Goal: Task Accomplishment & Management: Manage account settings

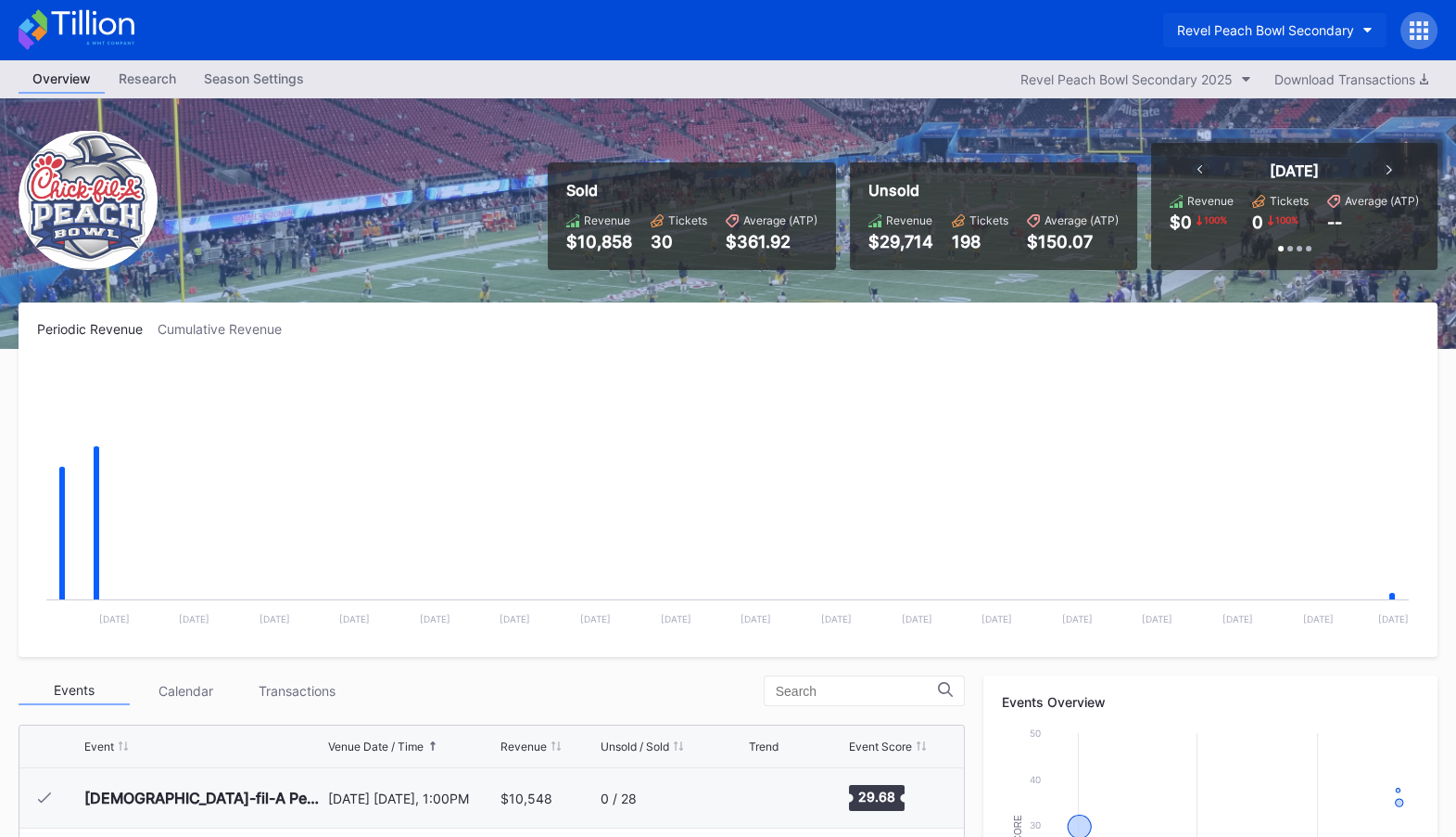
click at [1287, 27] on div "Revel Peach Bowl Secondary" at bounding box center [1266, 30] width 178 height 15
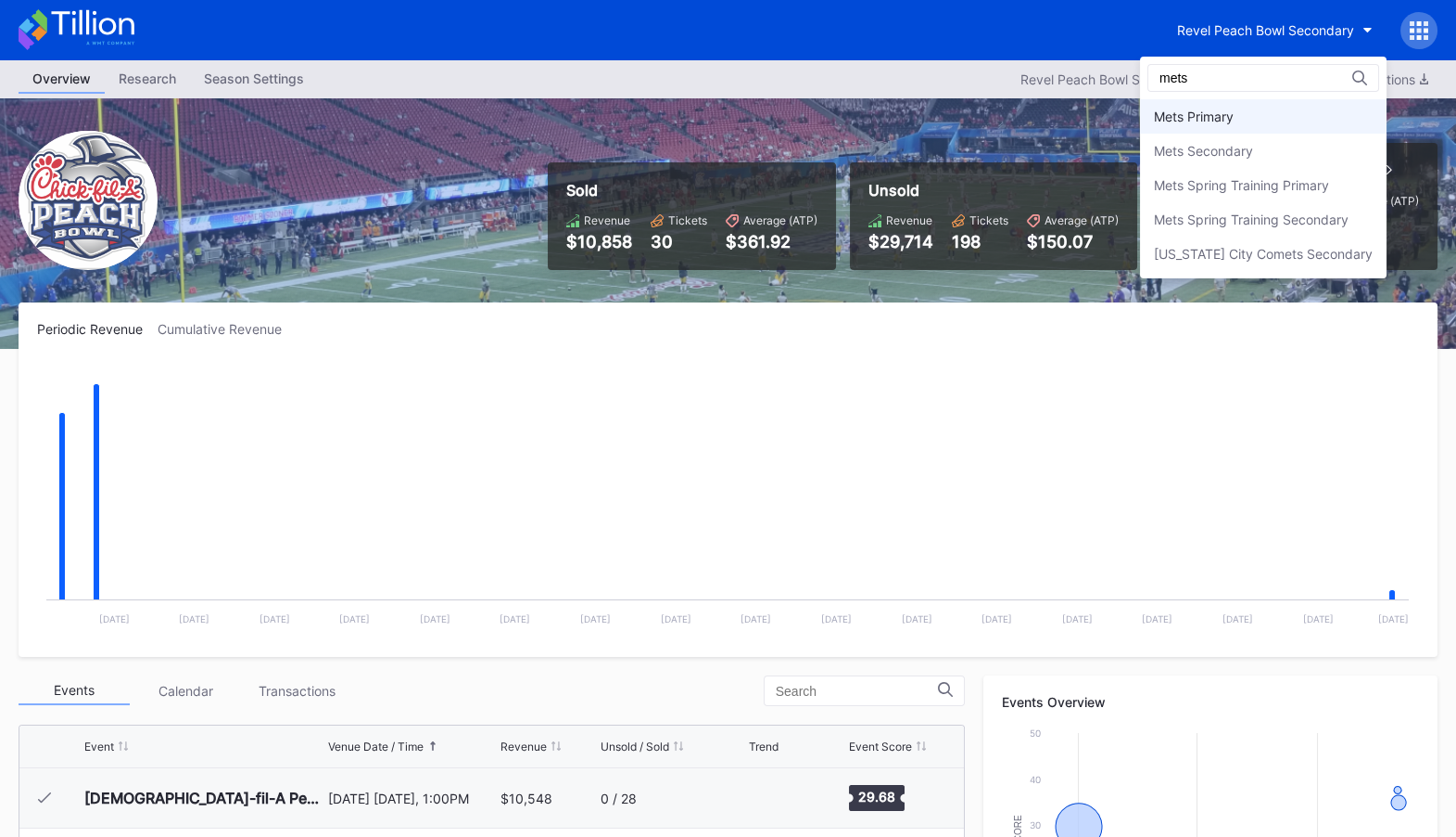
type input "mets"
click at [1254, 111] on div "Mets Primary" at bounding box center [1264, 117] width 247 height 35
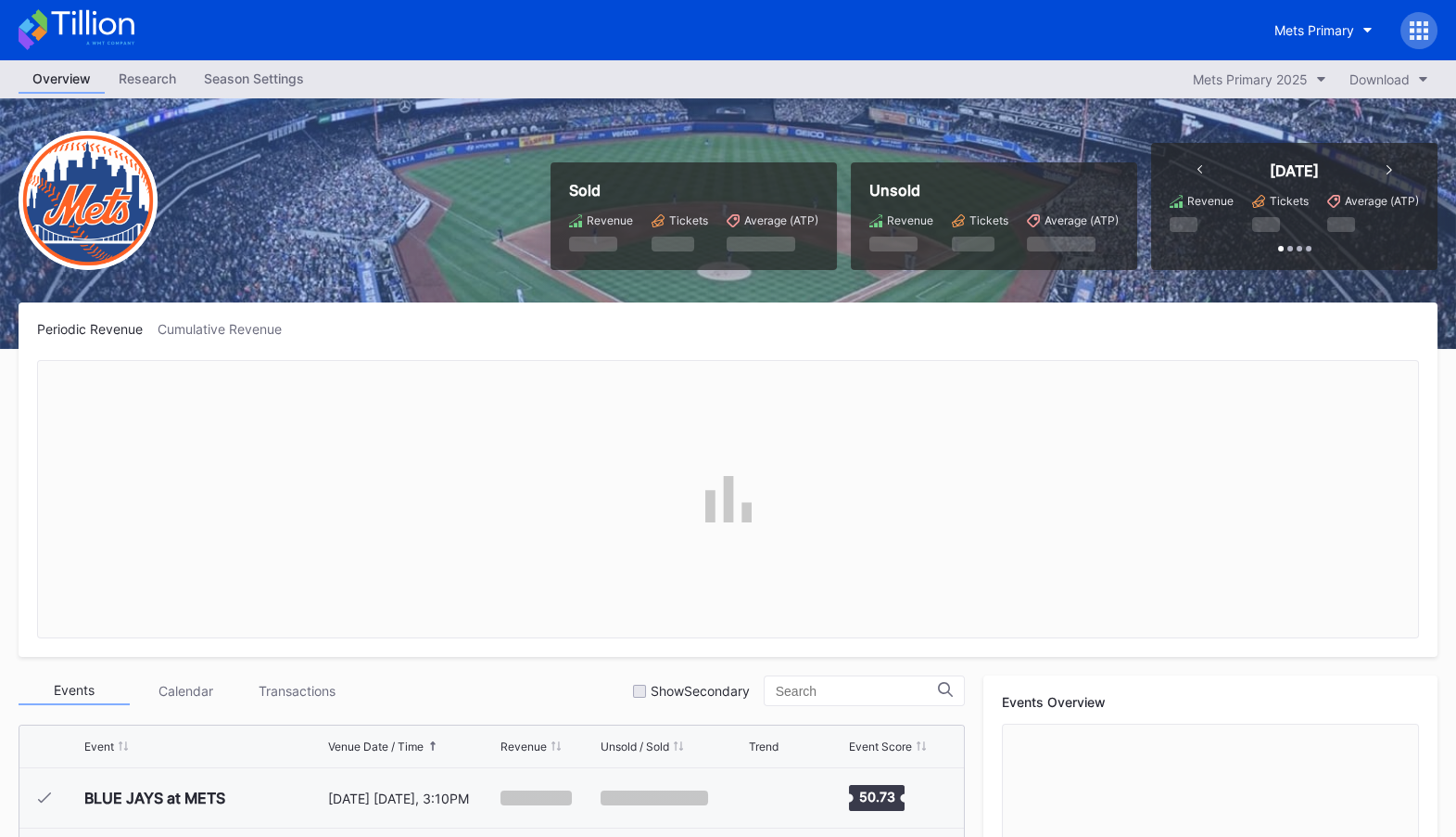
scroll to position [3557, 0]
click at [244, 76] on div "Season Settings" at bounding box center [254, 78] width 128 height 27
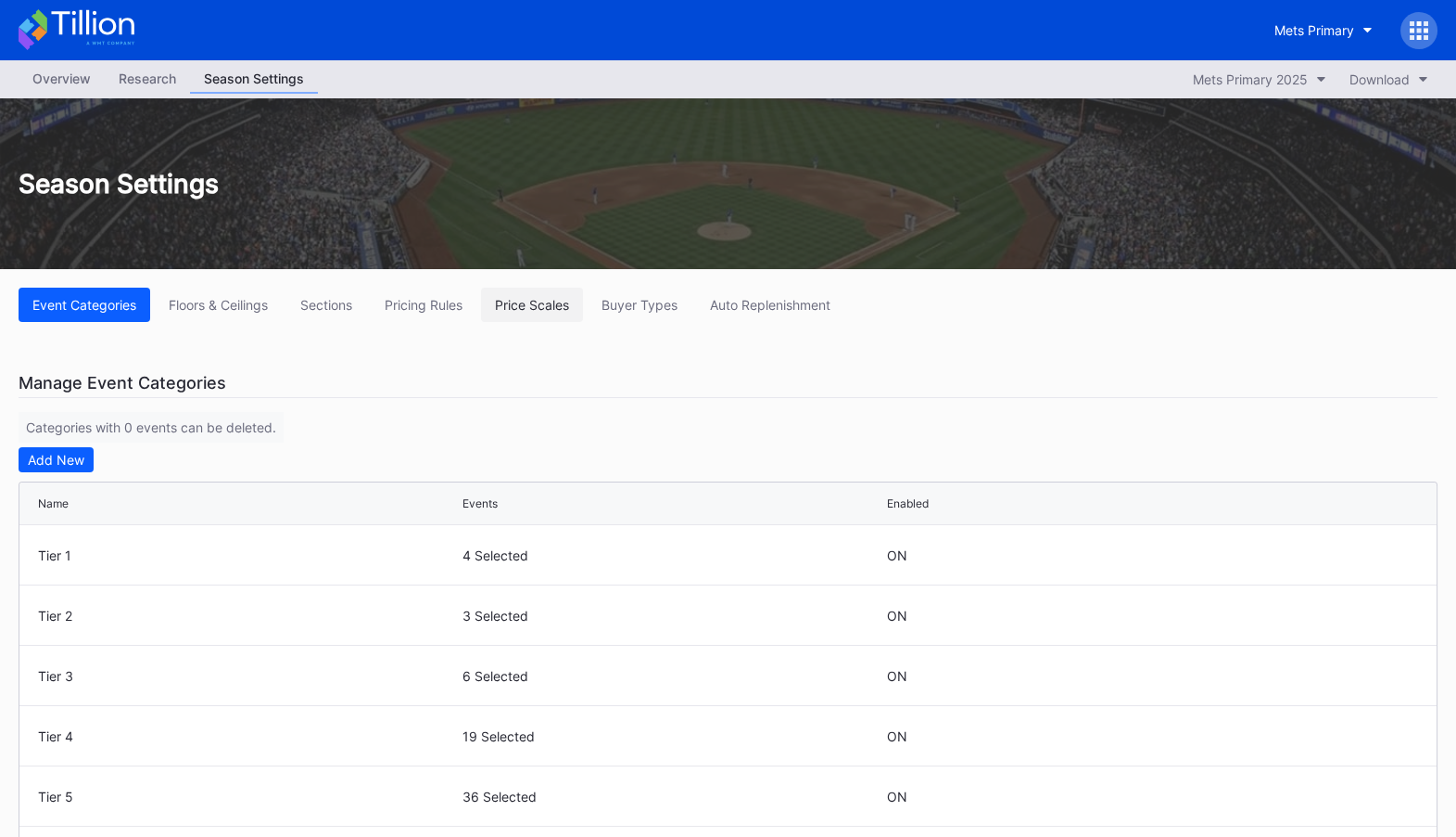
click at [552, 308] on div "Price Scales" at bounding box center [532, 304] width 74 height 15
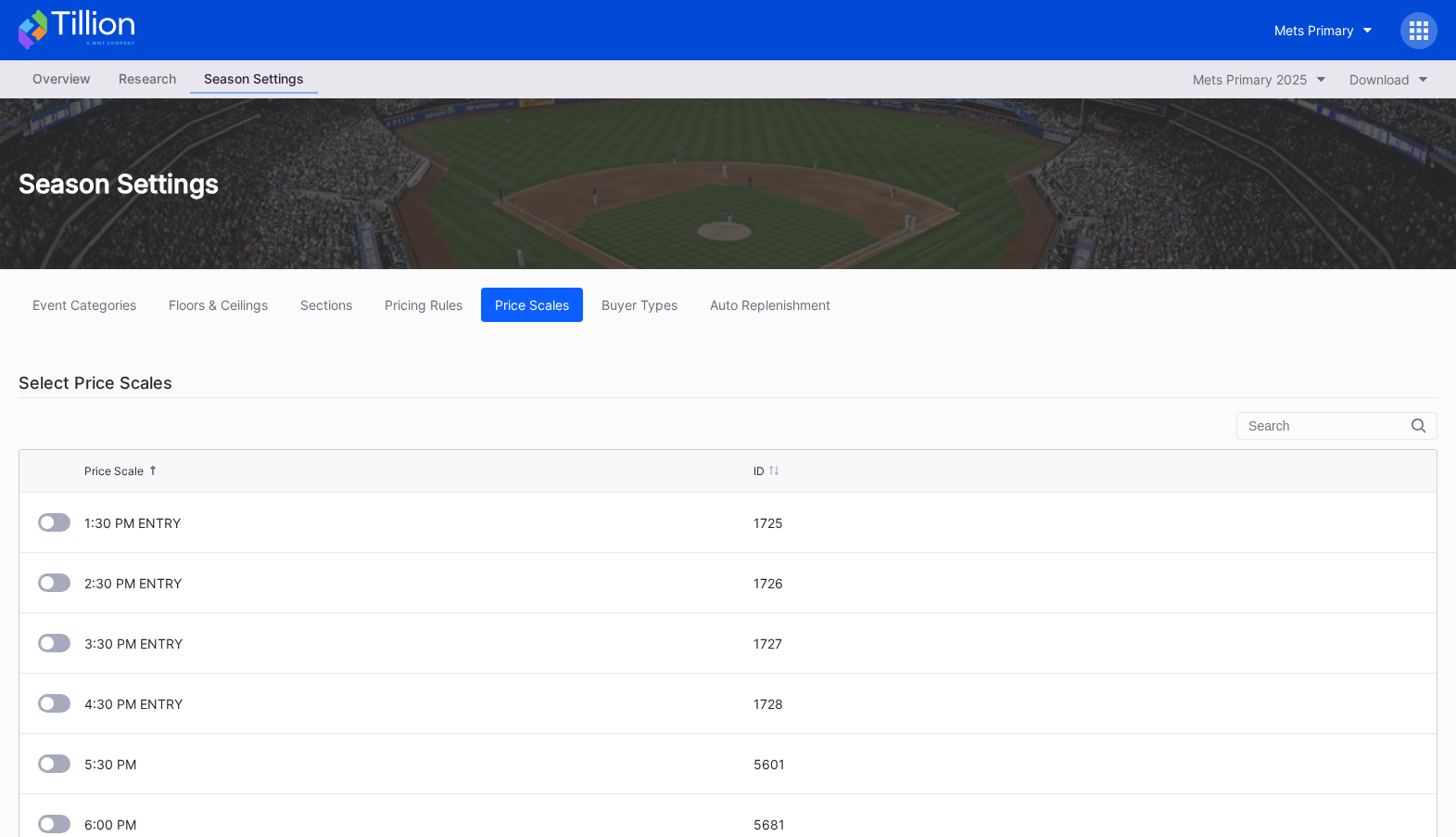
click at [651, 324] on div "Event Categories Floors & Ceilings Sections Pricing Rules Price Scales Buyer Ty…" at bounding box center [728, 625] width 1456 height 711
click at [658, 309] on div "Buyer Types" at bounding box center [640, 304] width 76 height 15
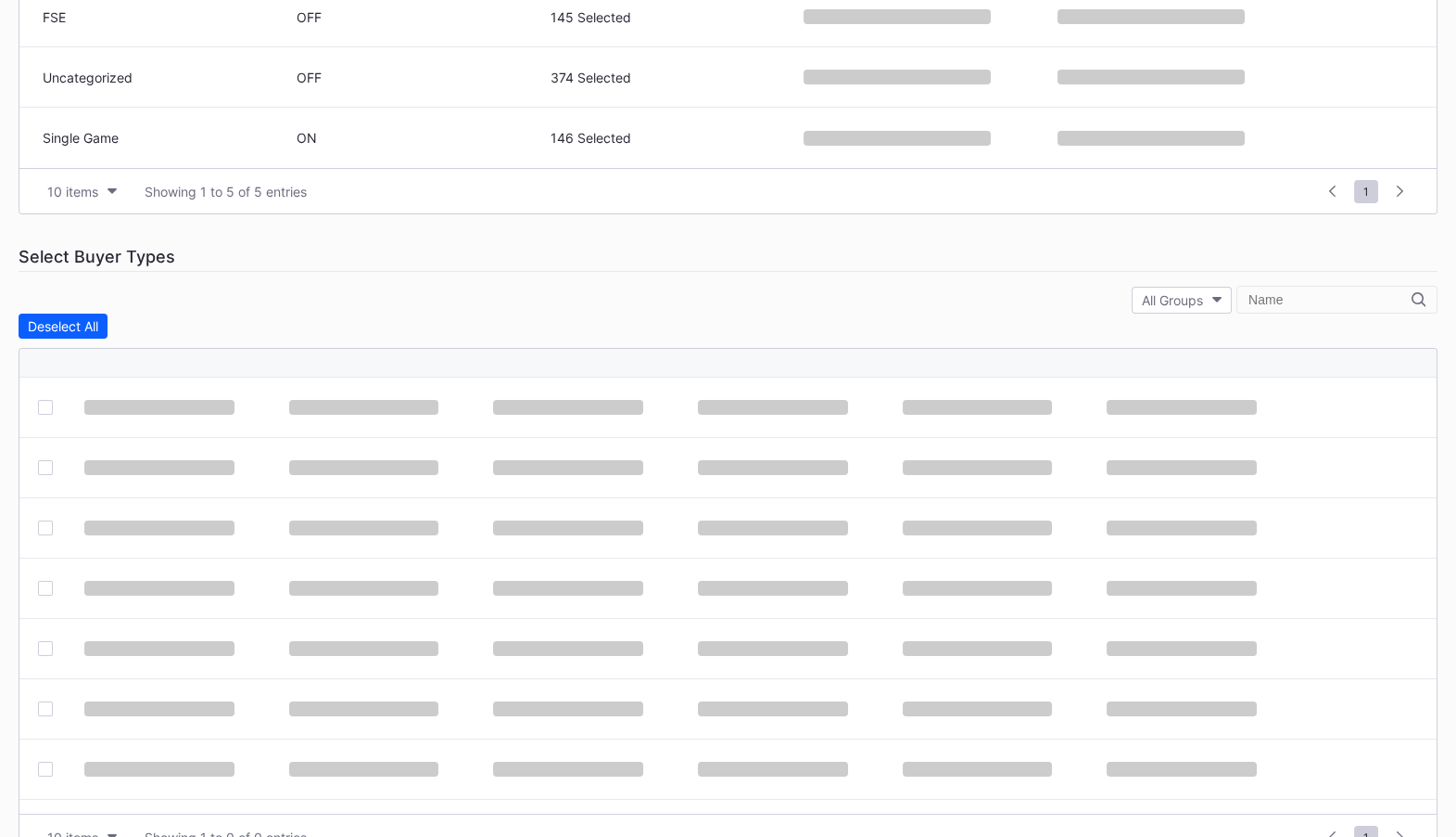
scroll to position [710, 0]
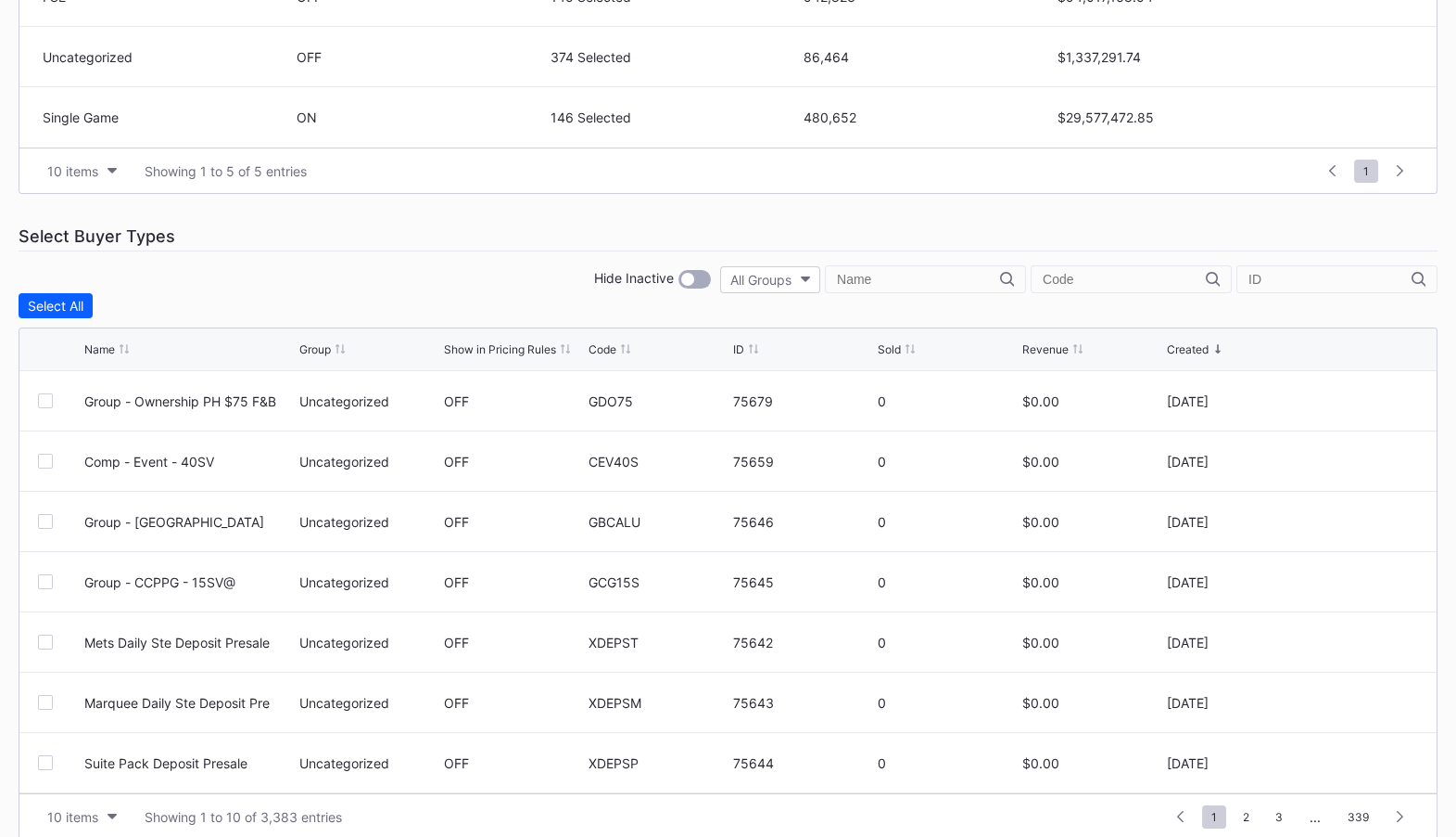
click at [1116, 272] on input "text" at bounding box center [1124, 278] width 163 height 14
paste input "GSPI24"
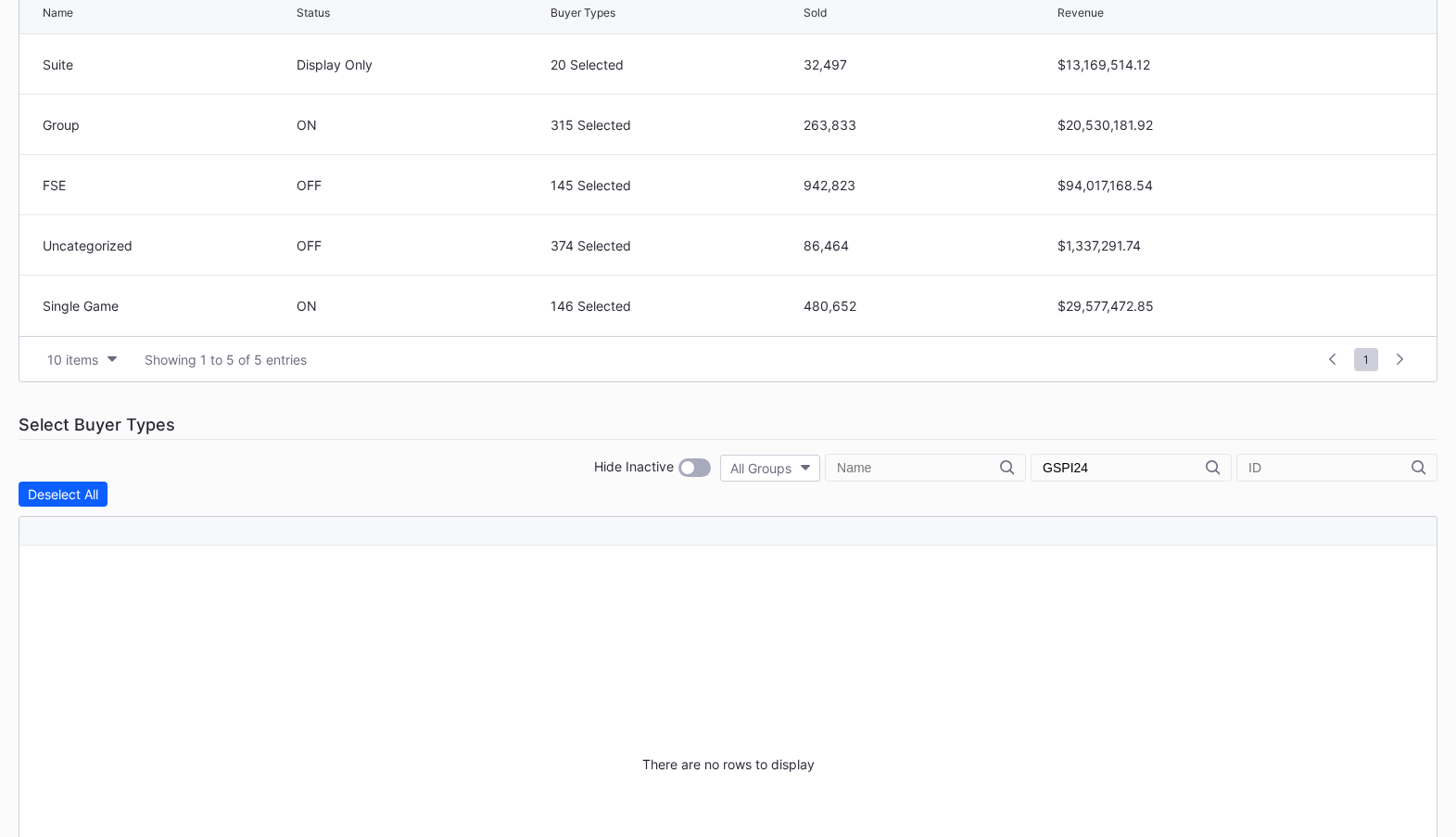
scroll to position [0, 0]
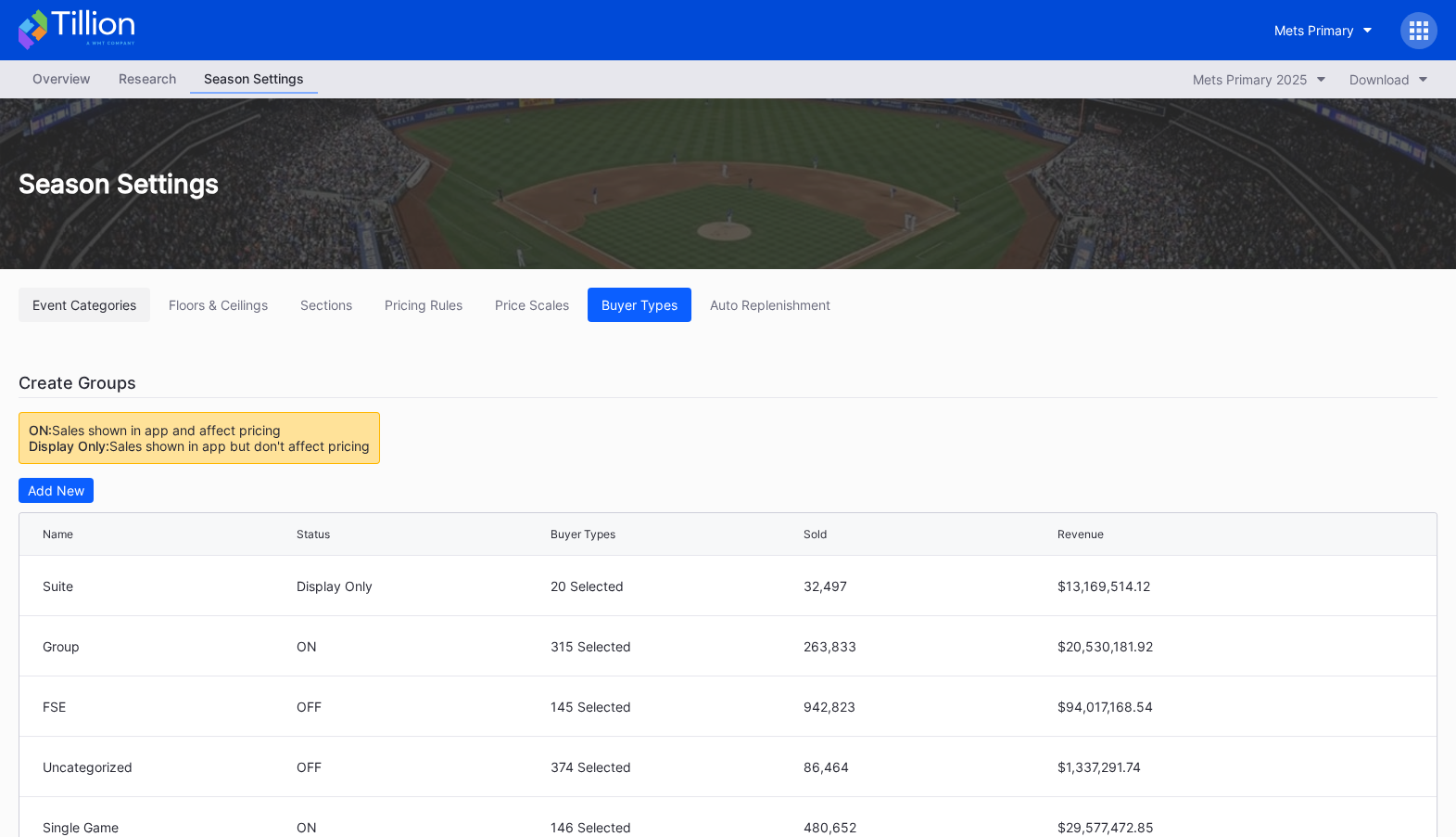
type input "GSPI24"
click at [98, 294] on button "Event Categories" at bounding box center [84, 305] width 131 height 35
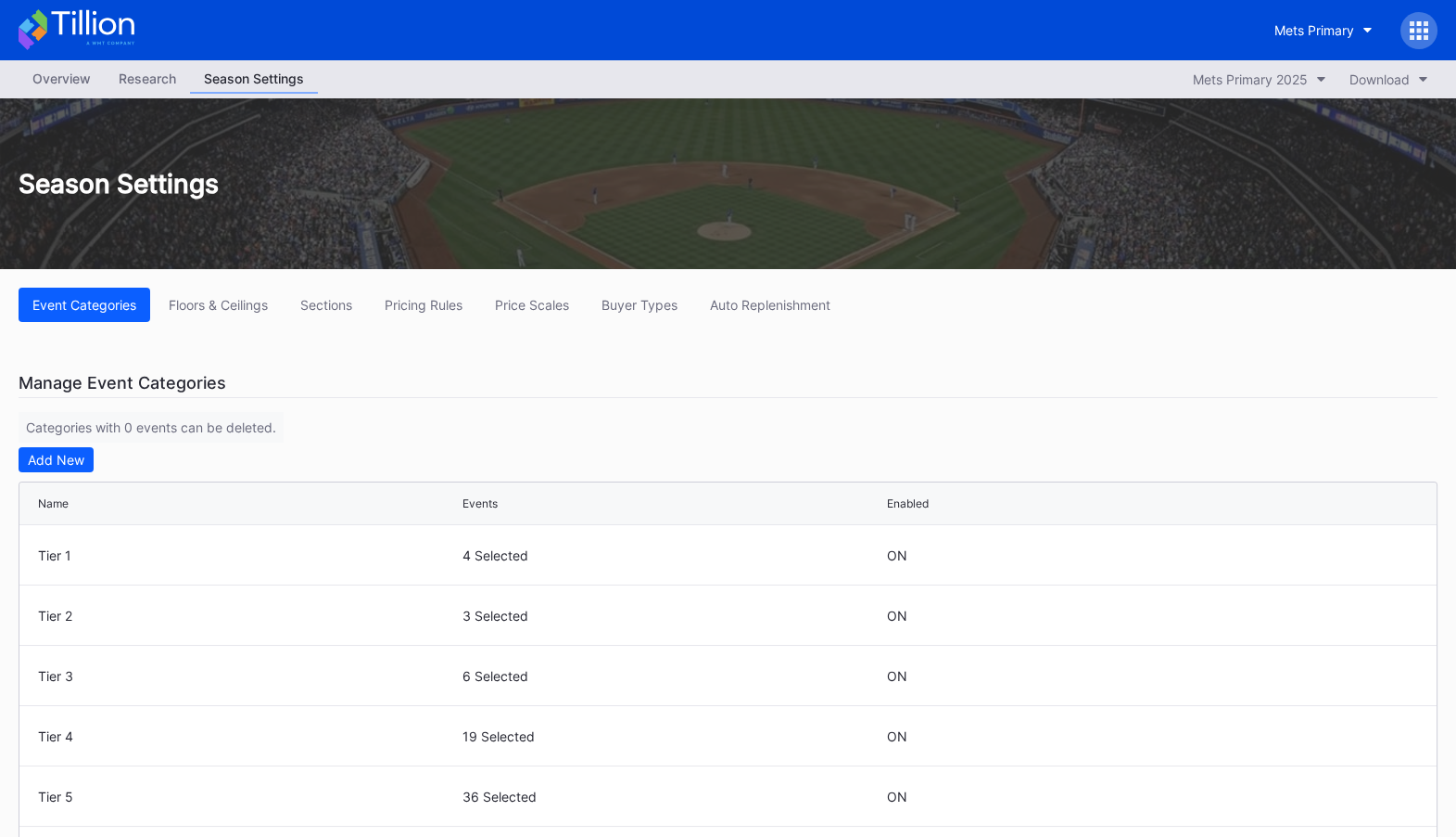
click at [66, 98] on div "Season Settings" at bounding box center [728, 183] width 1456 height 171
click at [68, 70] on div "Overview" at bounding box center [61, 78] width 86 height 27
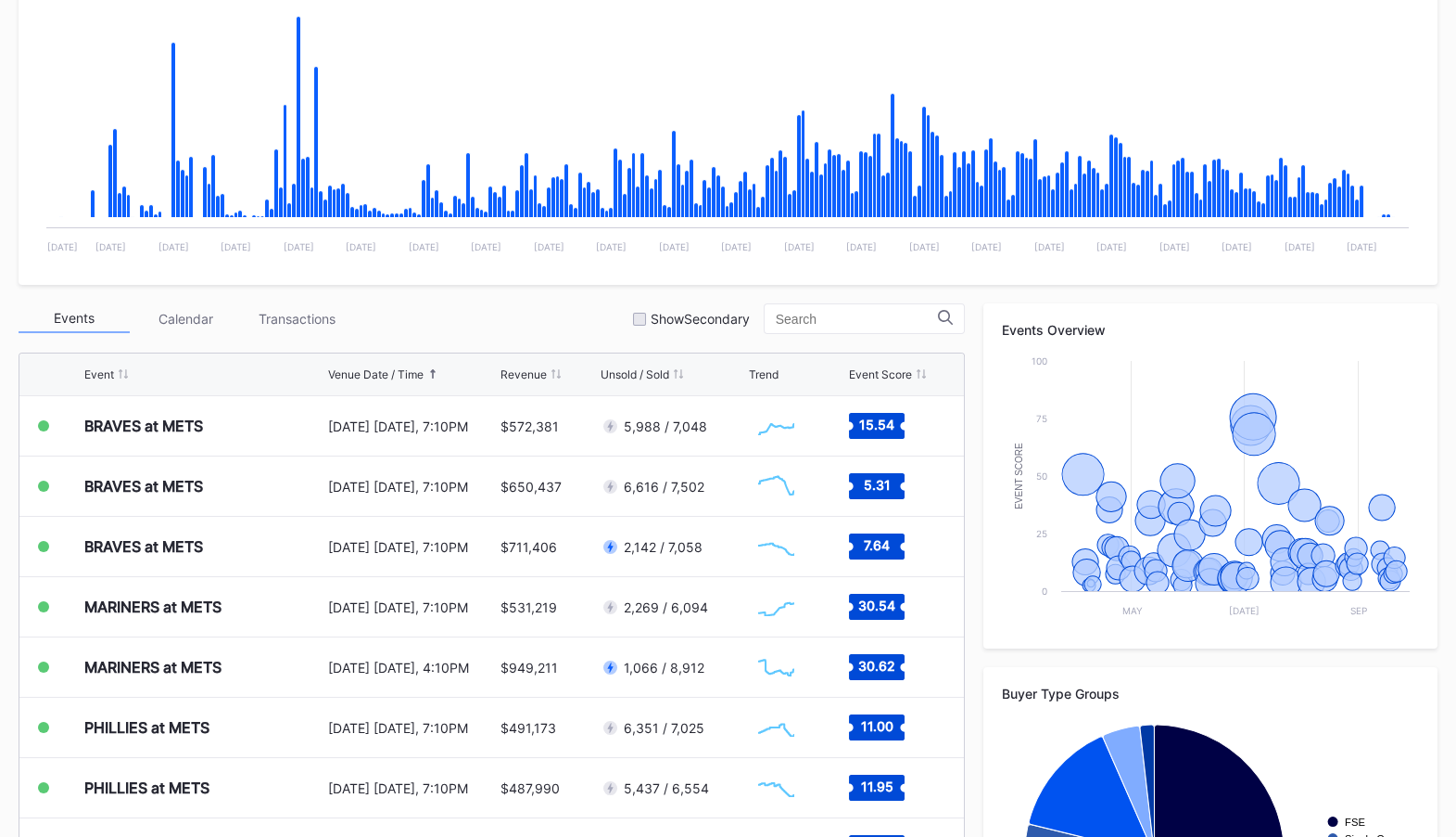
scroll to position [330, 0]
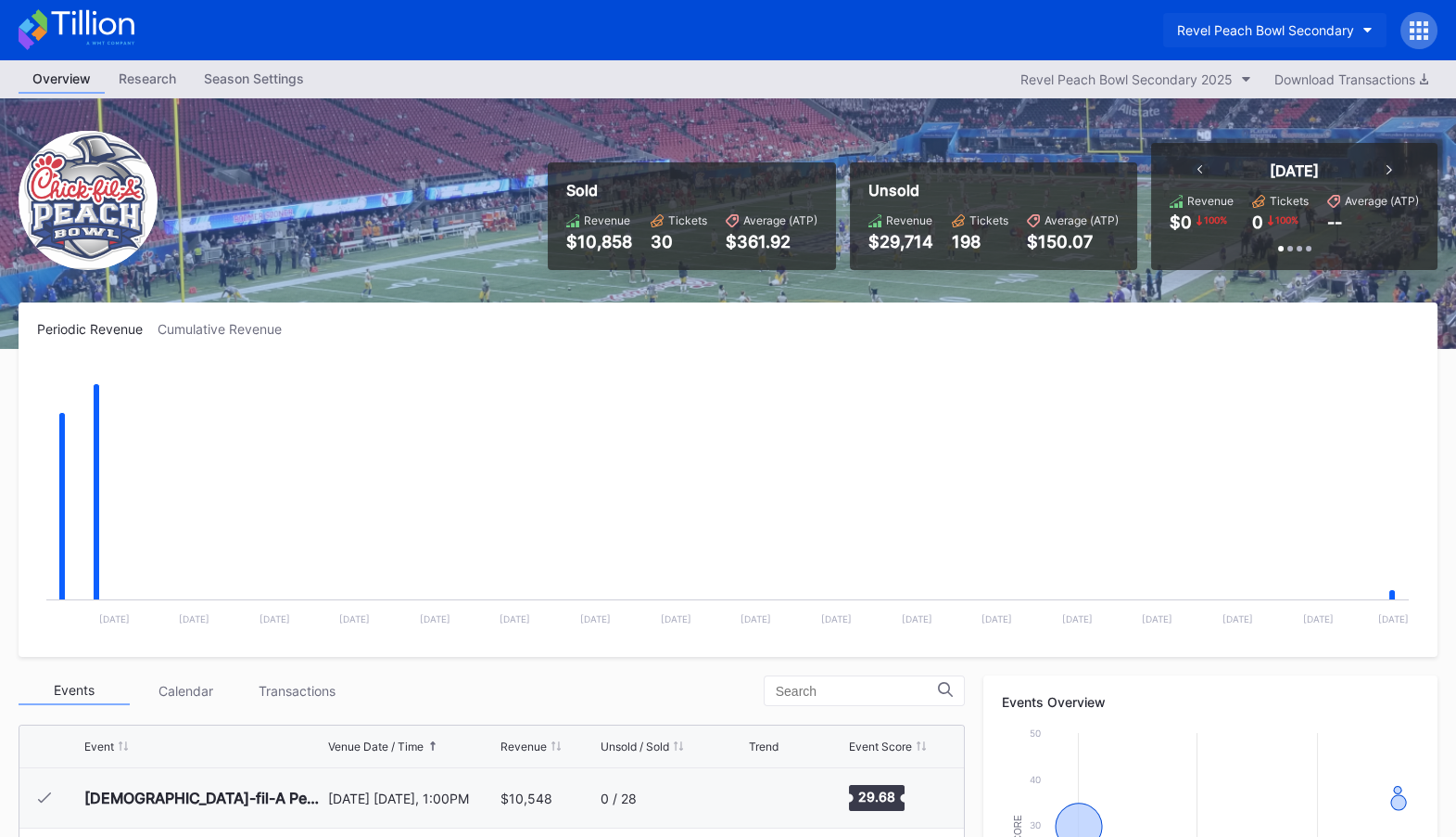
click at [1246, 26] on div "Revel Peach Bowl Secondary" at bounding box center [1266, 30] width 178 height 15
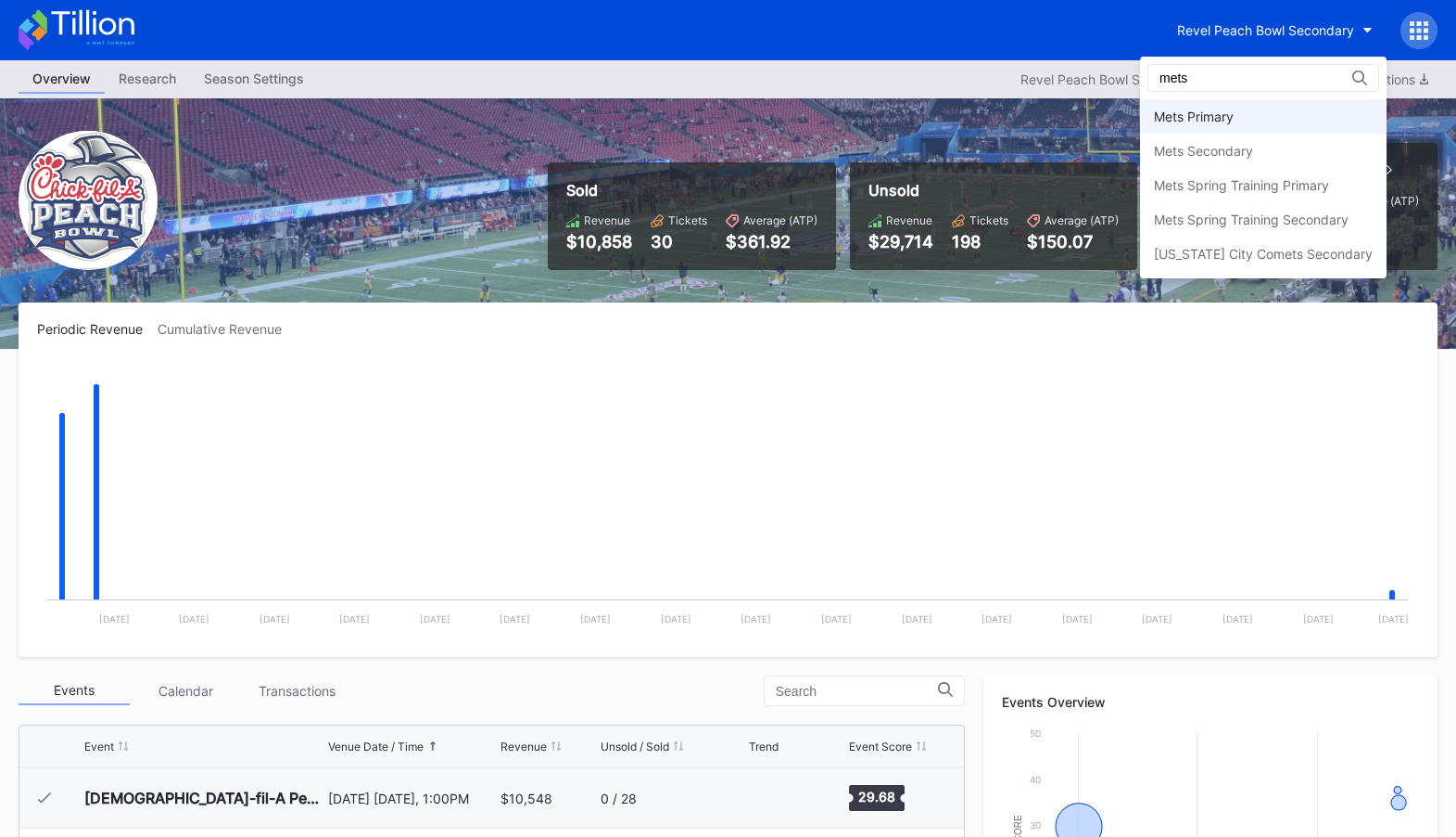
type input "mets"
click at [1263, 116] on div "Mets Primary" at bounding box center [1264, 117] width 247 height 35
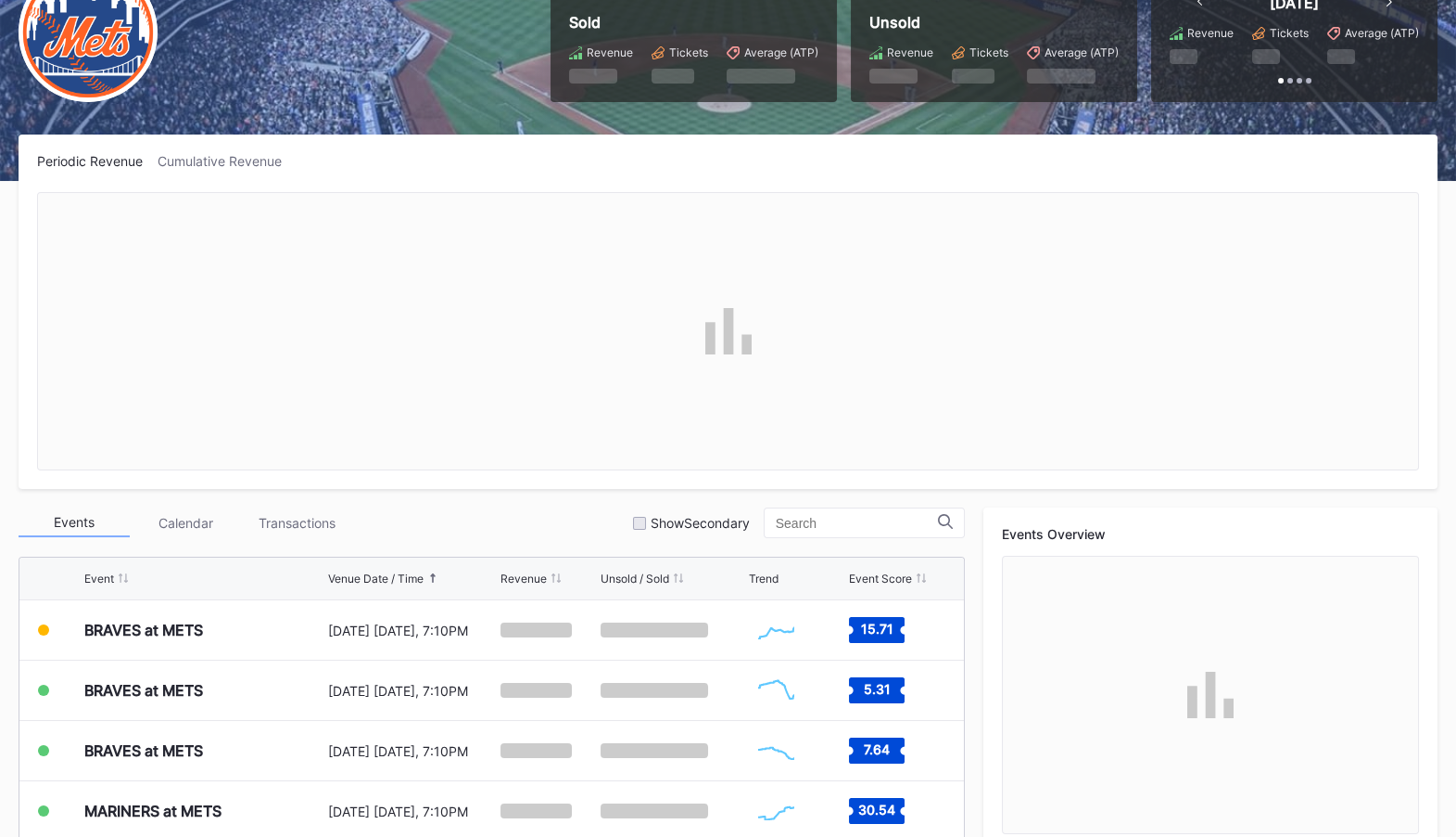
scroll to position [177, 0]
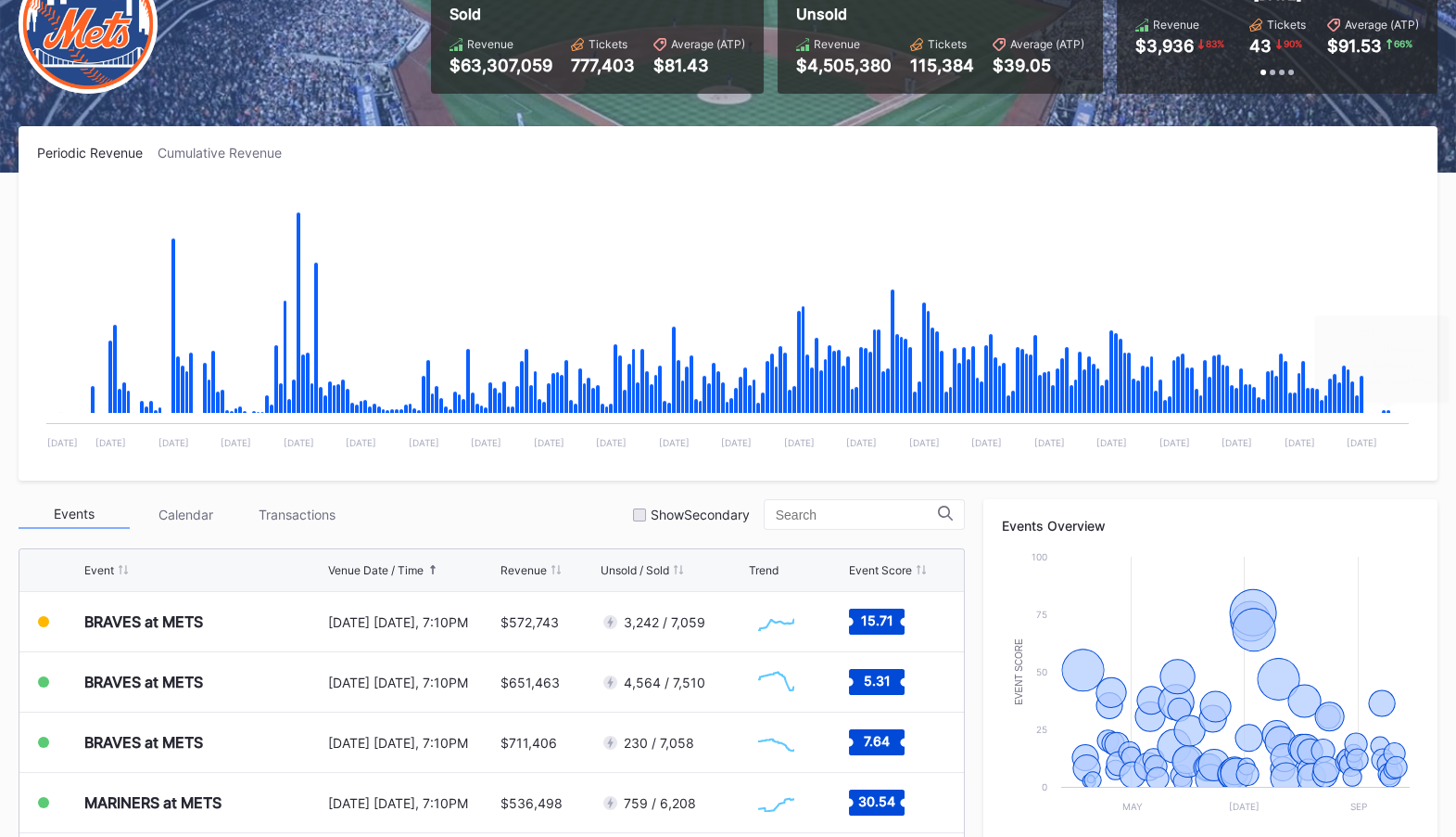
click at [1269, 460] on rect "Chart title" at bounding box center [728, 322] width 1382 height 278
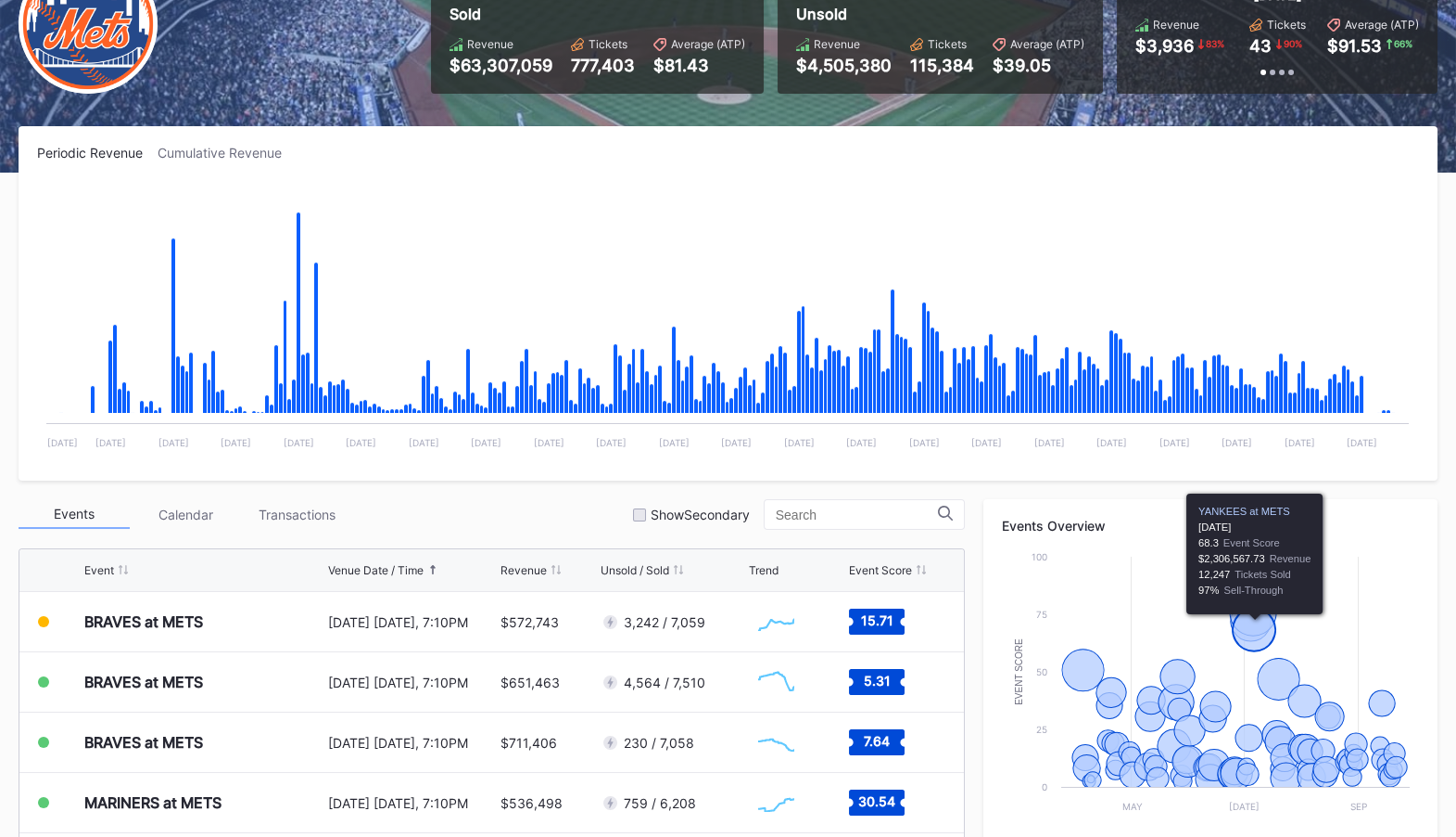
scroll to position [0, 0]
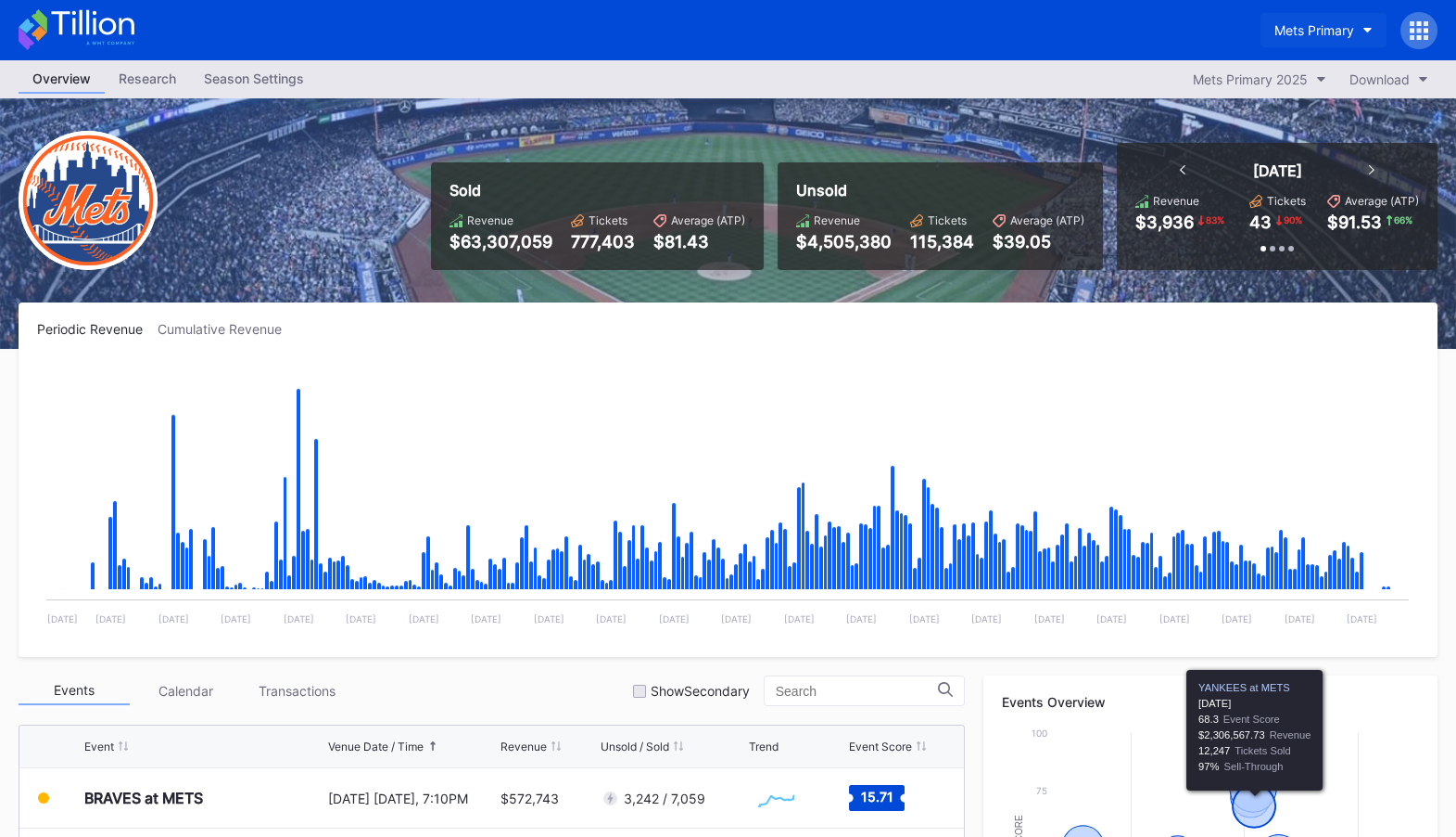
click at [1336, 33] on div "Mets Primary" at bounding box center [1314, 30] width 80 height 15
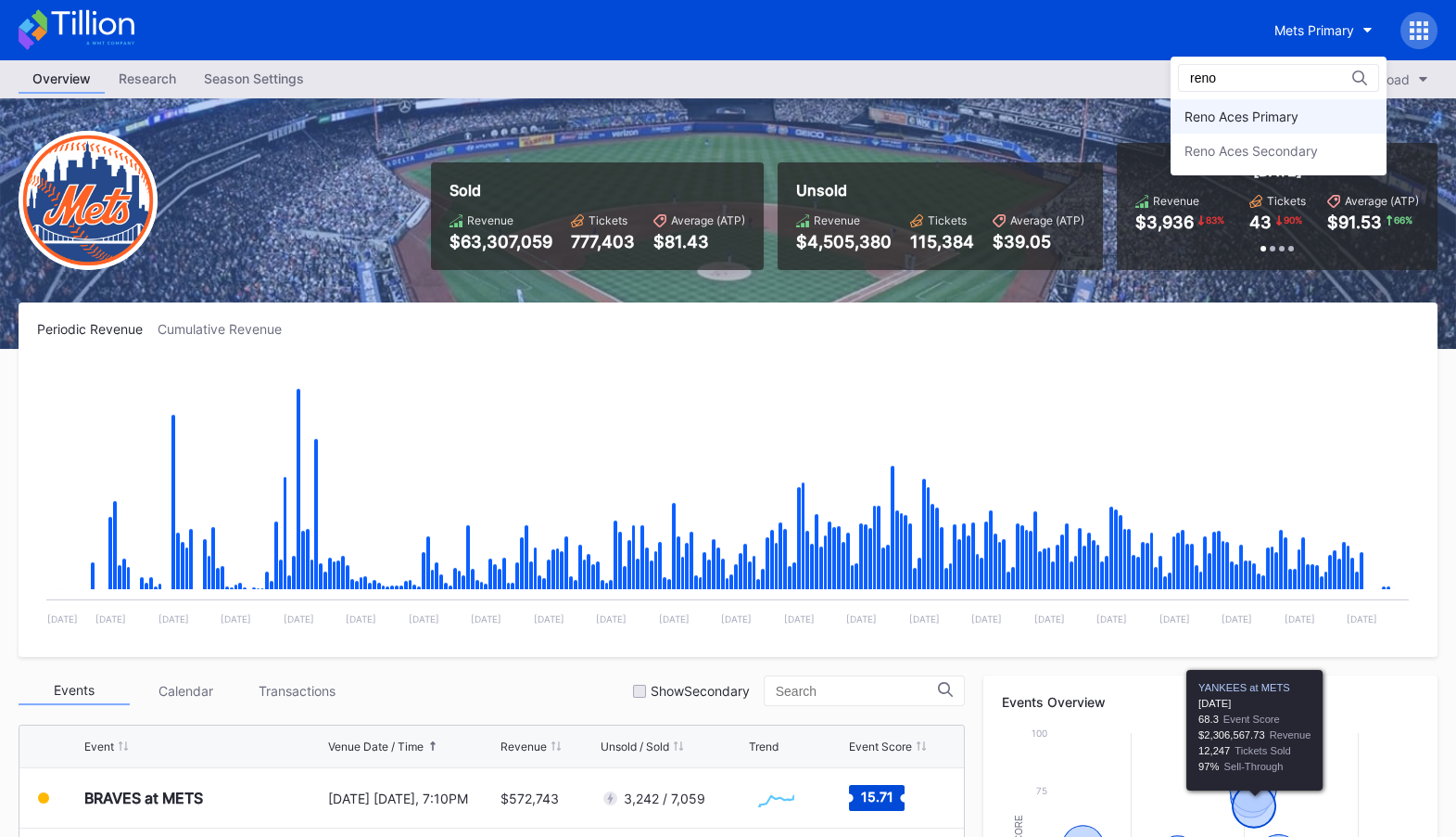
type input "reno"
click at [1313, 106] on div "Reno Aces Primary" at bounding box center [1278, 117] width 216 height 35
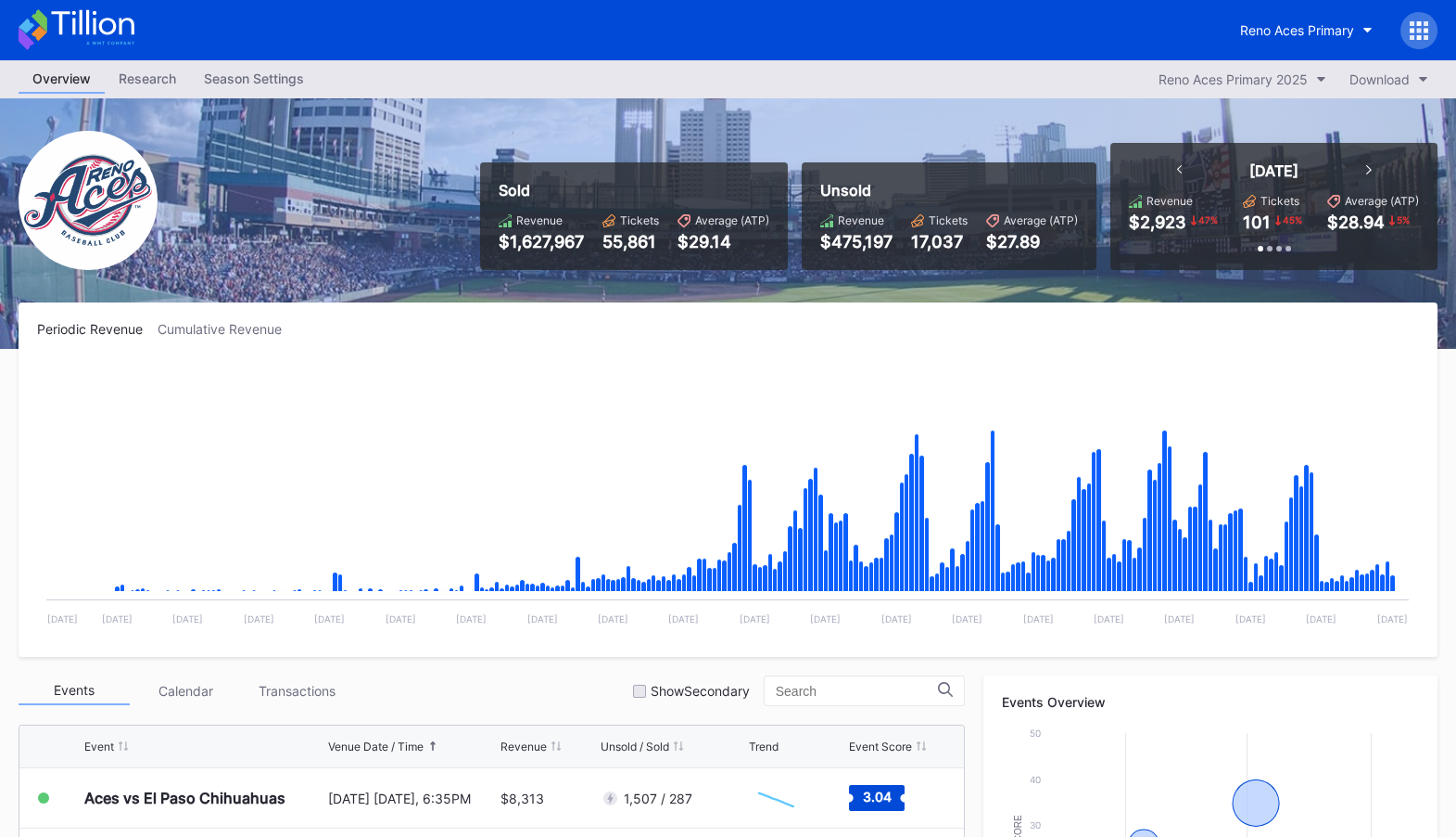
click at [98, 27] on icon at bounding box center [76, 30] width 116 height 41
click at [1312, 31] on div "Reno Aces Primary" at bounding box center [1297, 30] width 114 height 15
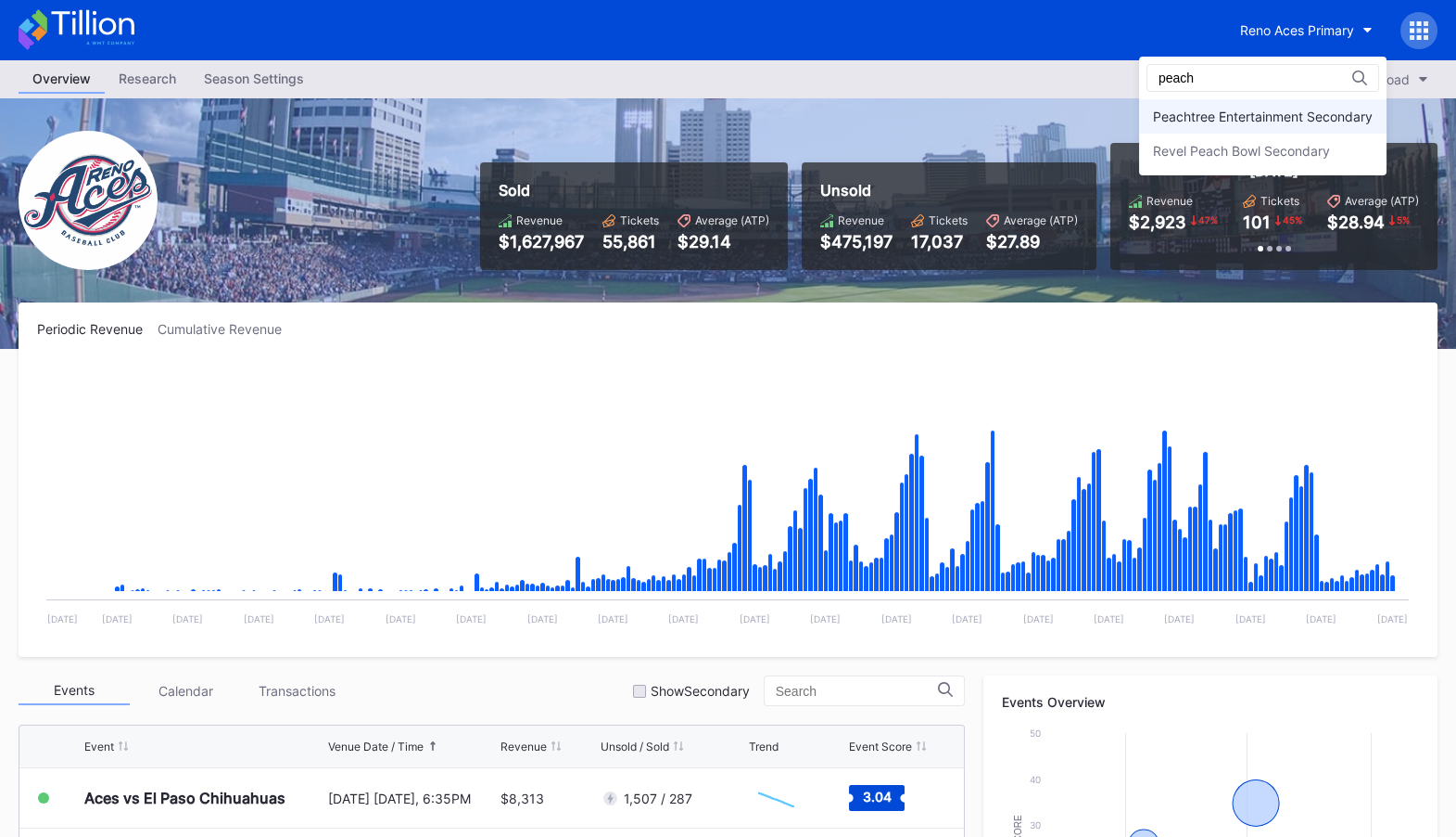
type input "peach"
click at [1249, 114] on div "Peachtree Entertainment Secondary" at bounding box center [1263, 116] width 220 height 15
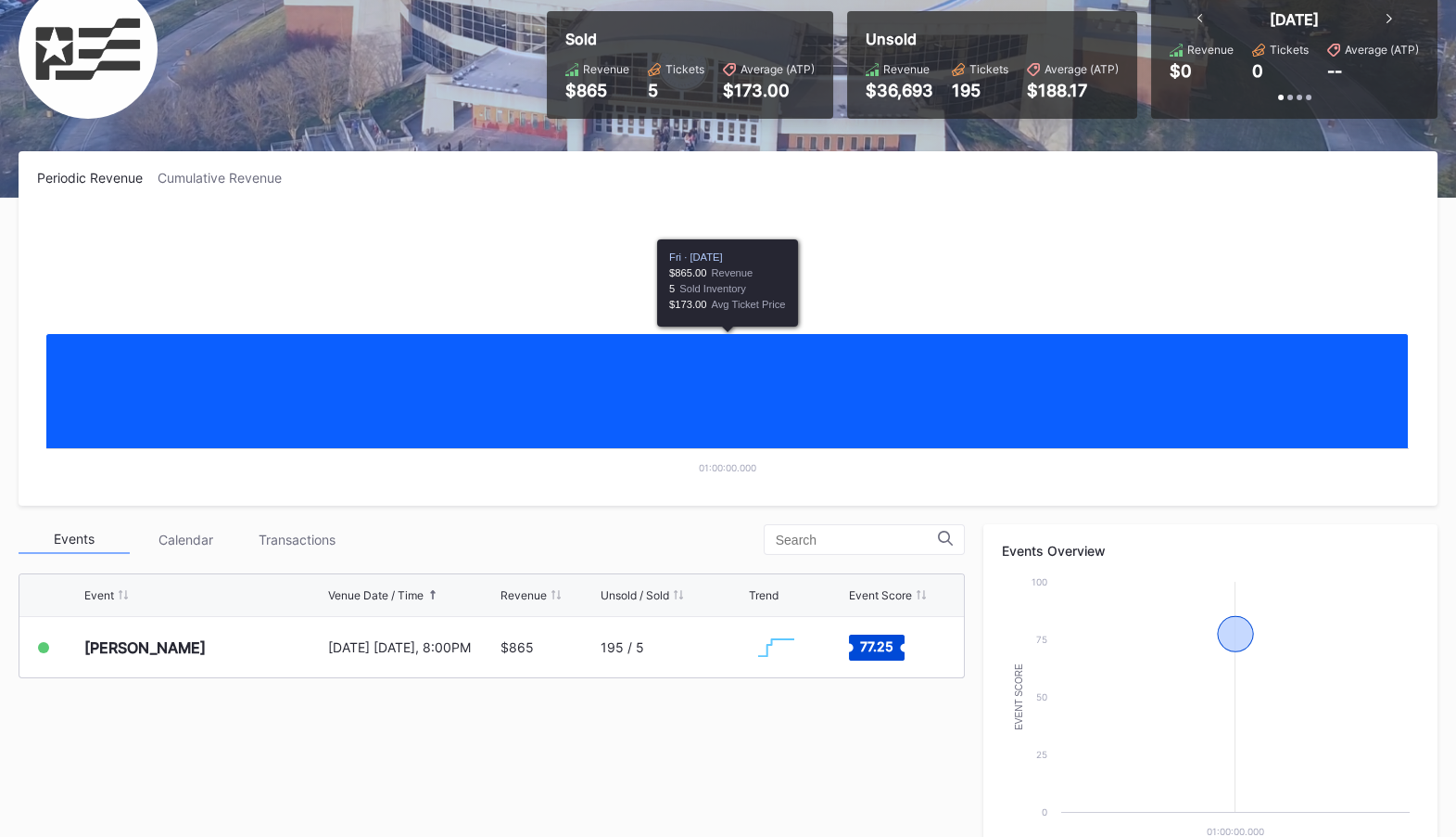
scroll to position [229, 0]
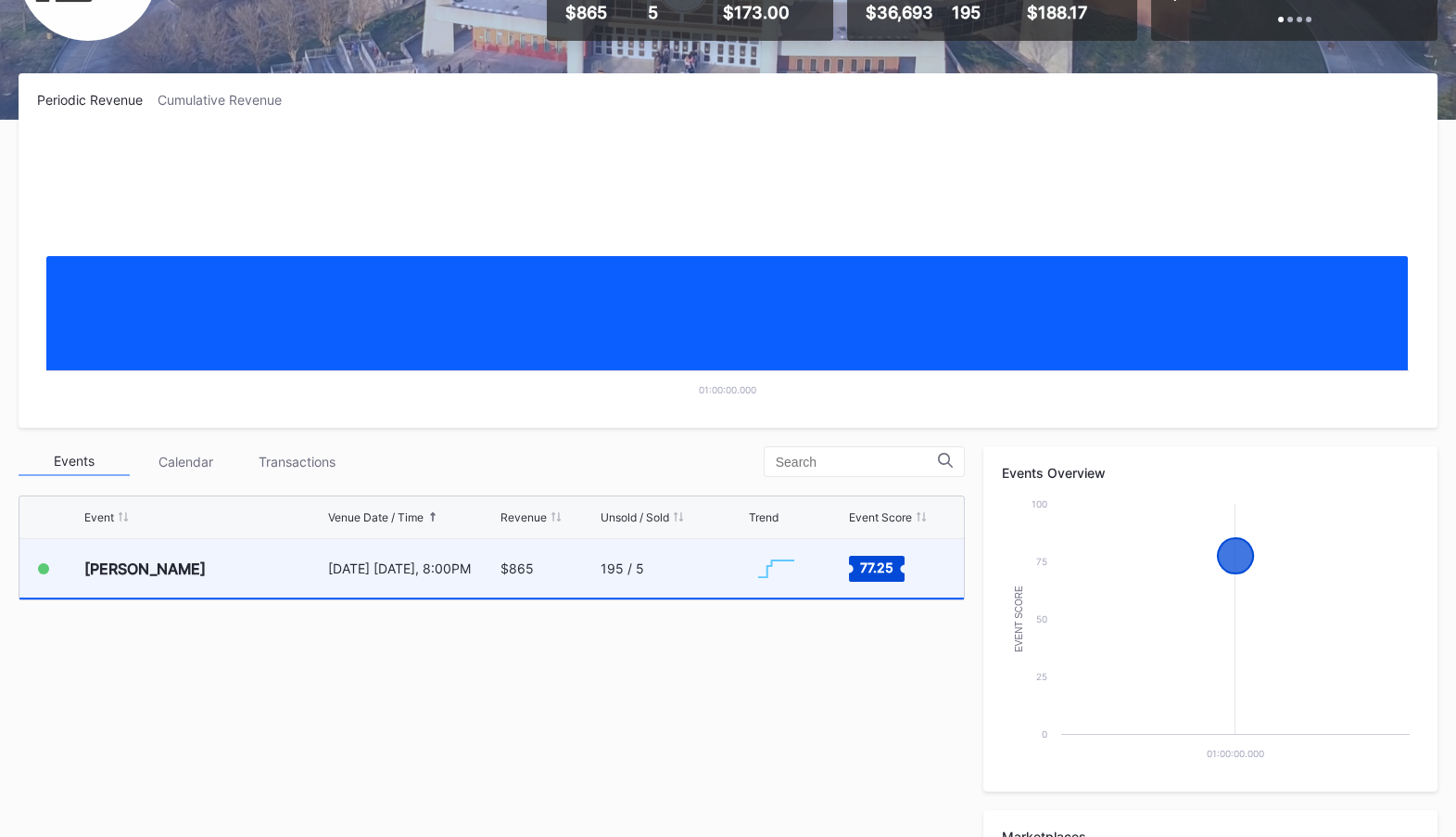
click at [476, 565] on div "[DATE] [DATE], 8:00PM" at bounding box center [412, 568] width 168 height 15
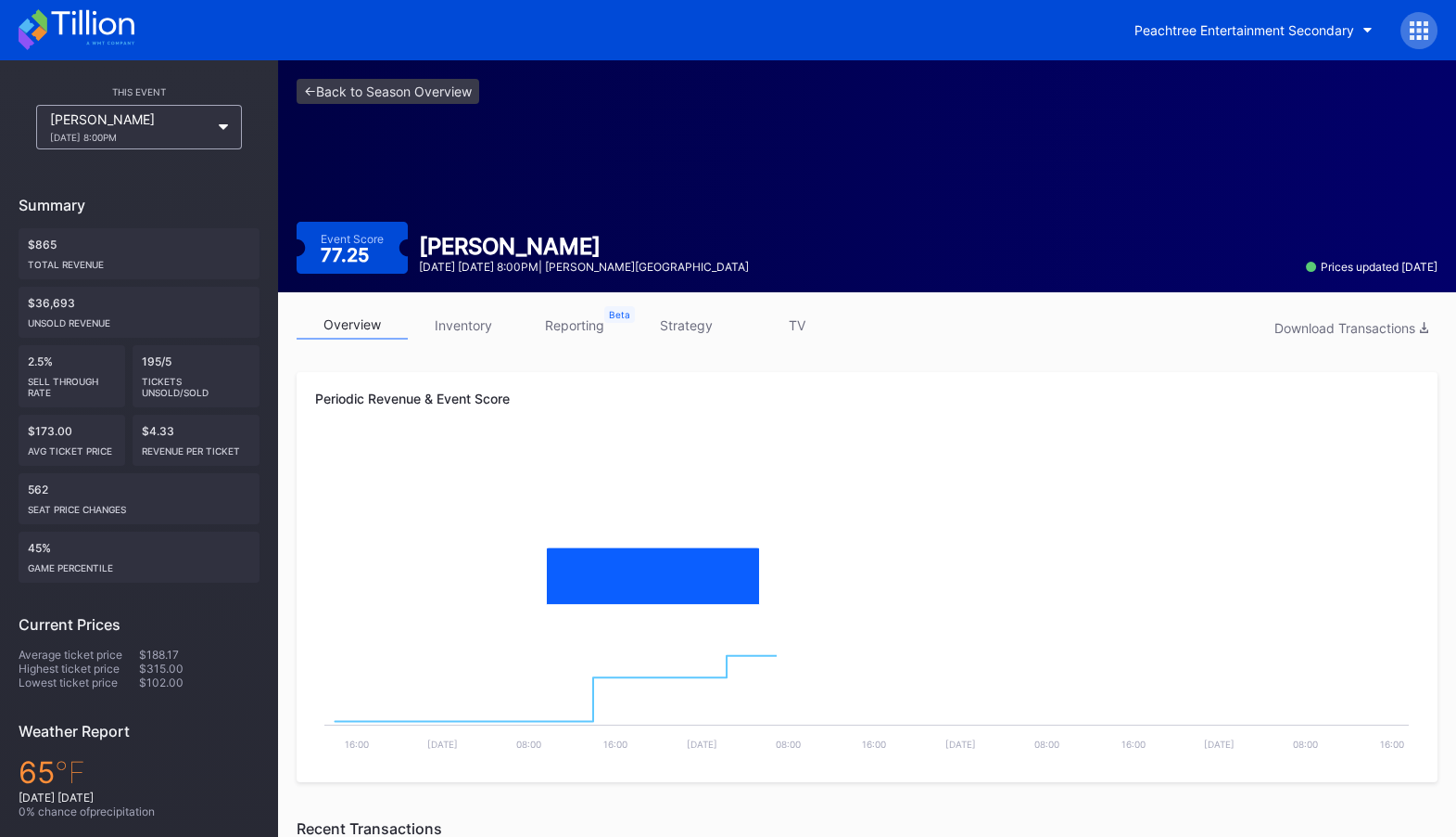
click at [697, 330] on link "strategy" at bounding box center [685, 325] width 111 height 29
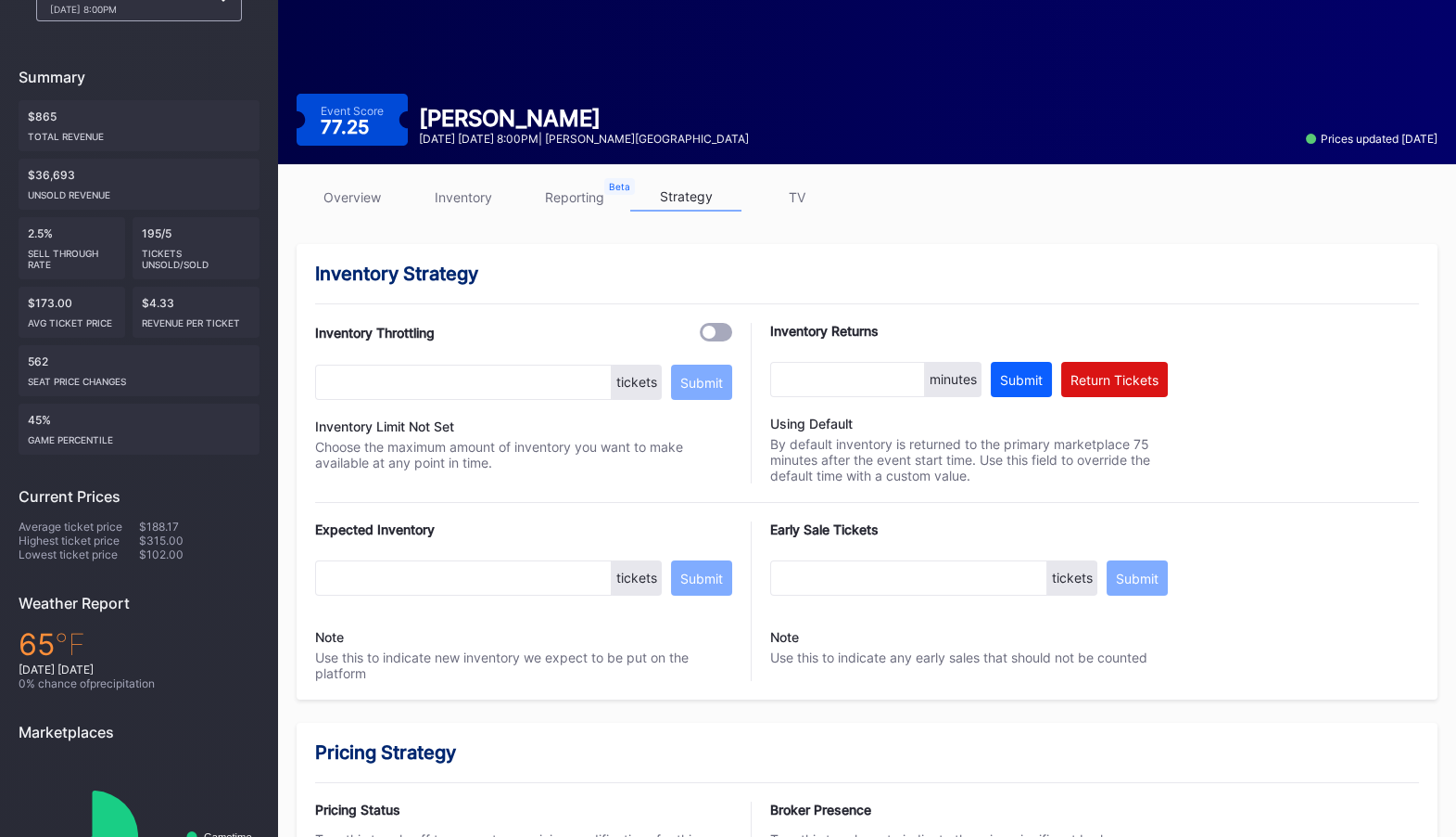
scroll to position [130, 0]
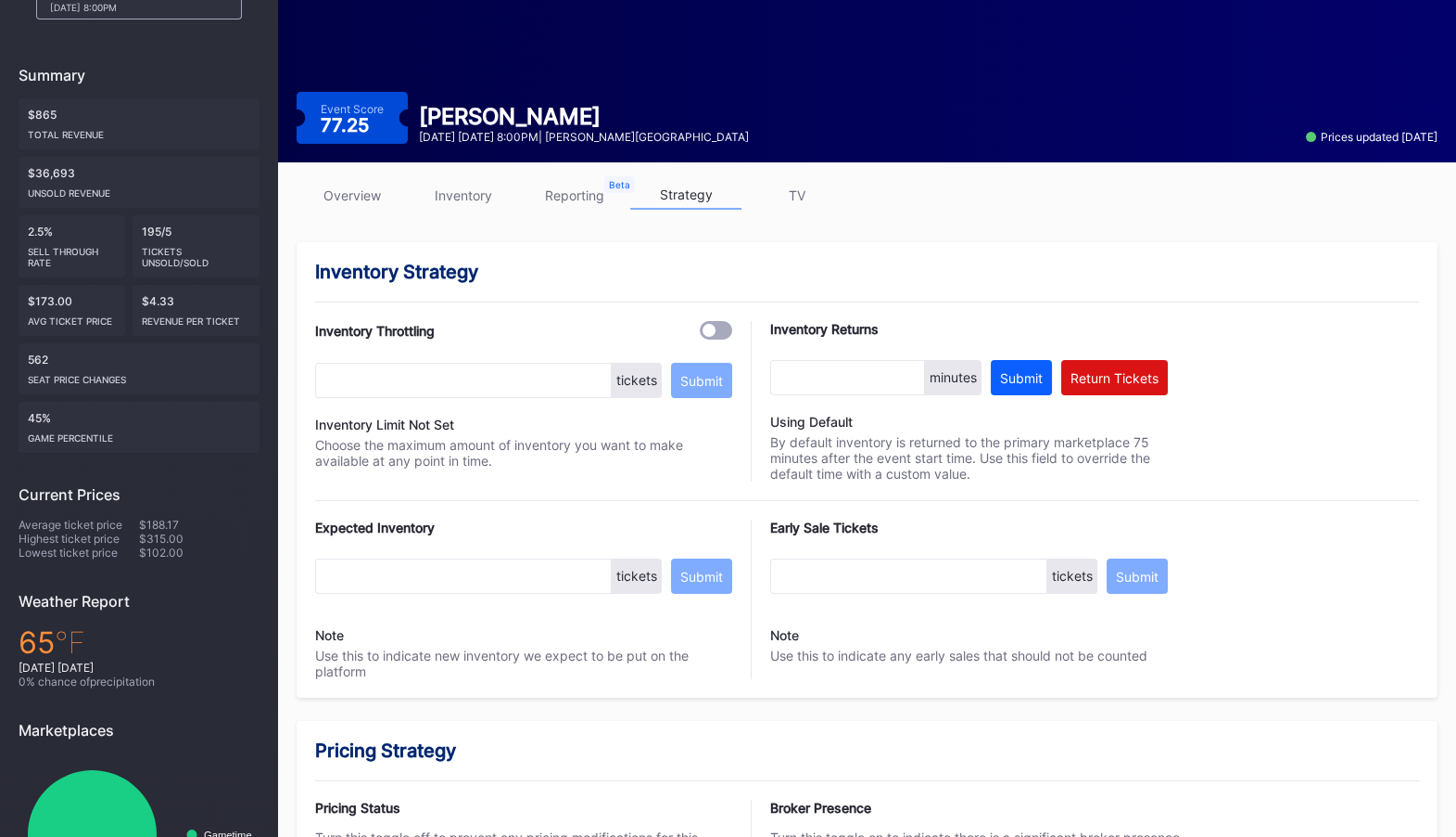
click at [458, 555] on div "Expected Inventory tickets Submit Note Use this to indicate new inventory we ex…" at bounding box center [524, 599] width 417 height 159
click at [462, 572] on input "text" at bounding box center [463, 575] width 296 height 36
type input "2000"
click at [706, 577] on div "Submit" at bounding box center [701, 576] width 42 height 15
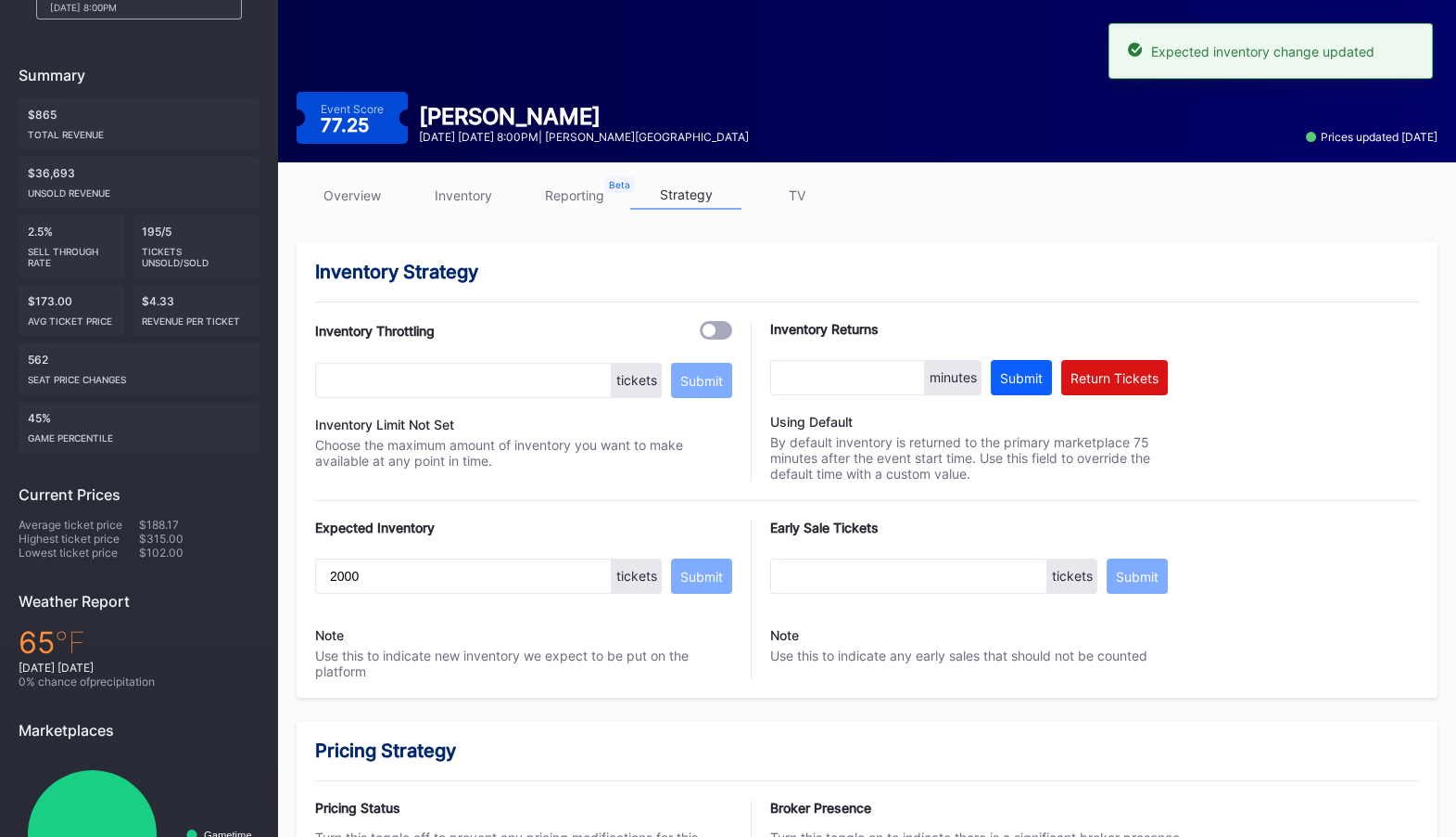
click at [359, 193] on link "overview" at bounding box center [351, 195] width 111 height 29
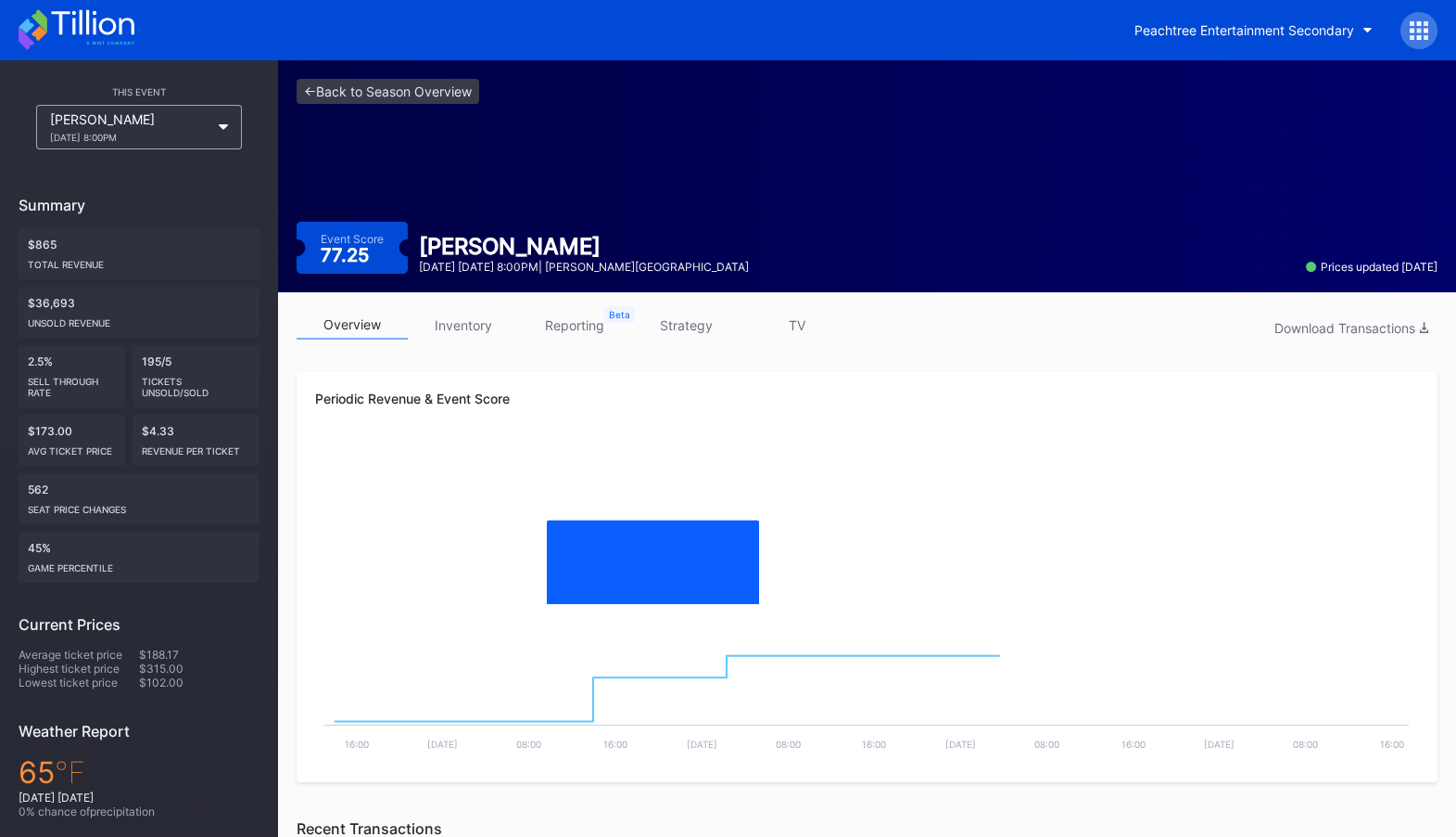
click at [478, 354] on div "overview inventory reporting strategy TV Download Transactions Periodic Revenue…" at bounding box center [866, 658] width 1178 height 733
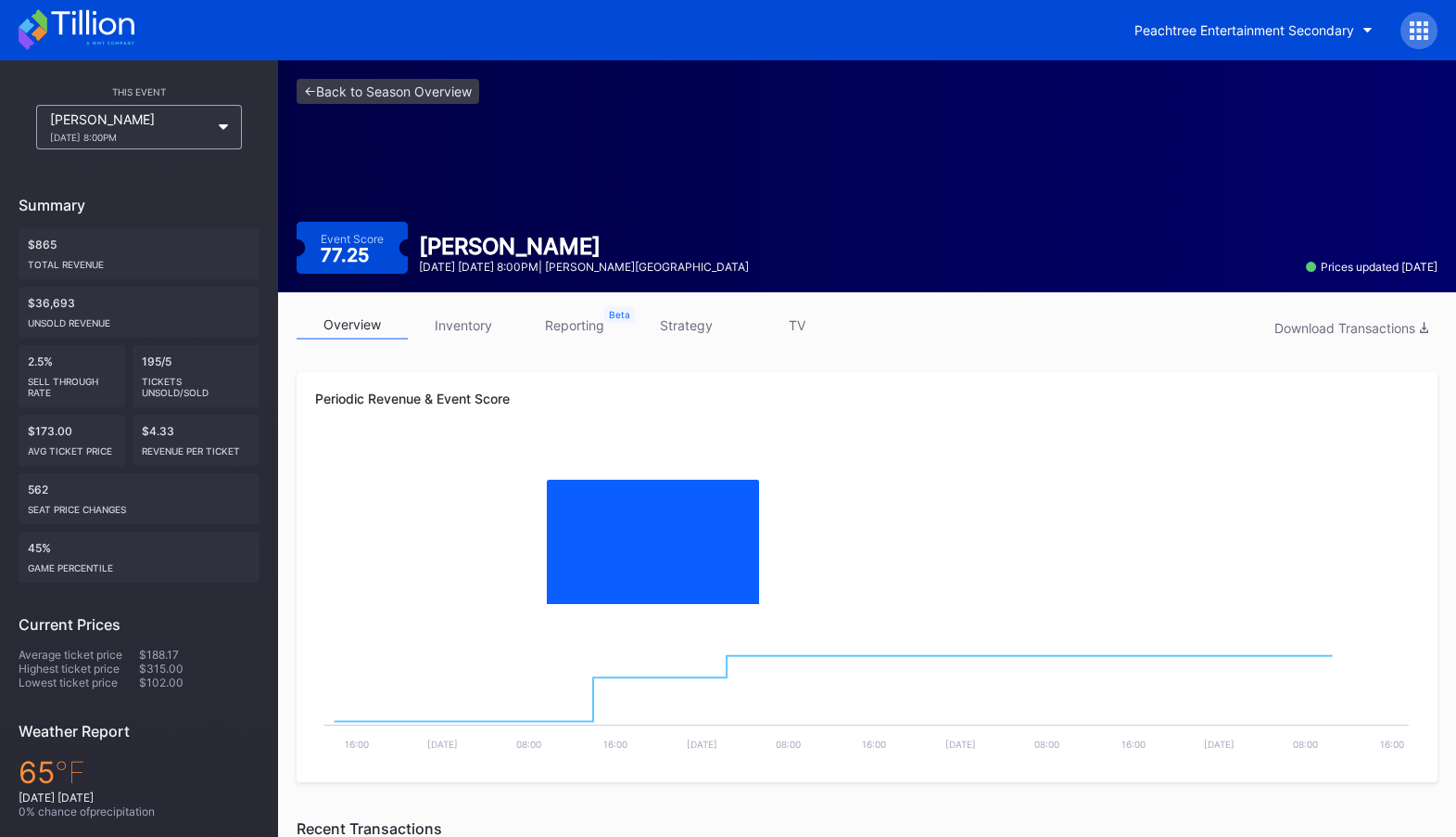
click at [477, 318] on link "inventory" at bounding box center [463, 325] width 111 height 29
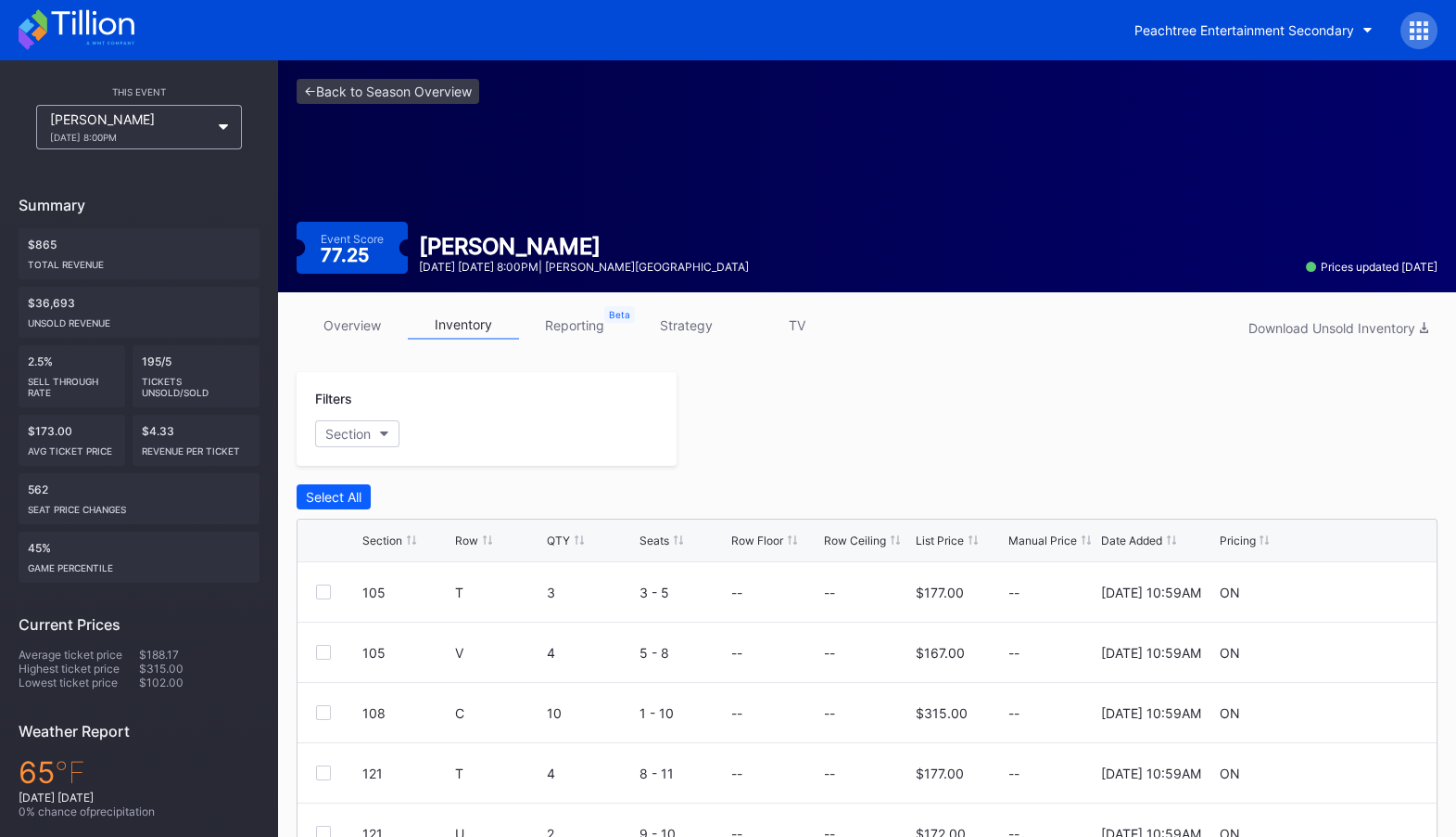
click at [335, 327] on link "overview" at bounding box center [351, 325] width 111 height 29
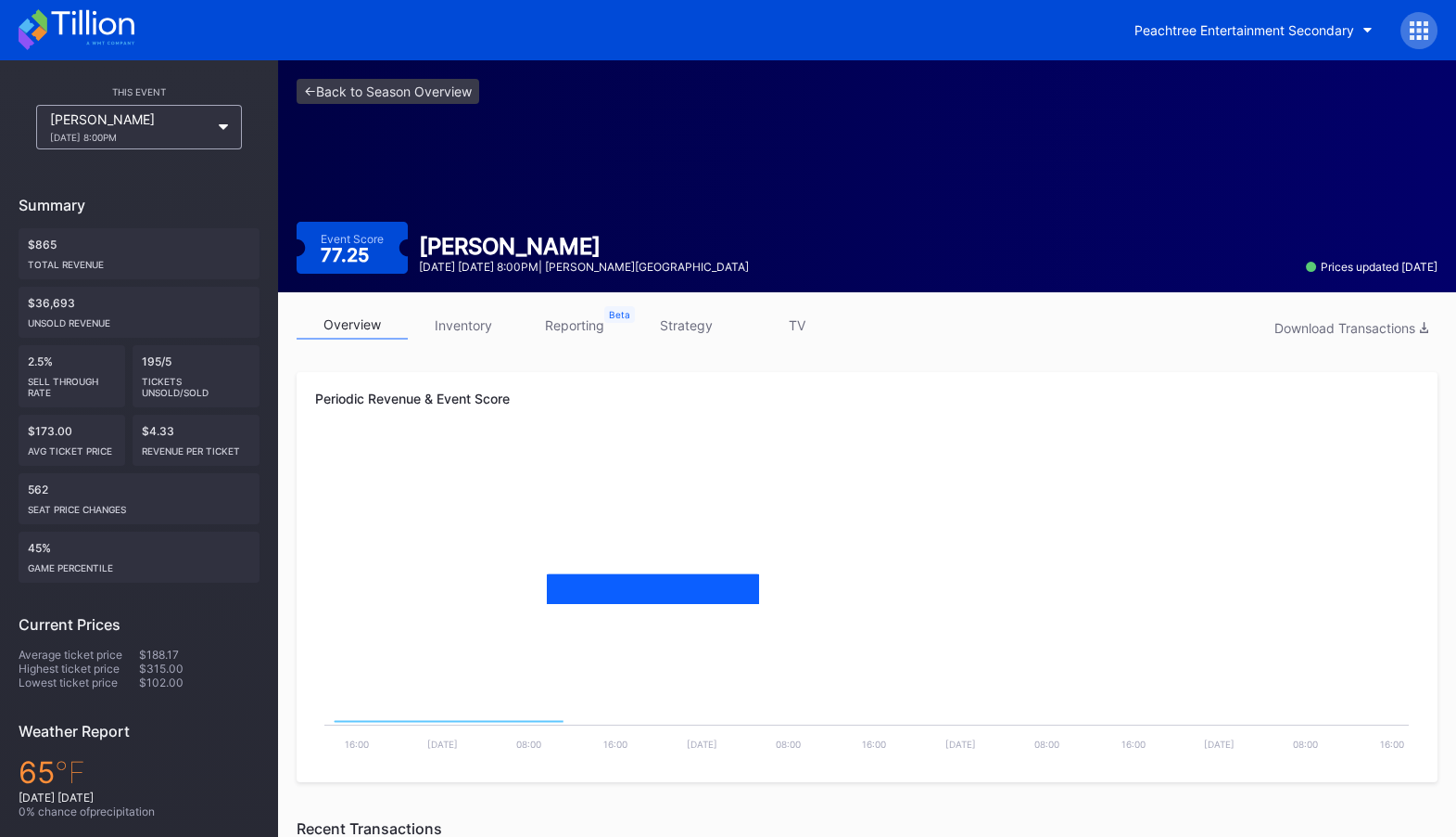
click at [717, 324] on link "strategy" at bounding box center [685, 325] width 111 height 29
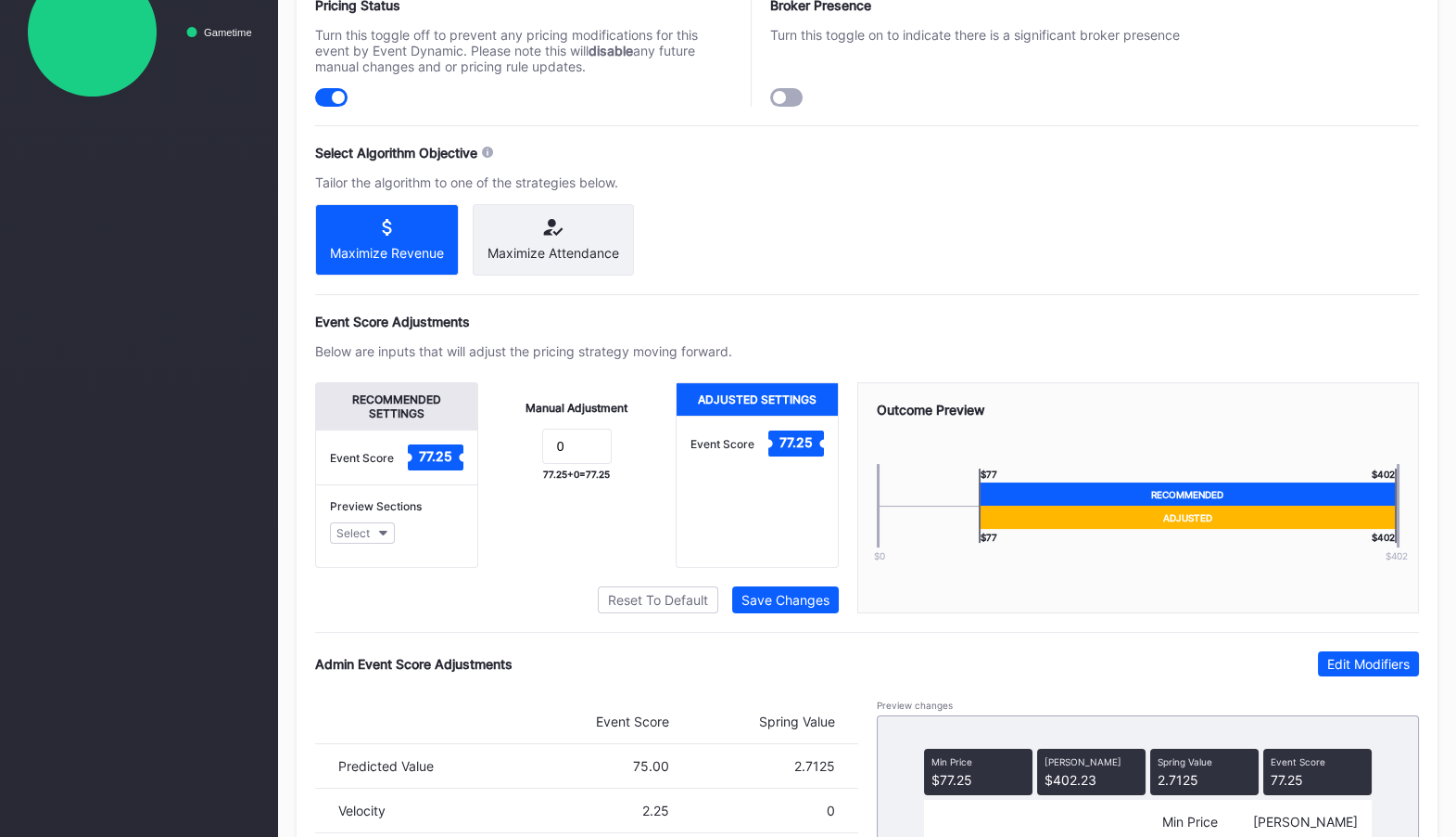
scroll to position [1033, 0]
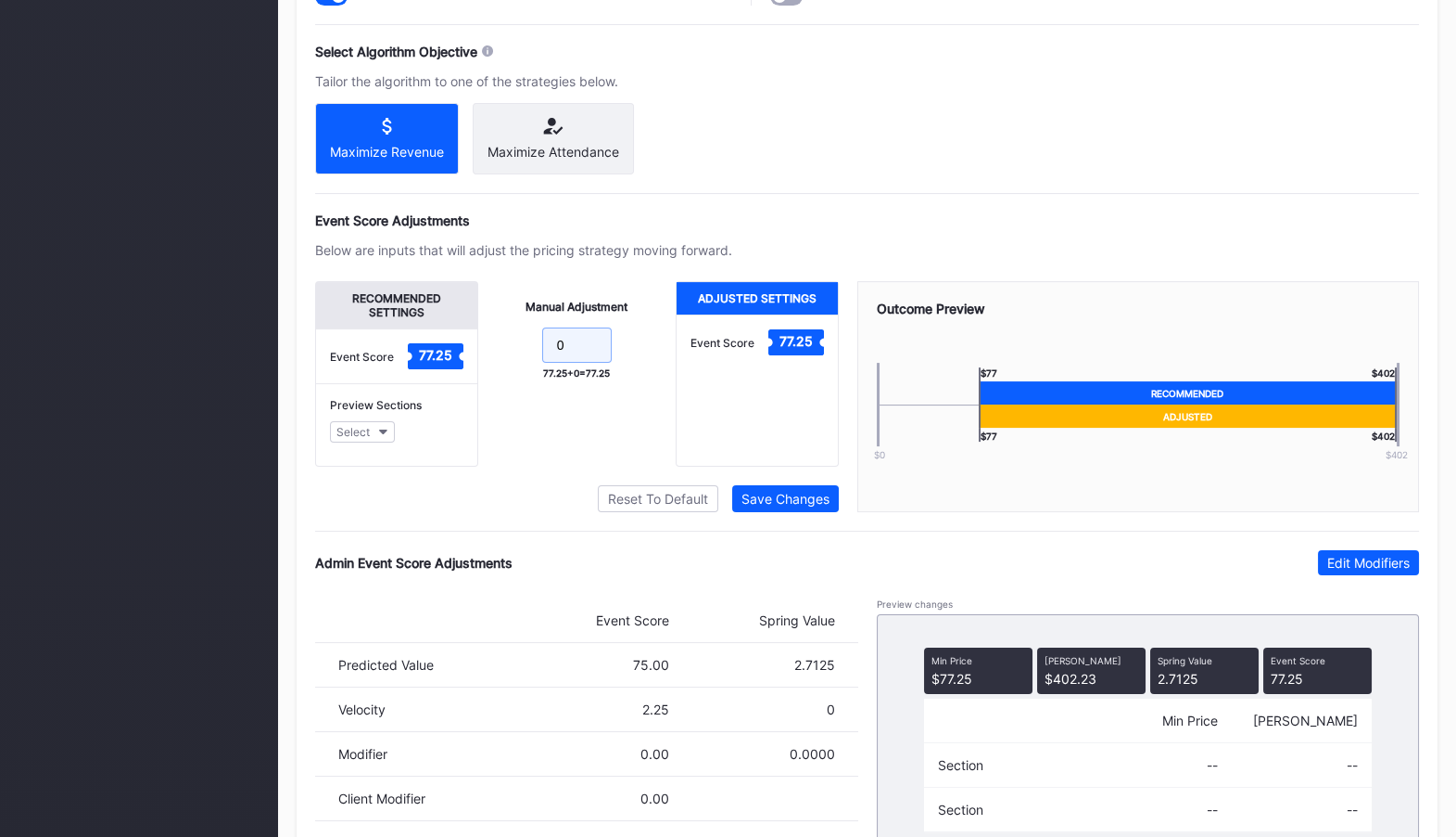
drag, startPoint x: 561, startPoint y: 361, endPoint x: 536, endPoint y: 361, distance: 25.0
click at [536, 361] on form "0" at bounding box center [577, 347] width 161 height 40
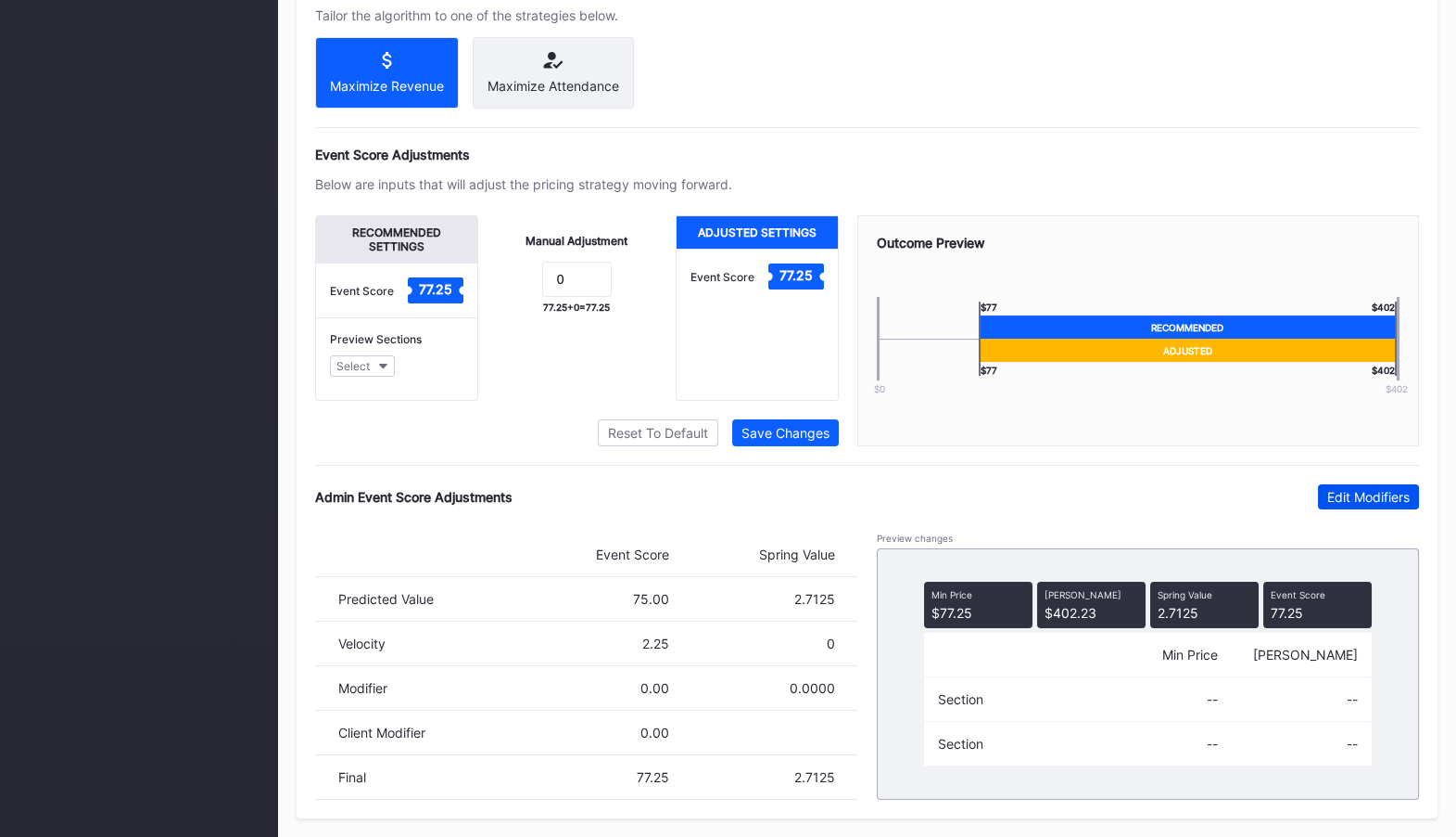
click at [1367, 506] on button "Edit Modifiers" at bounding box center [1368, 497] width 101 height 25
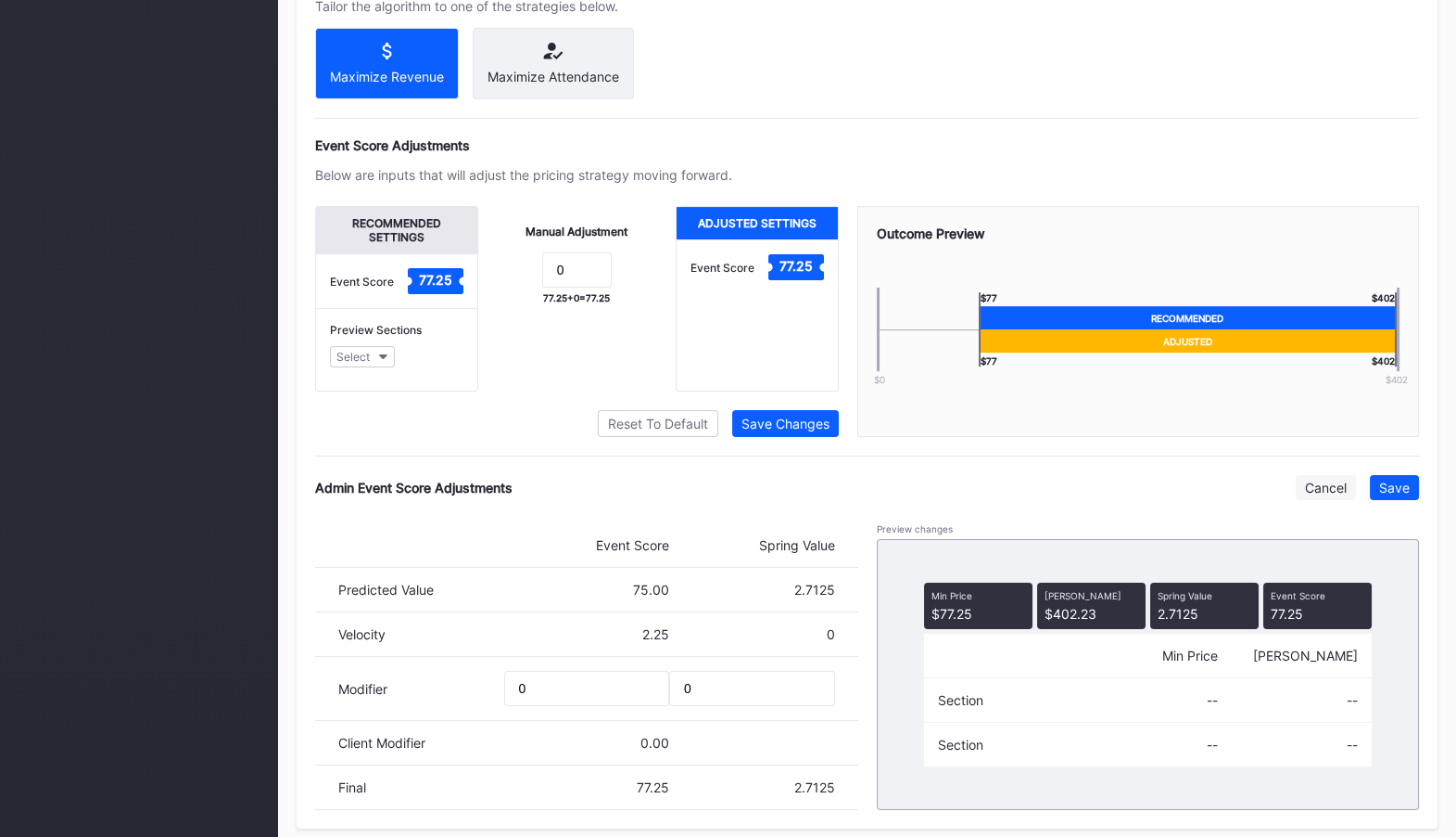
click at [1317, 495] on div "Cancel" at bounding box center [1326, 488] width 41 height 15
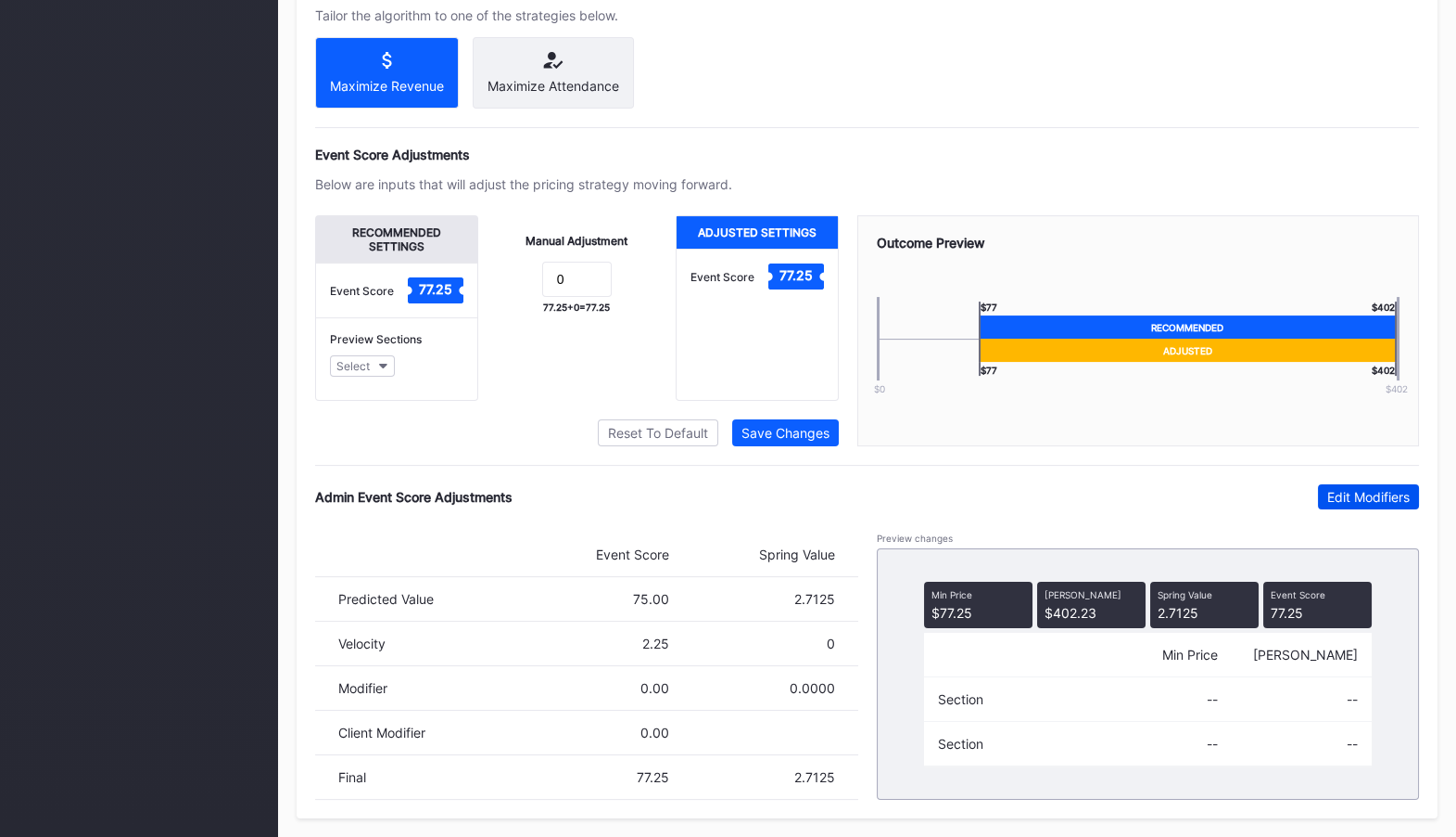
click at [1375, 494] on div "Edit Modifiers" at bounding box center [1369, 496] width 83 height 15
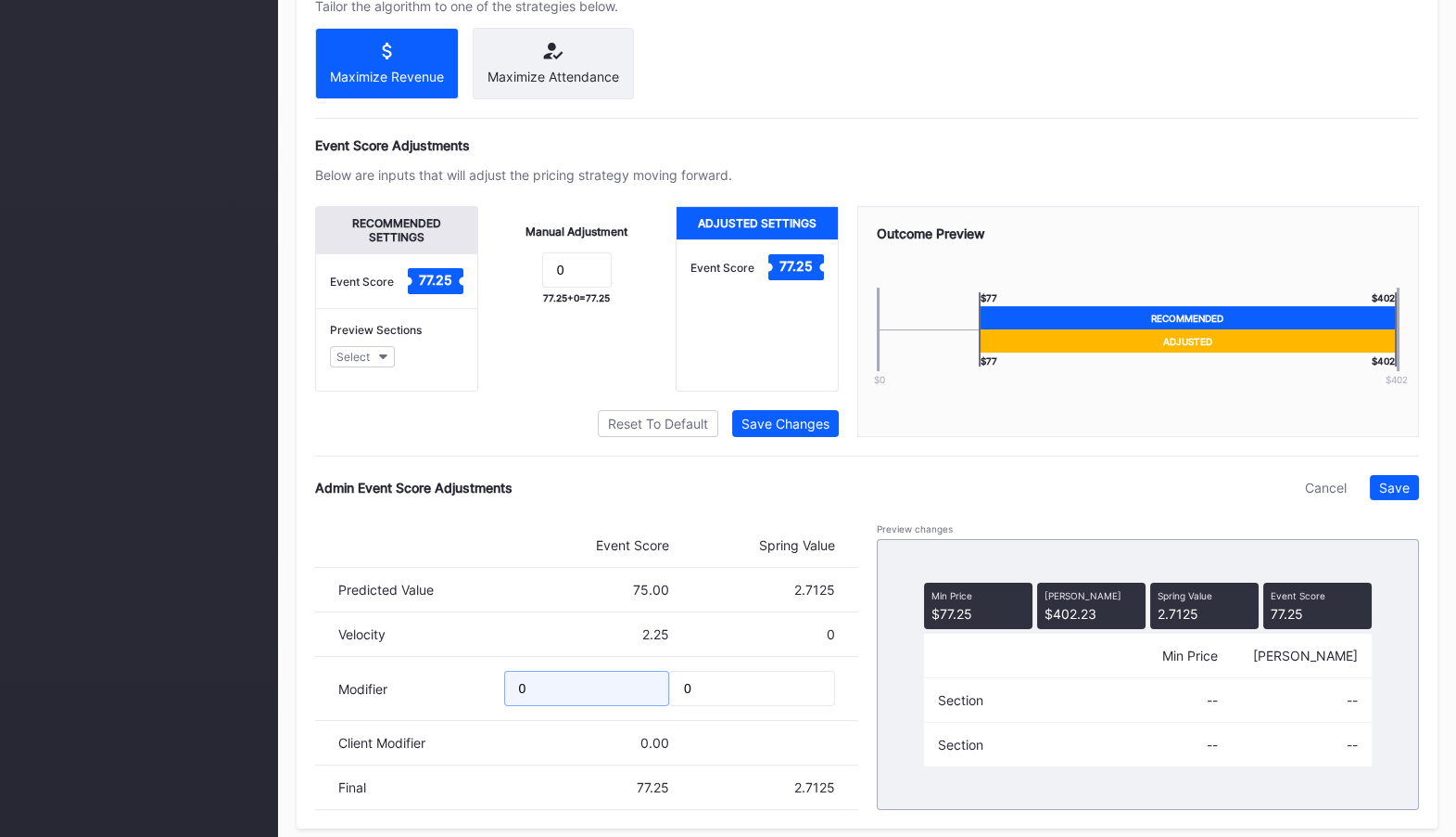
click at [584, 694] on input "0" at bounding box center [588, 688] width 166 height 36
type input "-6"
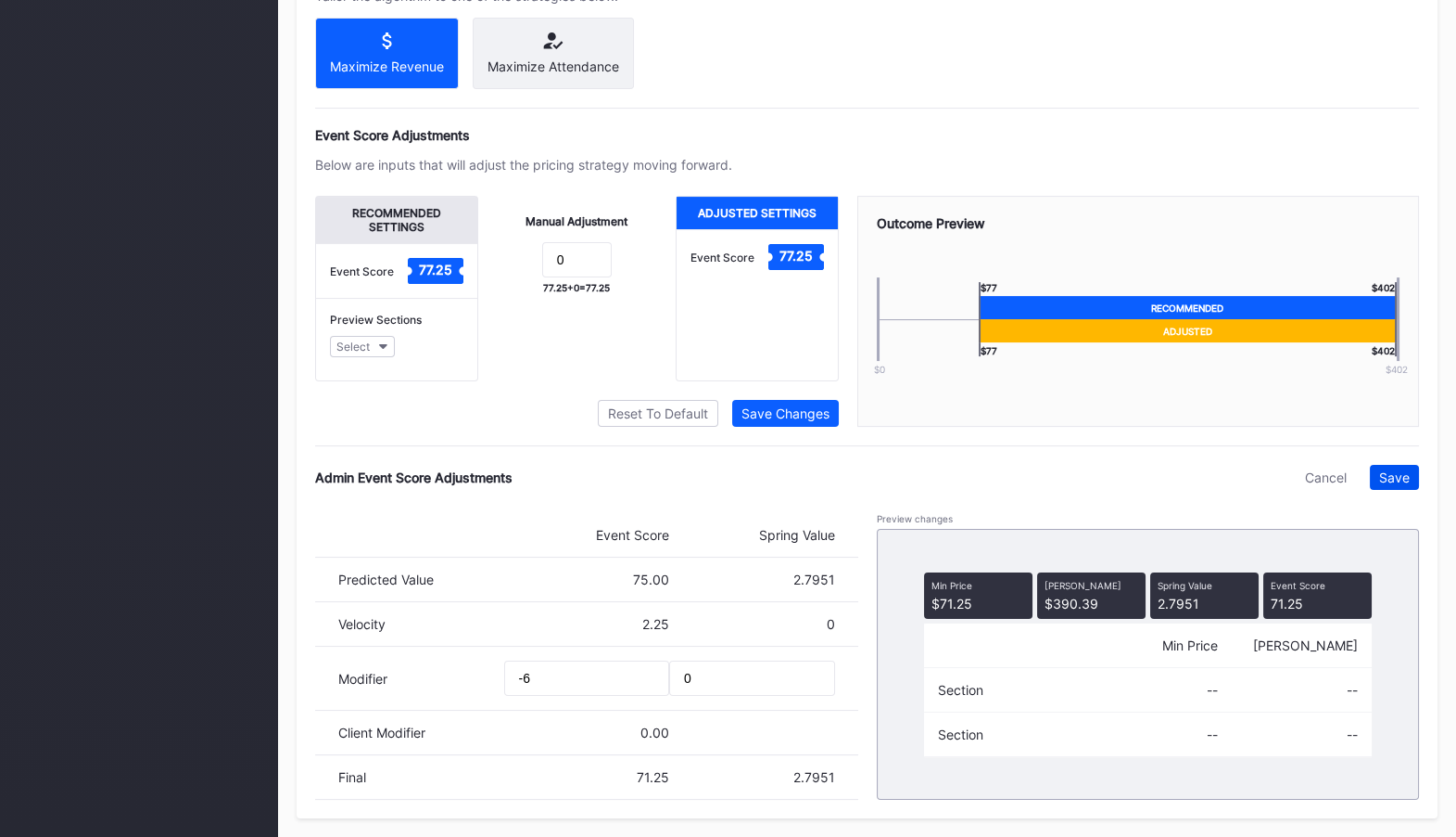
click at [1401, 479] on div "Save" at bounding box center [1395, 477] width 31 height 15
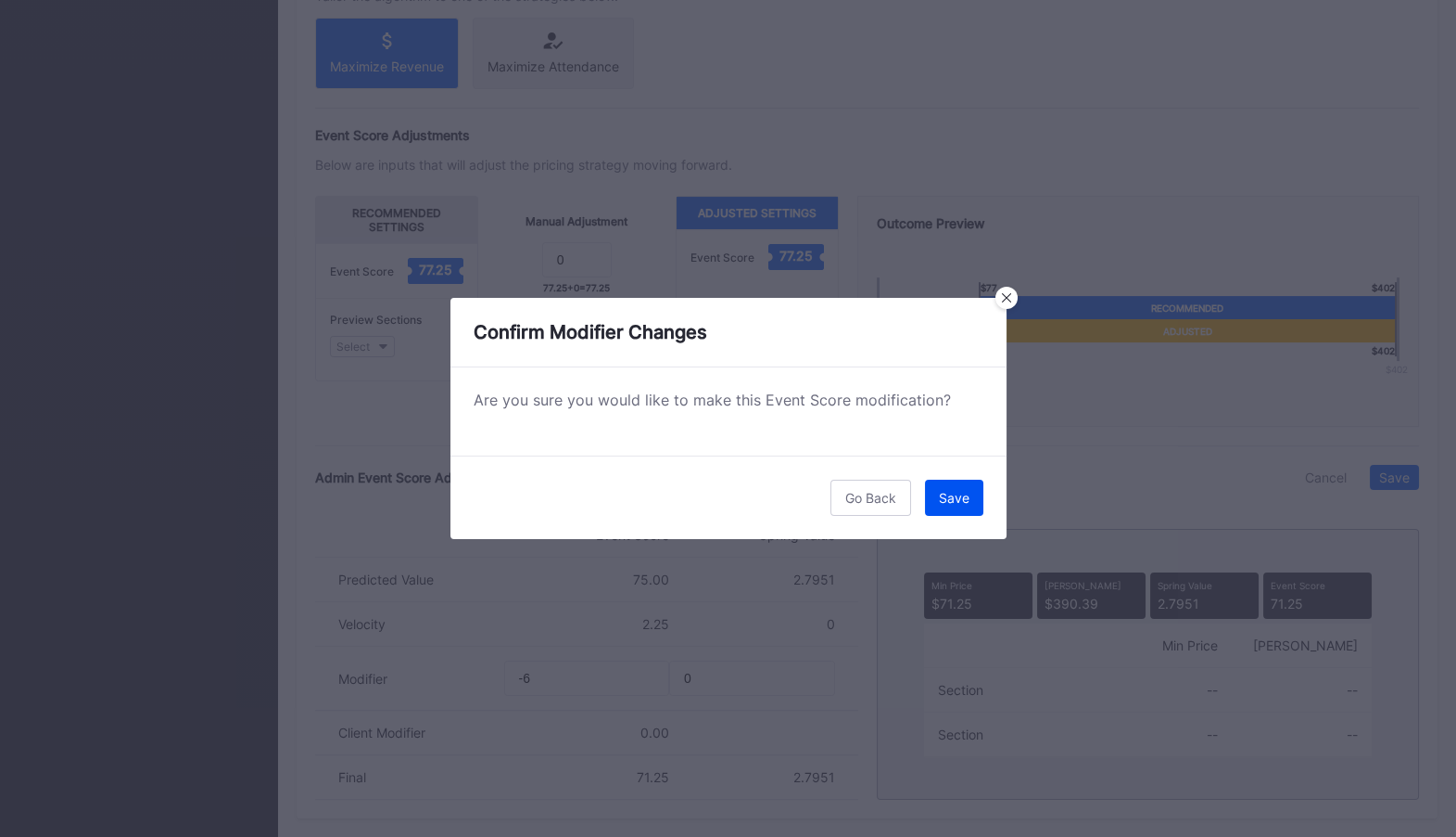
click at [954, 506] on button "Save" at bounding box center [954, 497] width 59 height 36
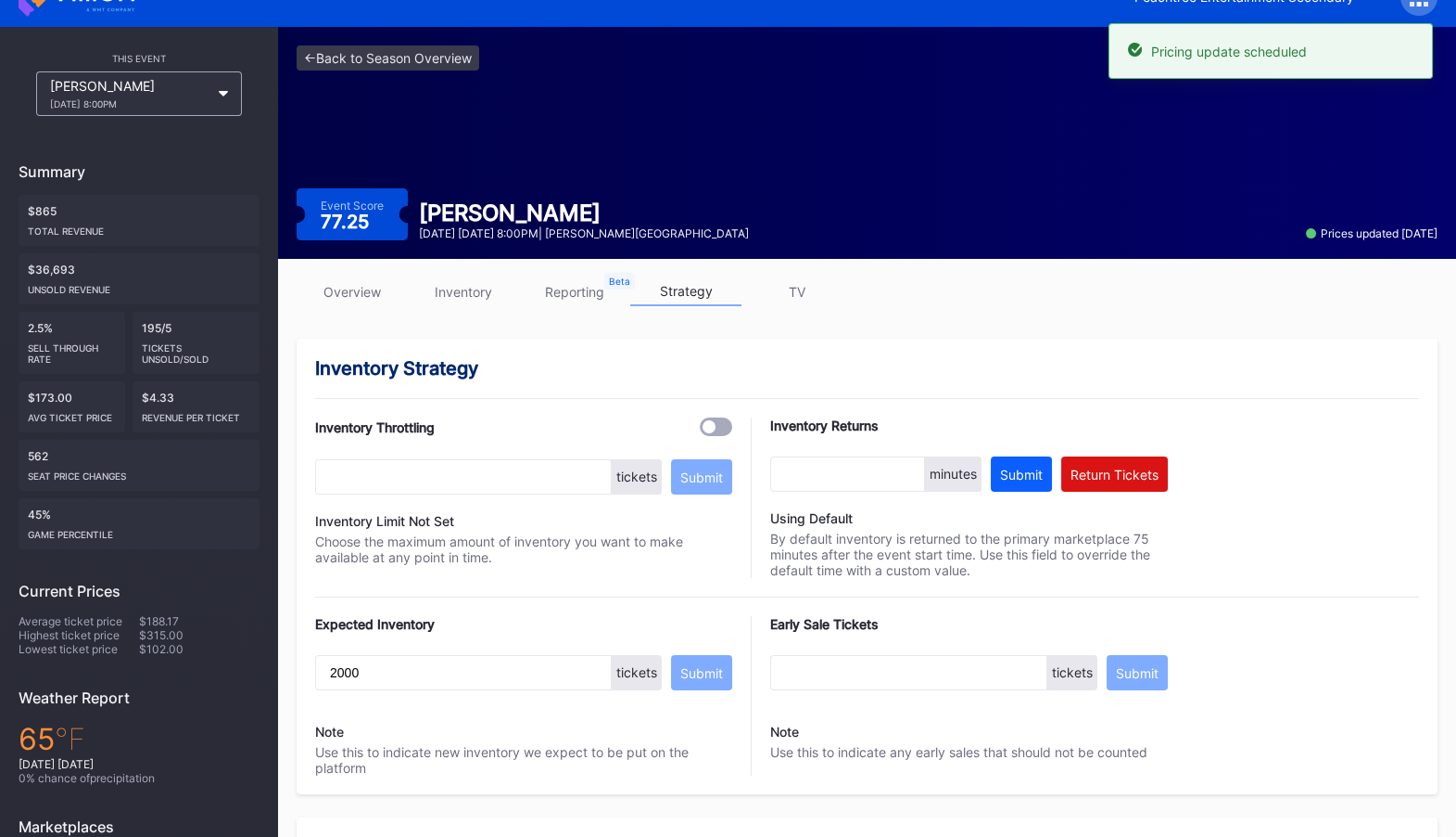
scroll to position [0, 0]
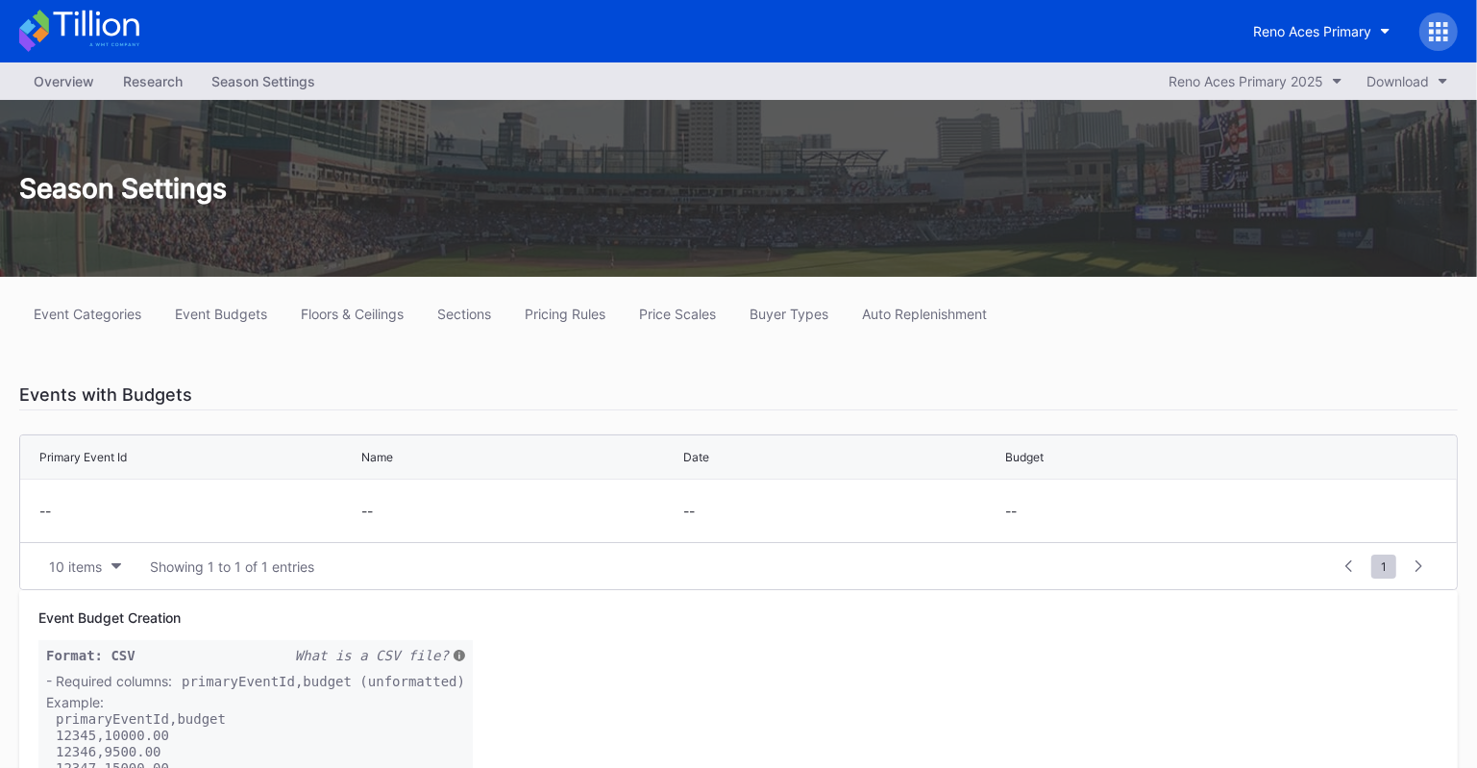
click at [1433, 25] on icon at bounding box center [1438, 31] width 19 height 19
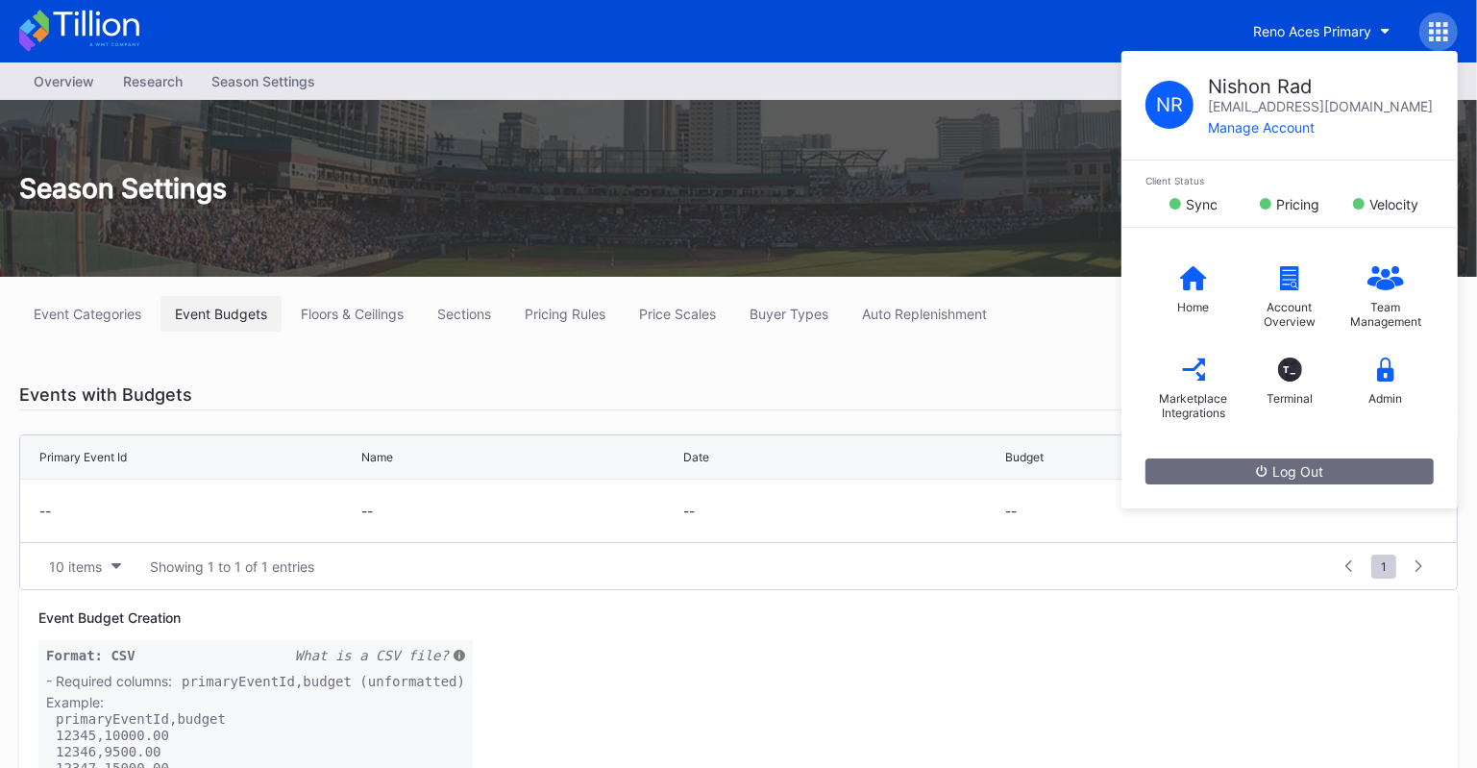
click at [245, 312] on div "Event Budgets" at bounding box center [221, 314] width 92 height 16
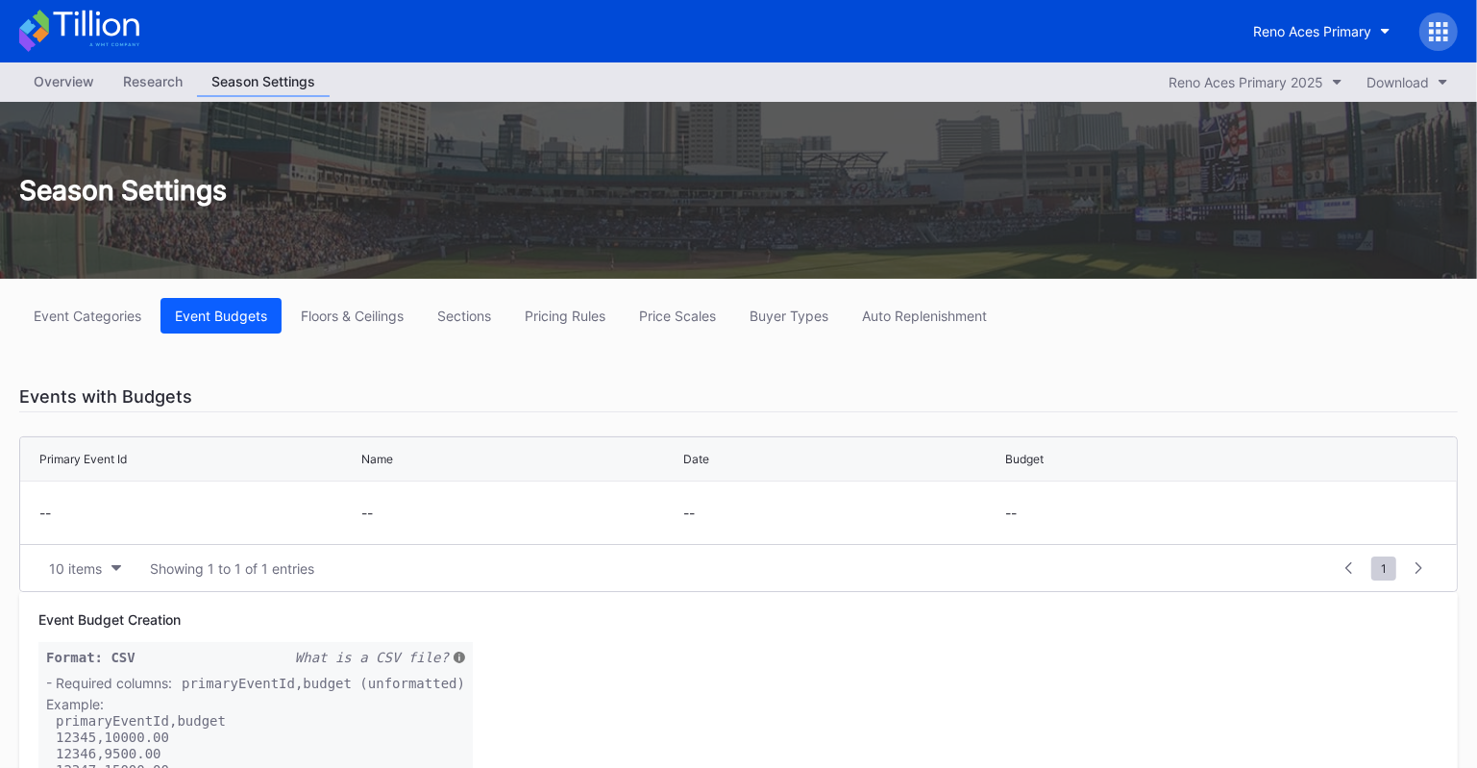
click at [54, 74] on div "Overview" at bounding box center [63, 81] width 89 height 28
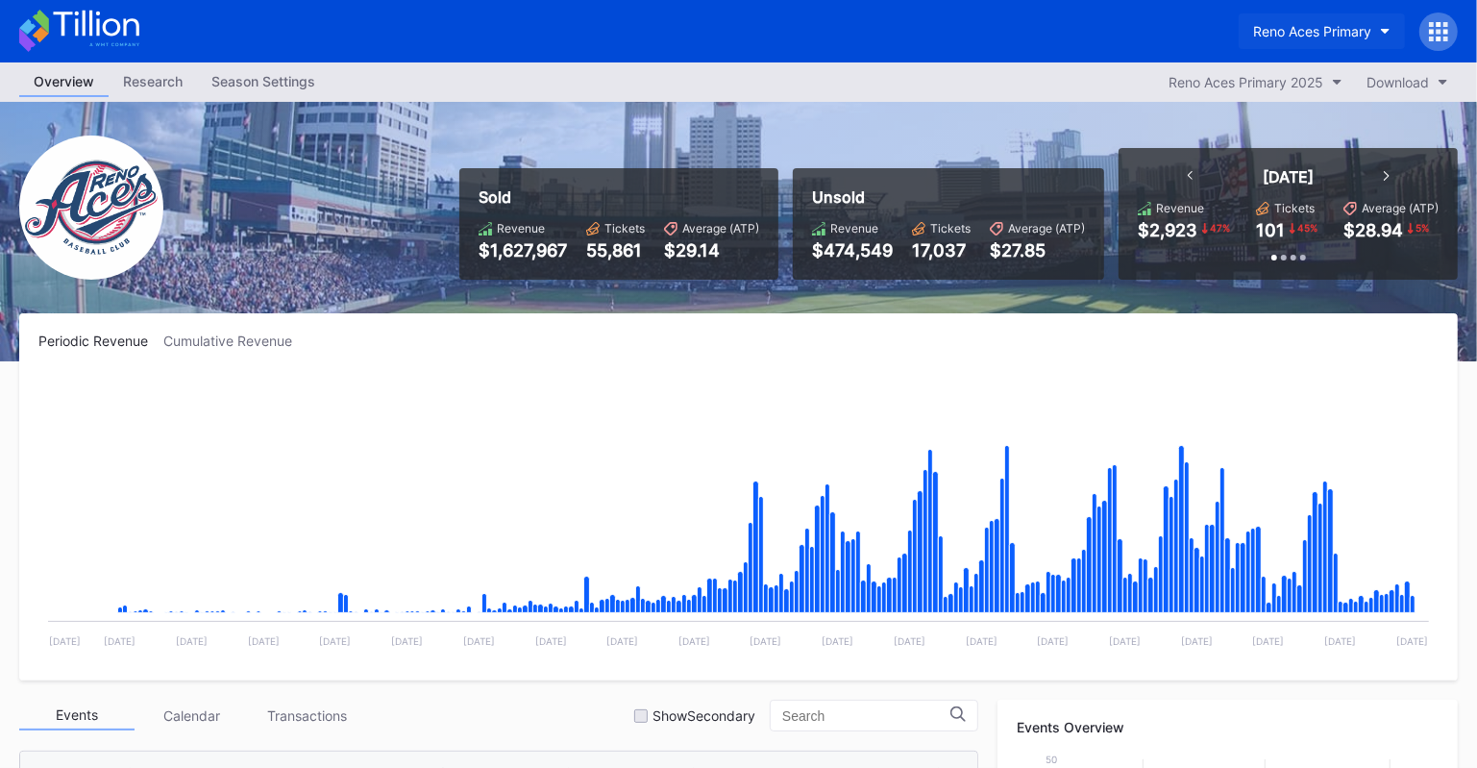
click at [1295, 29] on div "Reno Aces Primary" at bounding box center [1312, 31] width 118 height 16
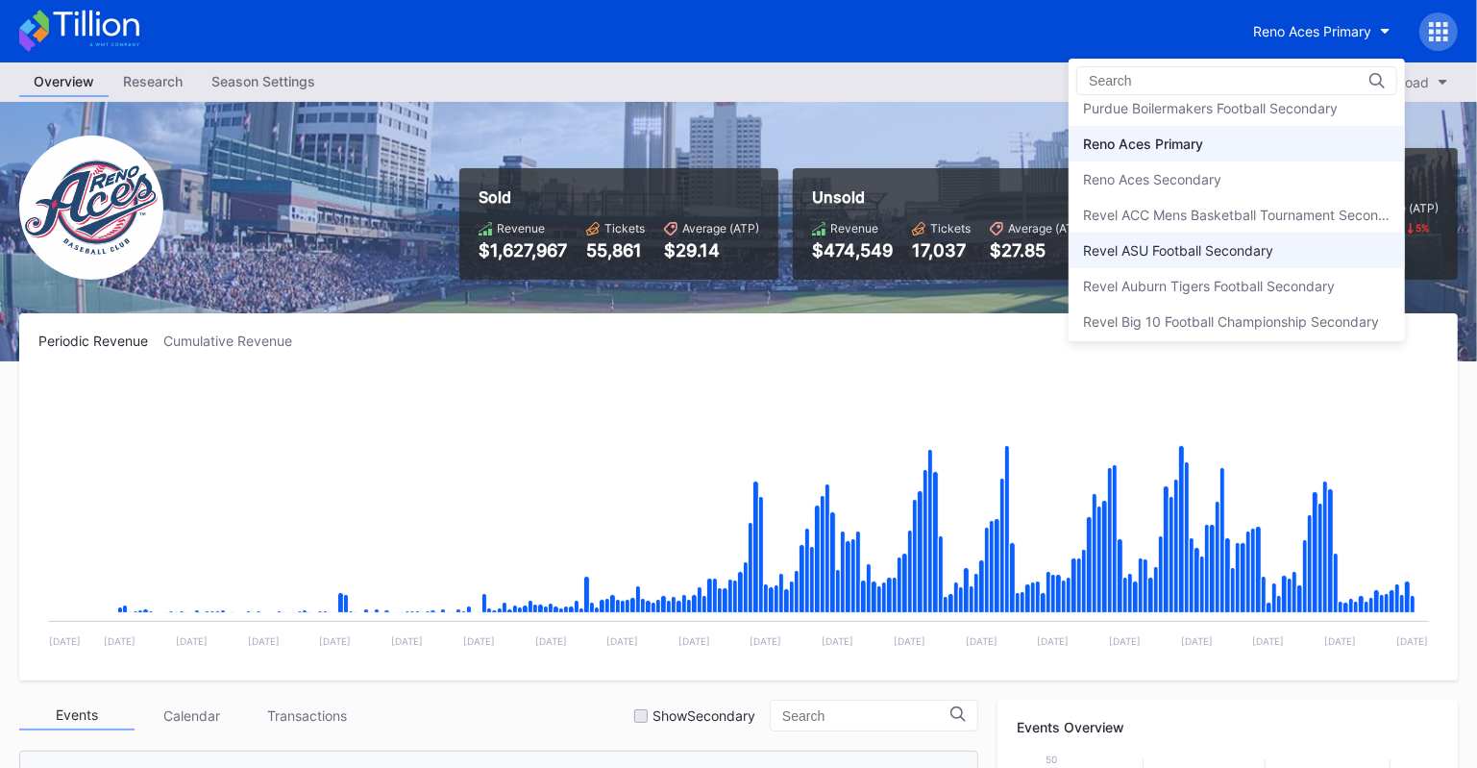
scroll to position [4418, 0]
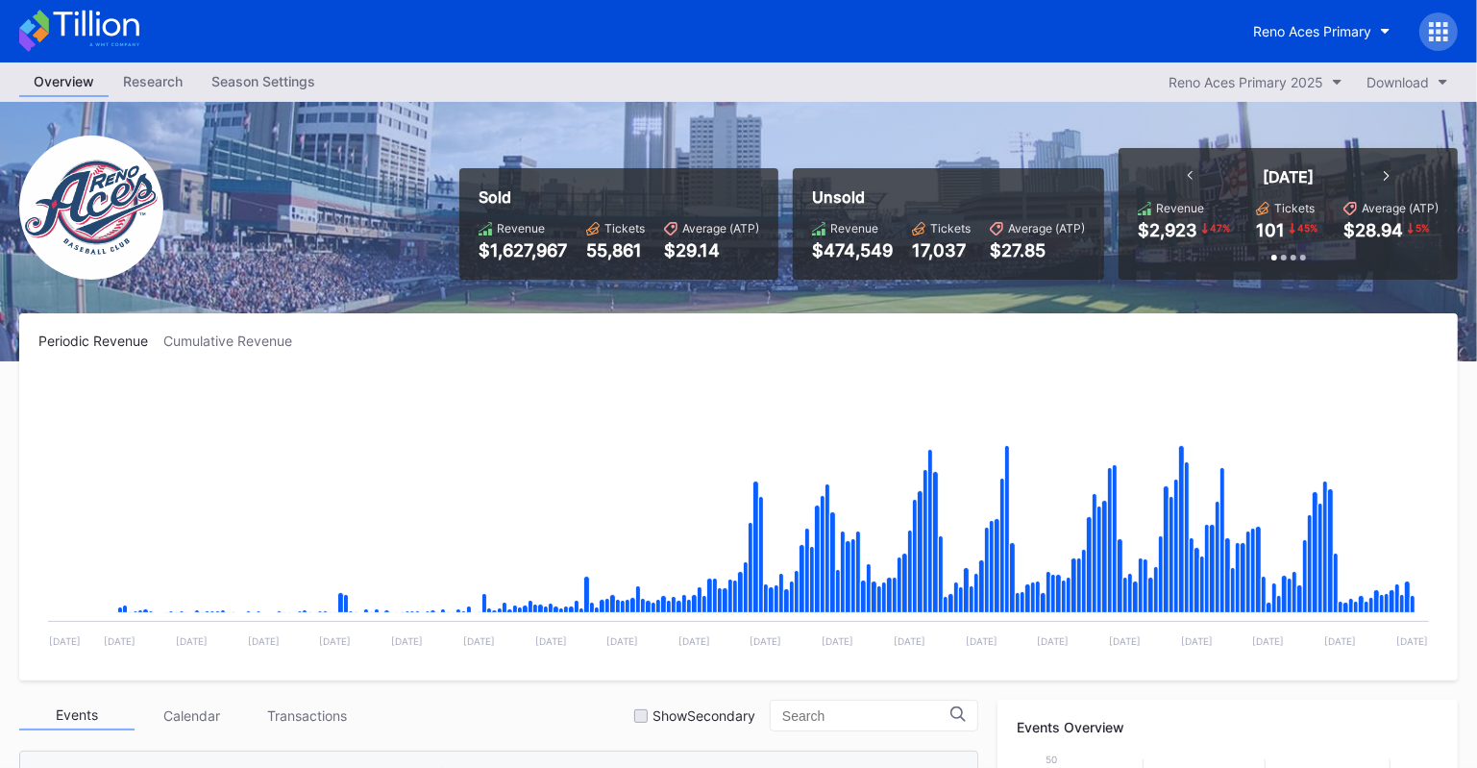
click at [276, 85] on div "Season Settings" at bounding box center [263, 81] width 133 height 28
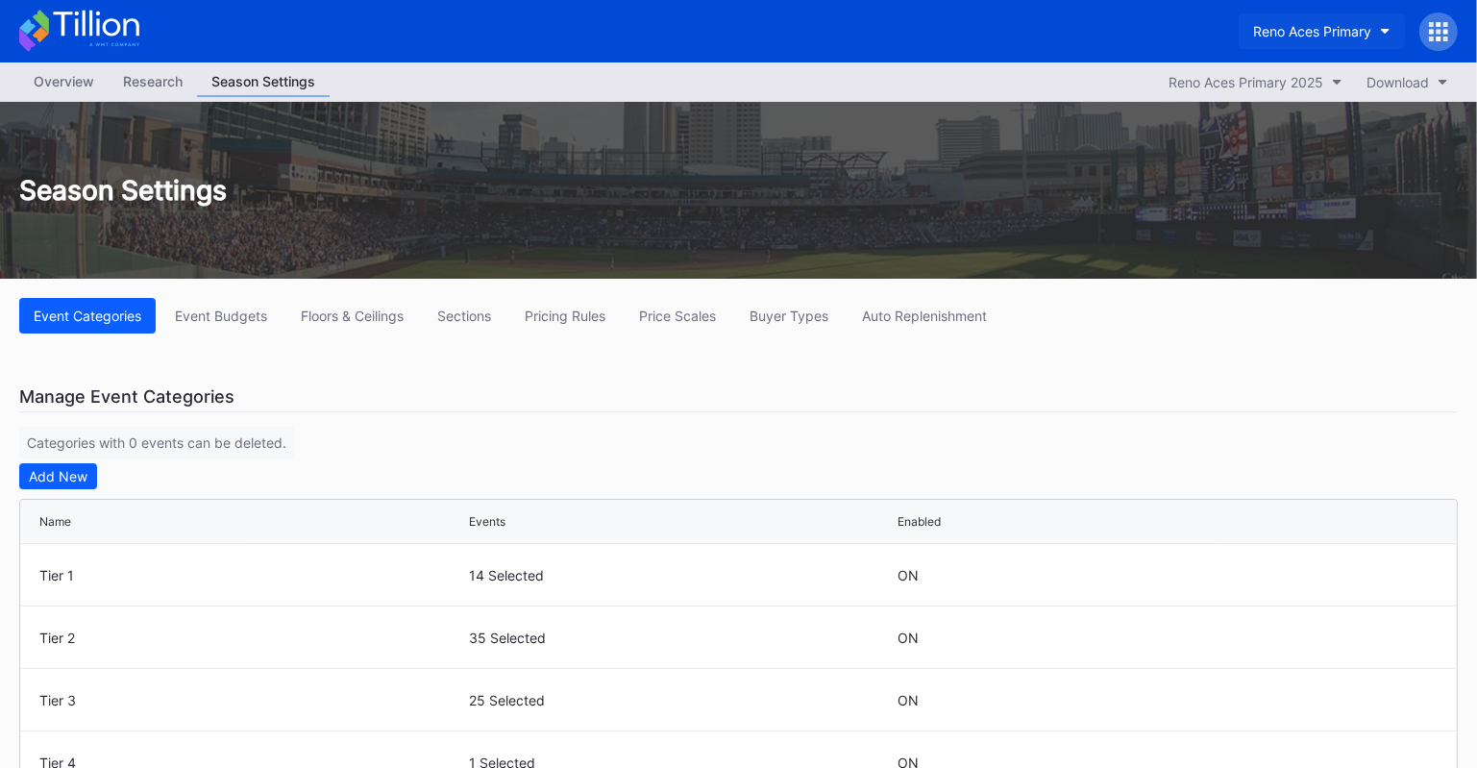
click at [1312, 24] on div "Reno Aces Primary" at bounding box center [1312, 31] width 118 height 16
click at [221, 318] on div "Event Budgets" at bounding box center [221, 315] width 92 height 16
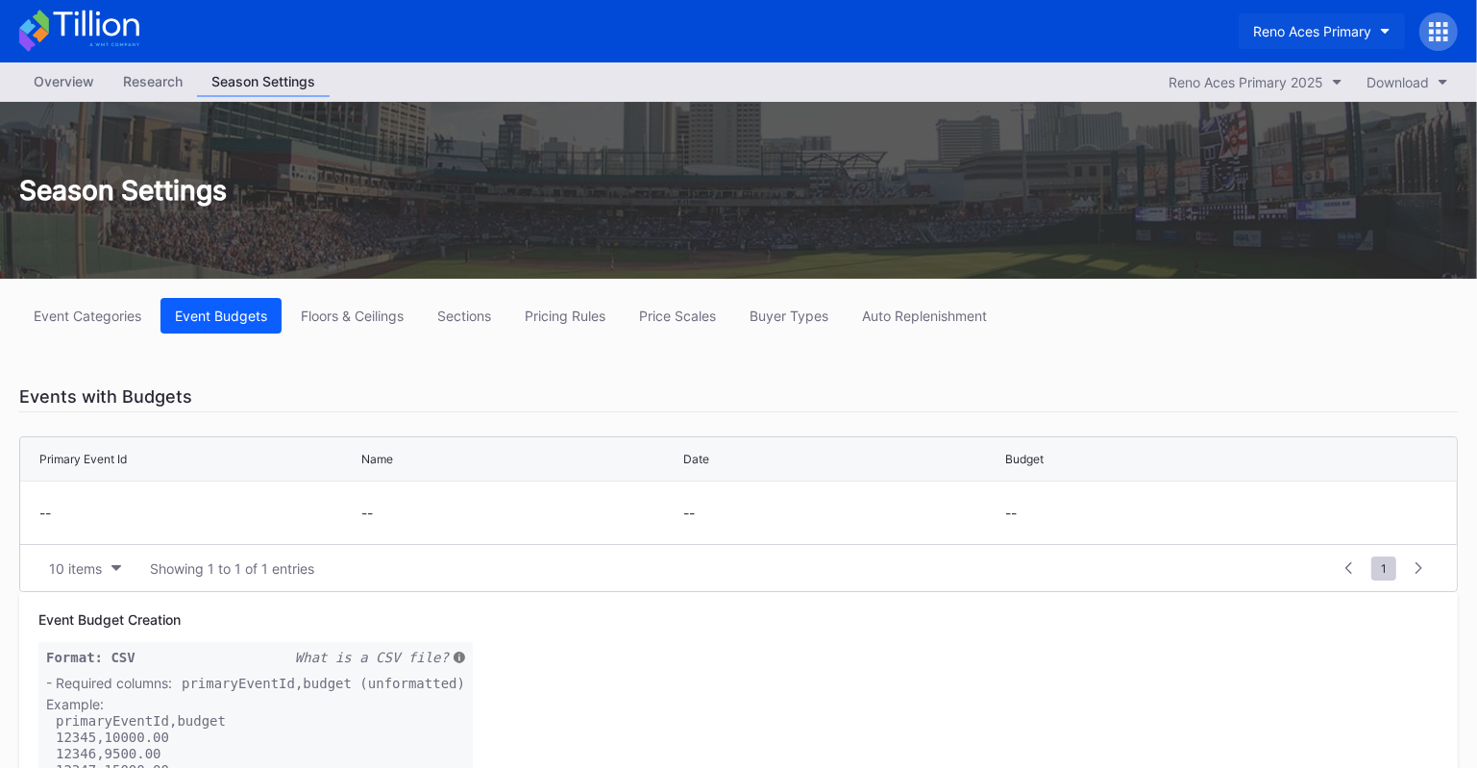
click at [1347, 20] on button "Reno Aces Primary" at bounding box center [1321, 31] width 166 height 36
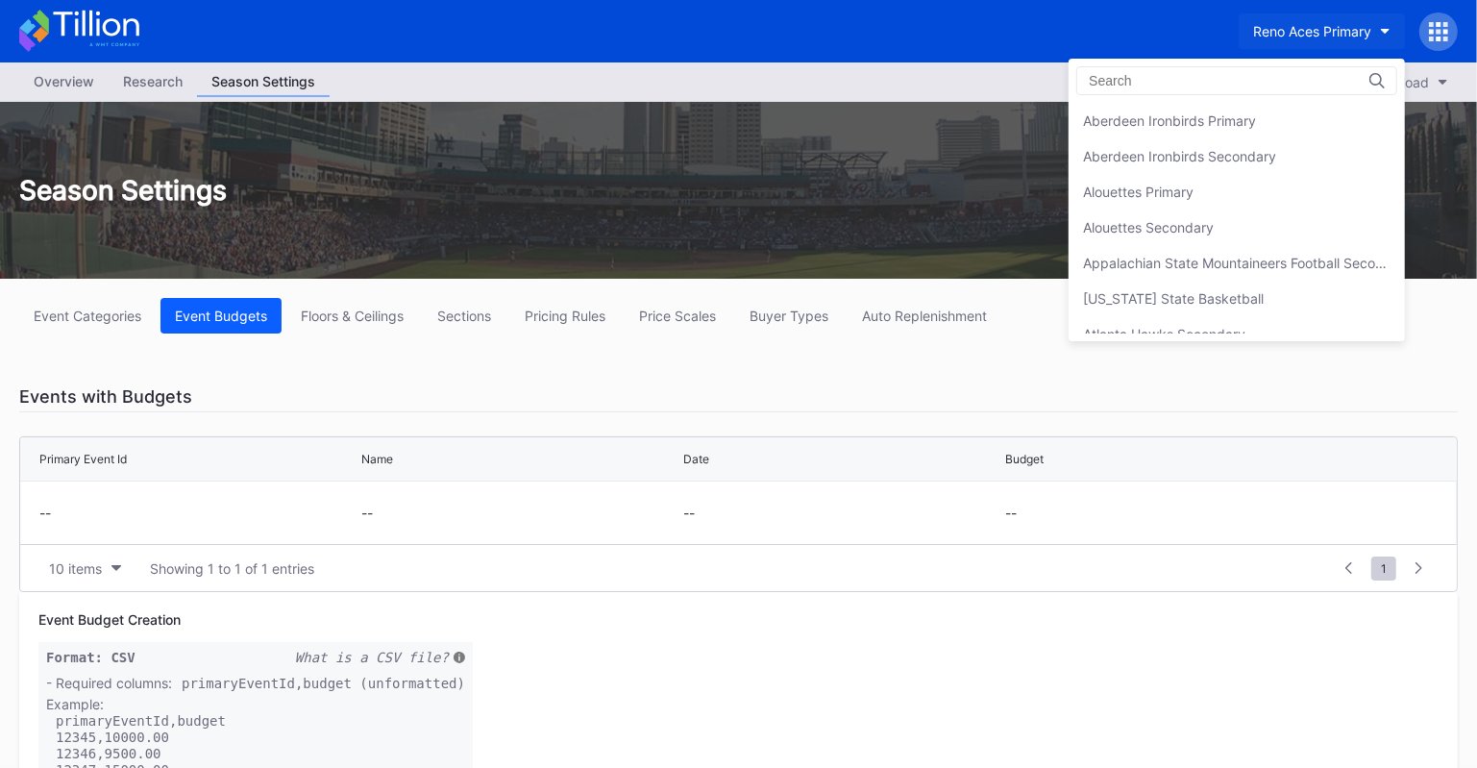
scroll to position [4491, 0]
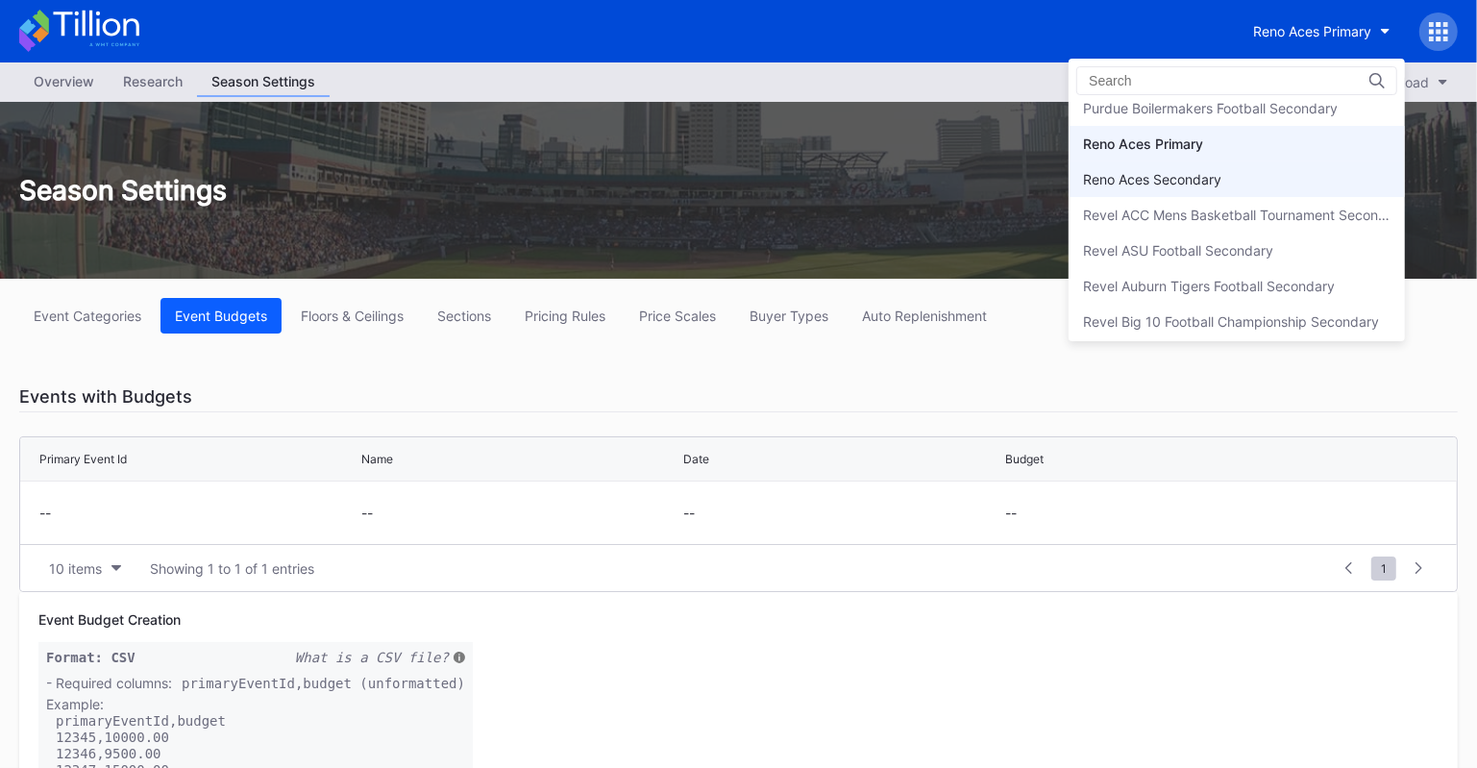
click at [1193, 164] on div "Reno Aces Secondary" at bounding box center [1236, 179] width 336 height 36
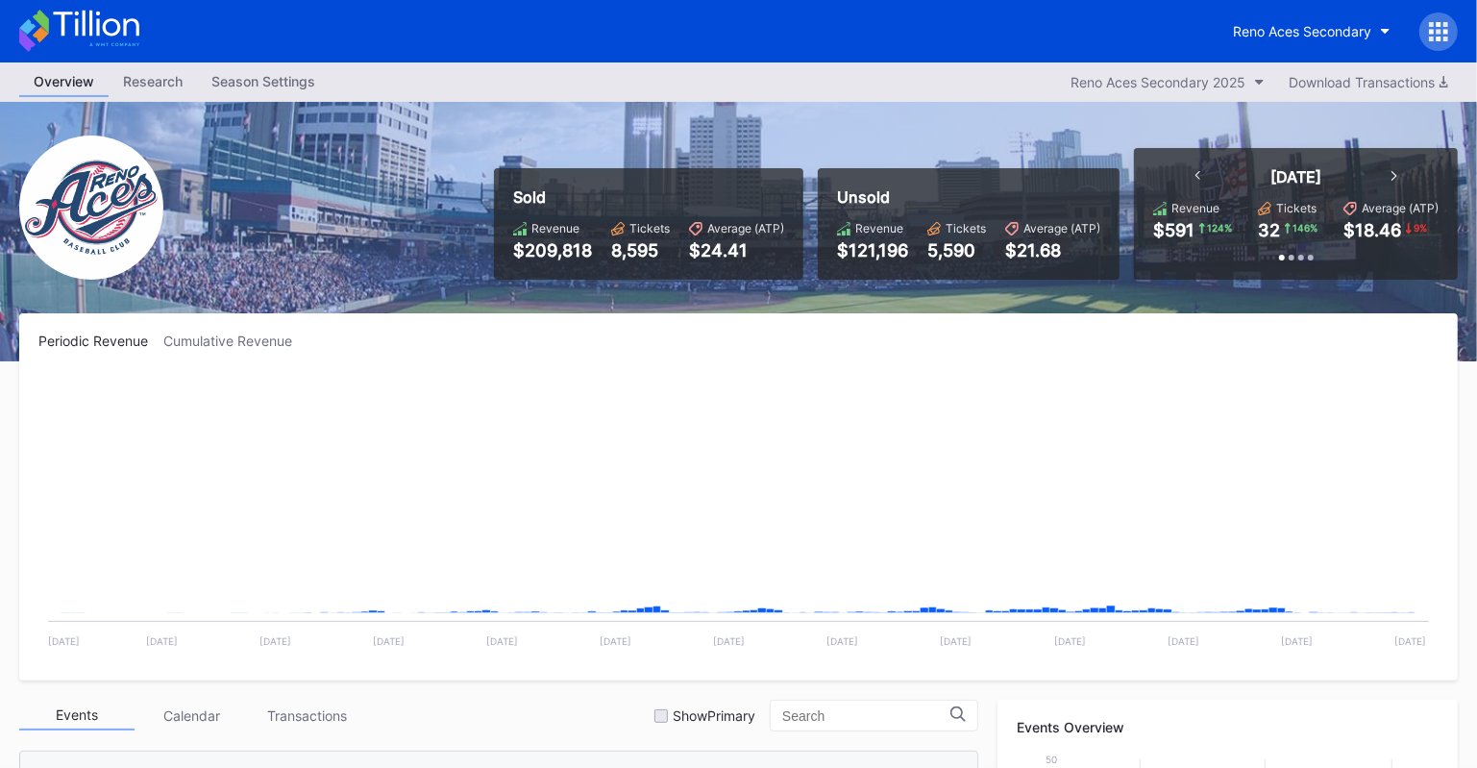
scroll to position [3622, 0]
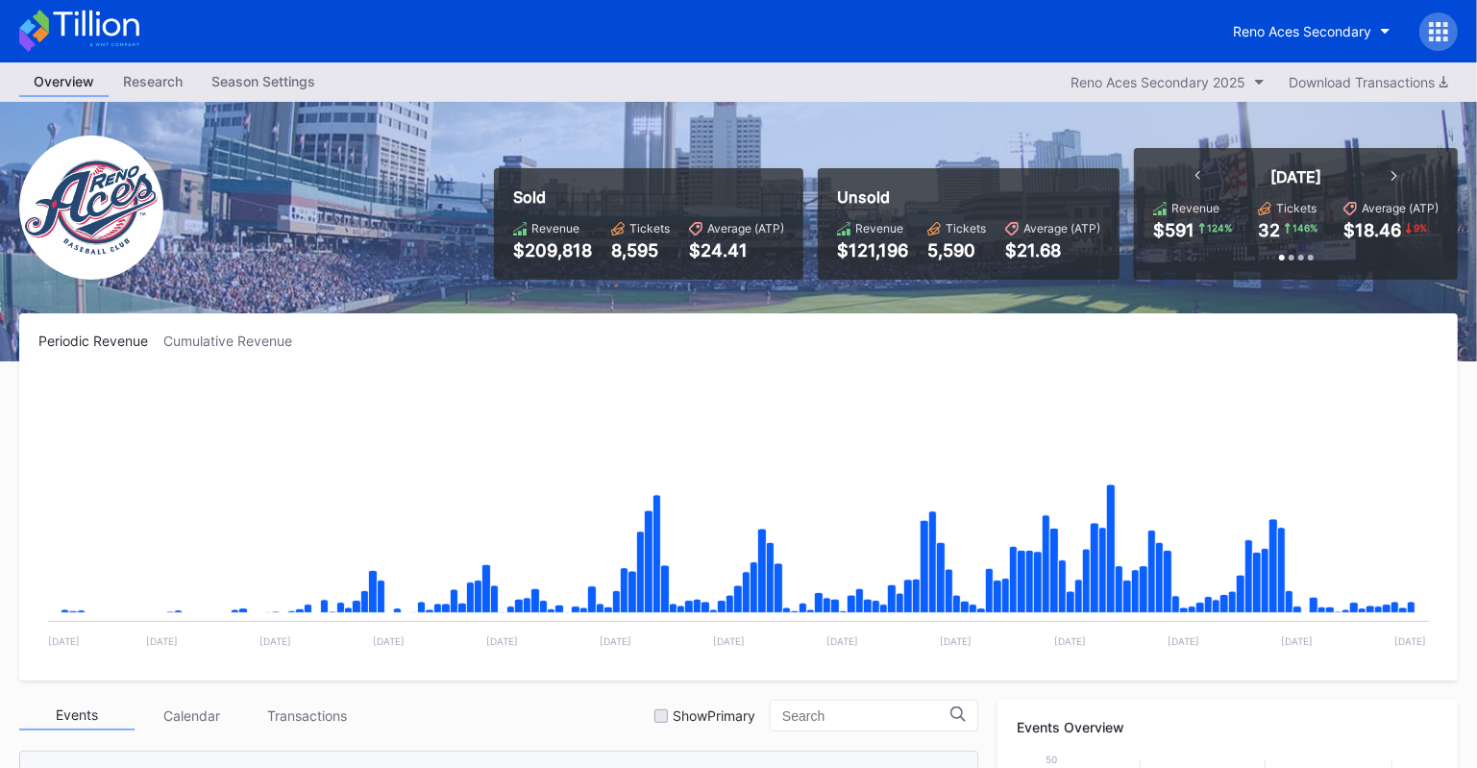
click at [260, 73] on div "Season Settings" at bounding box center [263, 81] width 133 height 28
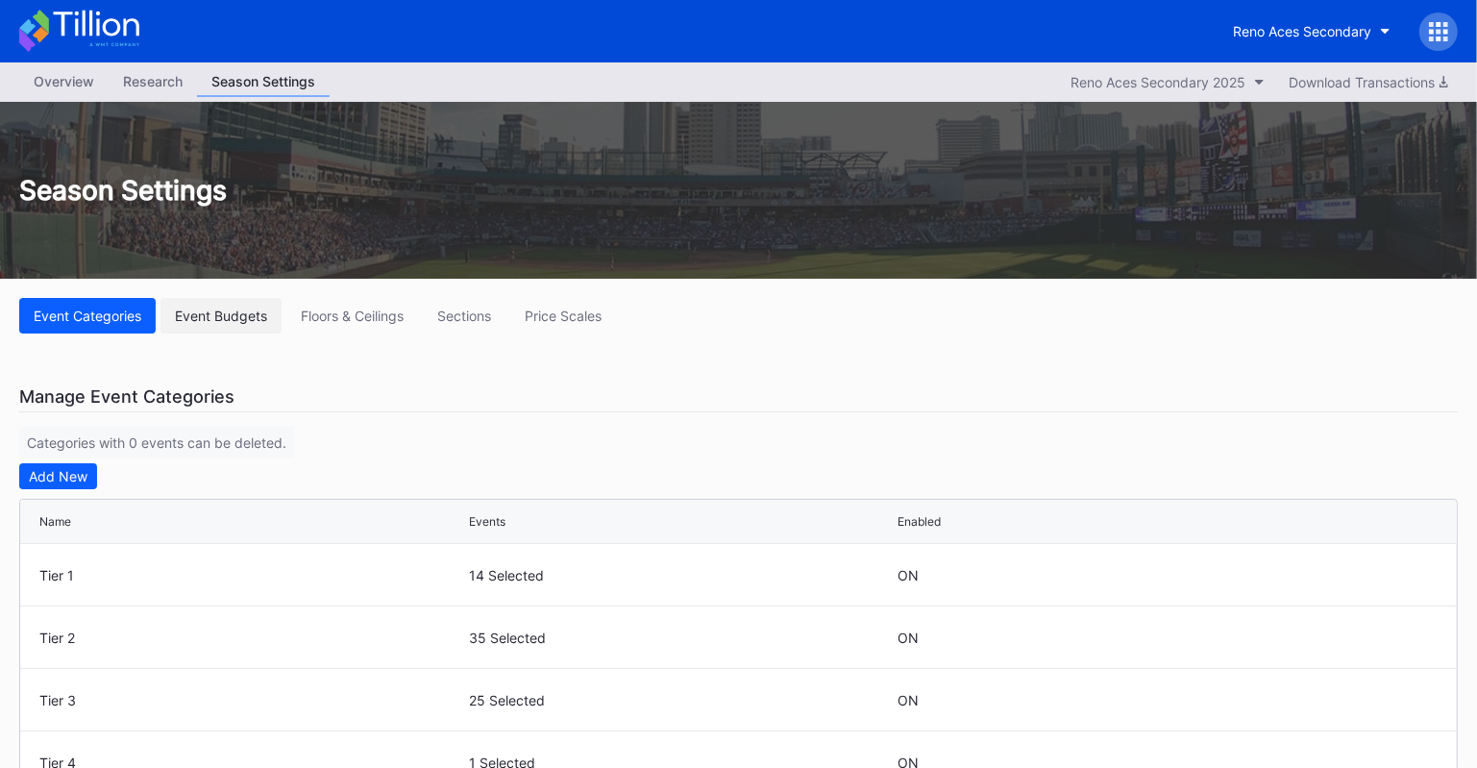
click at [240, 310] on div "Event Budgets" at bounding box center [221, 315] width 92 height 16
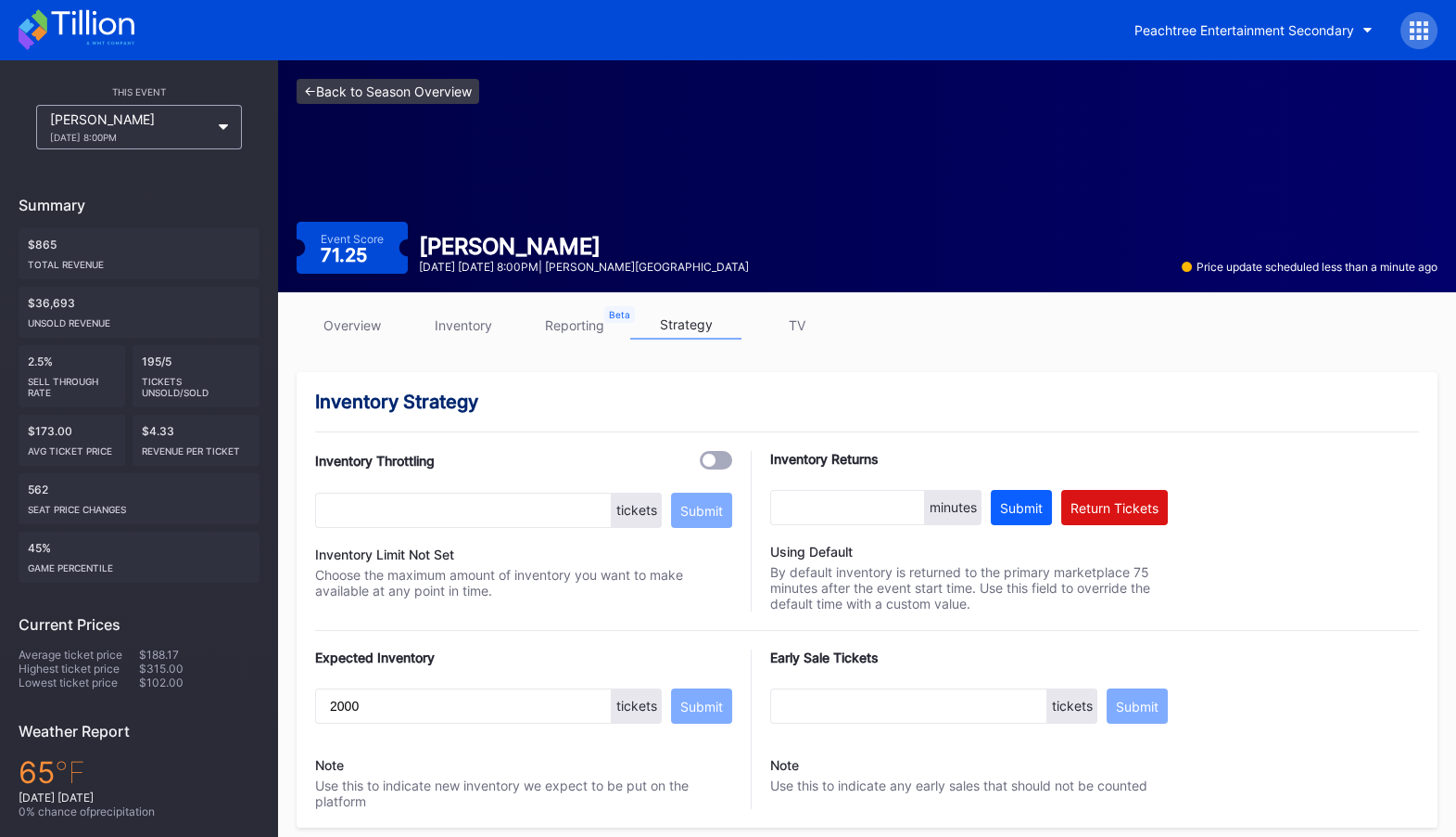
click at [393, 96] on link "<- Back to Season Overview" at bounding box center [387, 92] width 182 height 25
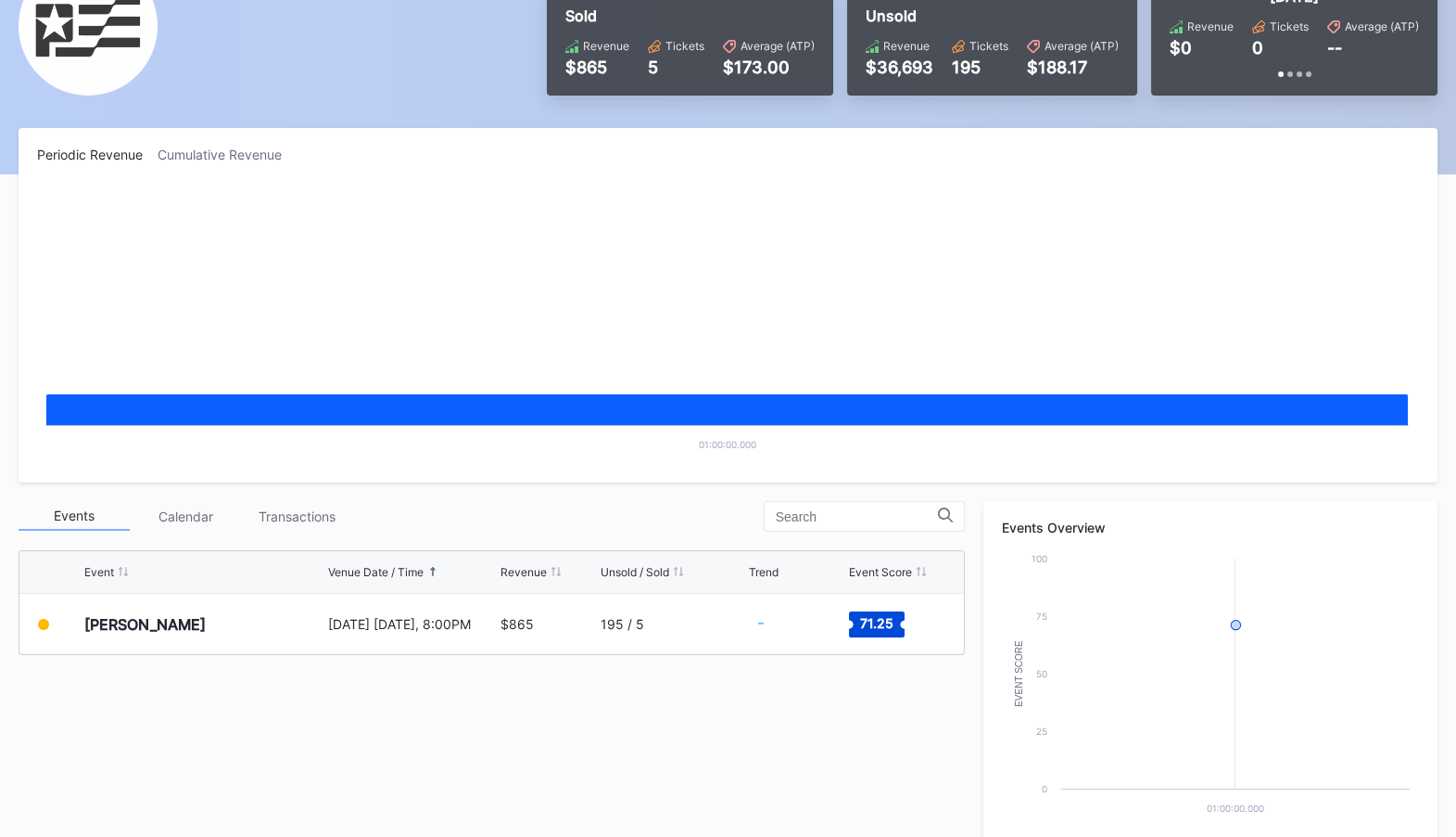
scroll to position [187, 0]
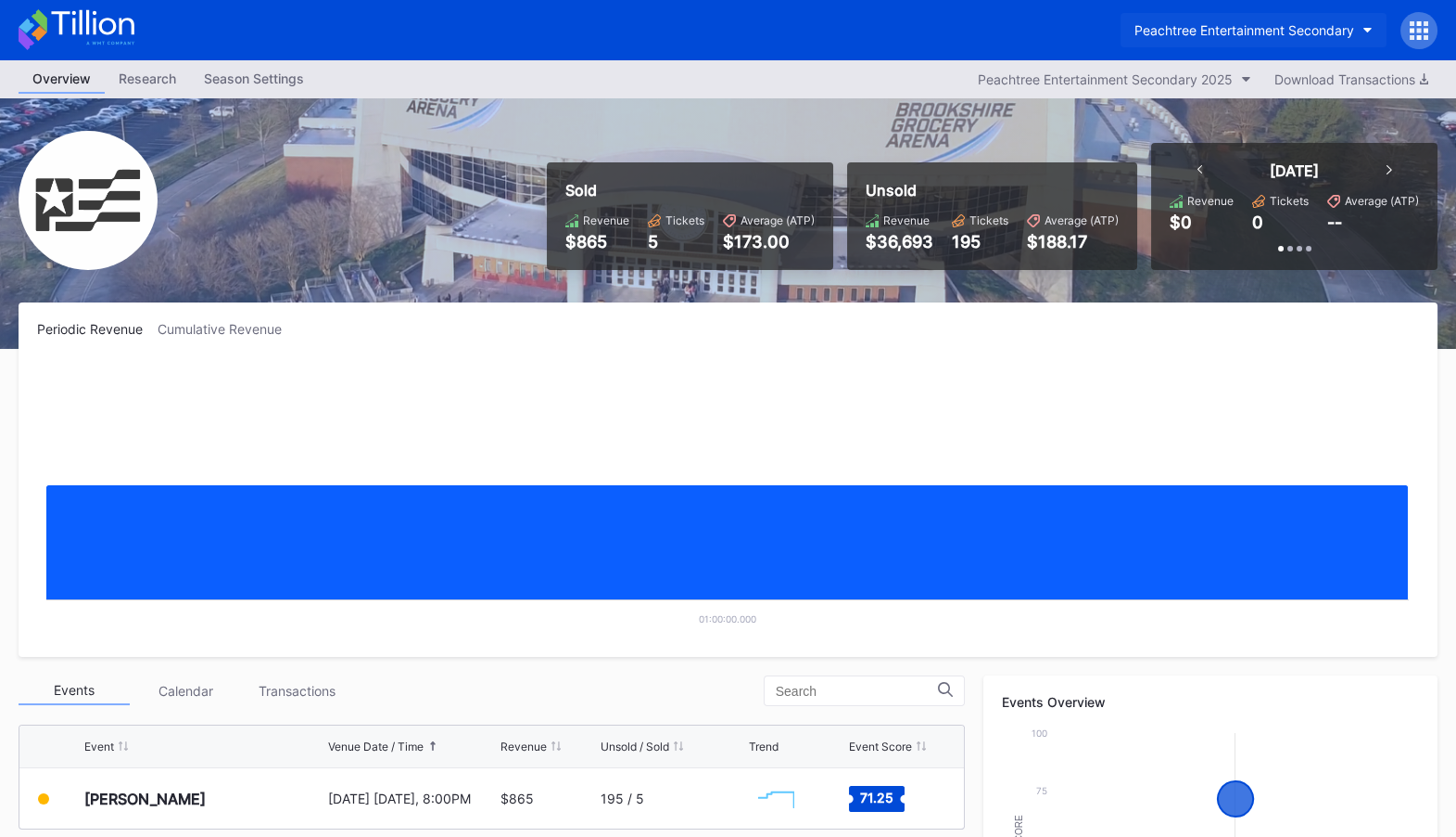
click at [1249, 32] on div "Peachtree Entertainment Secondary" at bounding box center [1245, 30] width 220 height 15
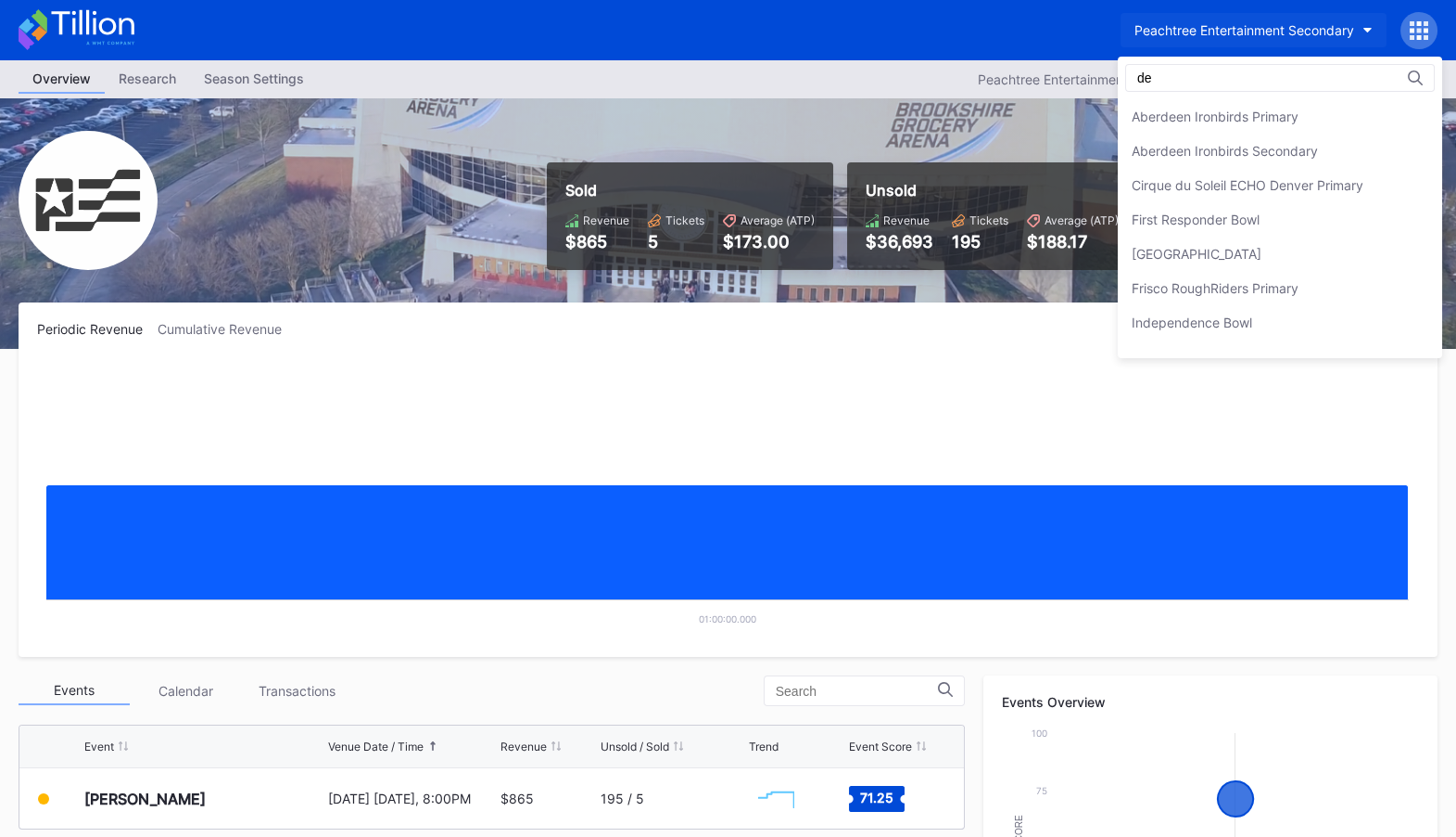
type input "d"
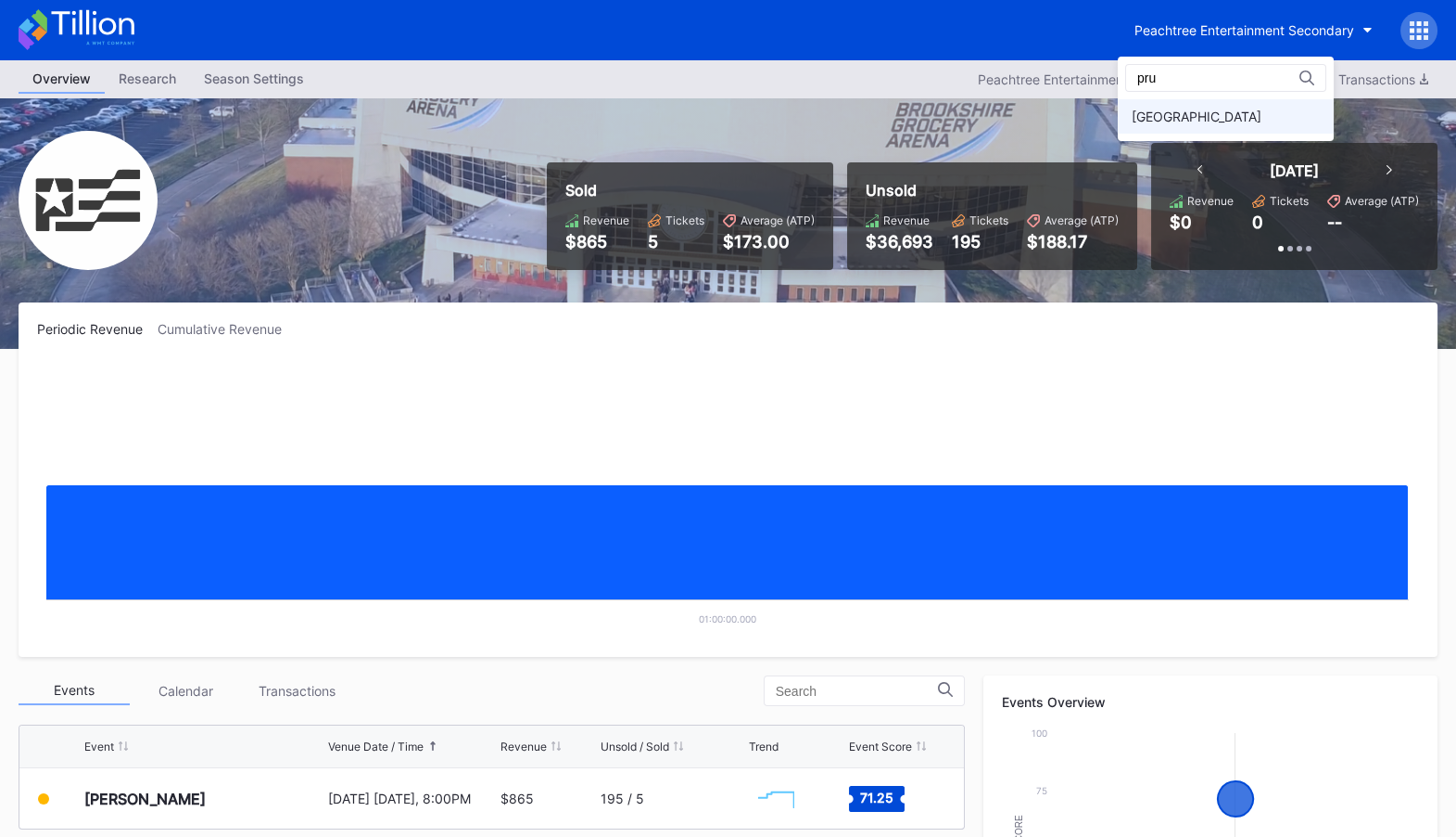
type input "pru"
click at [1208, 112] on div "[GEOGRAPHIC_DATA]" at bounding box center [1196, 116] width 130 height 15
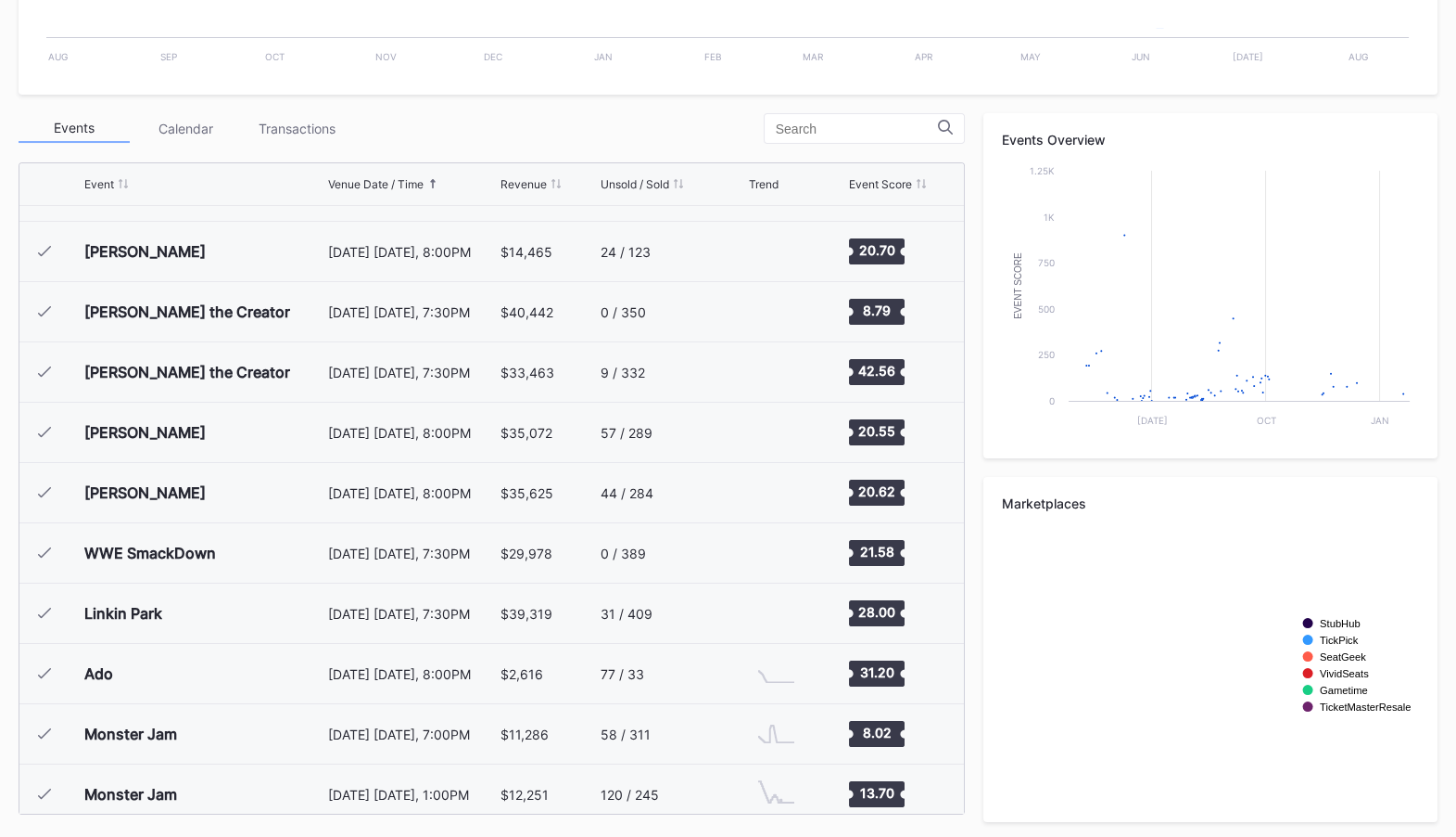
scroll to position [956, 0]
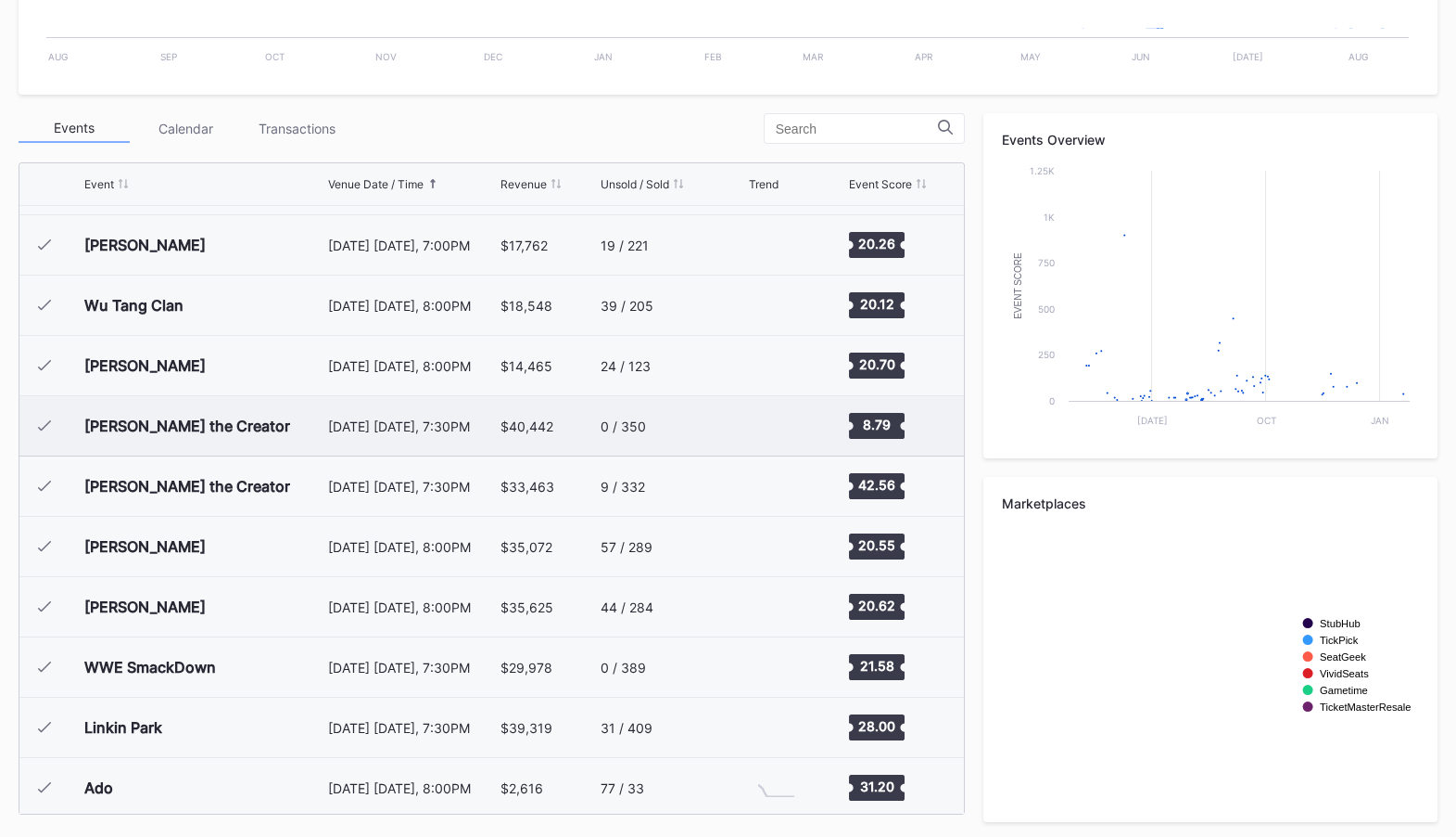
click at [346, 434] on div "[DATE] [DATE], 7:30PM" at bounding box center [412, 425] width 168 height 59
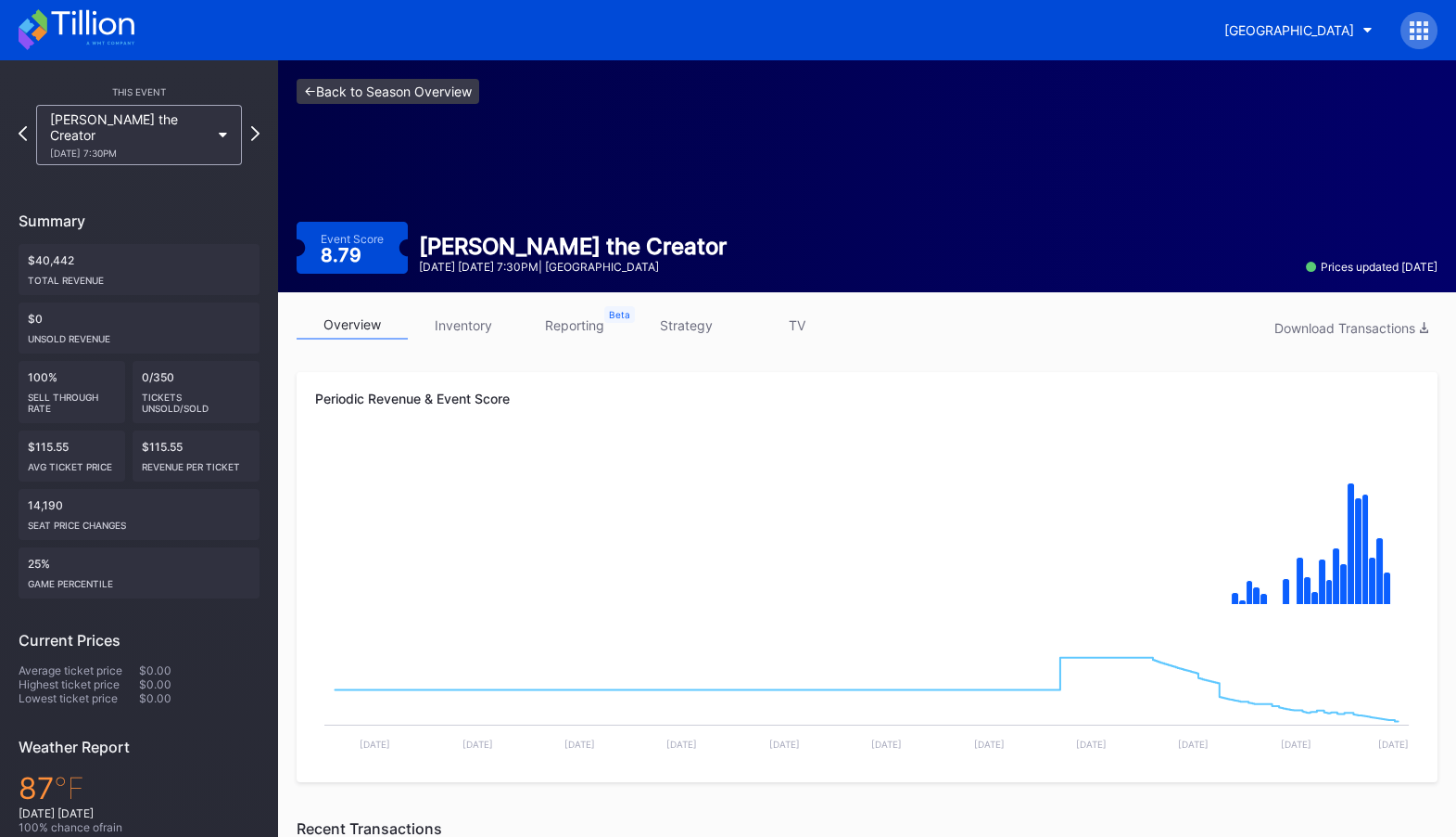
click at [379, 91] on link "<- Back to Season Overview" at bounding box center [387, 92] width 182 height 25
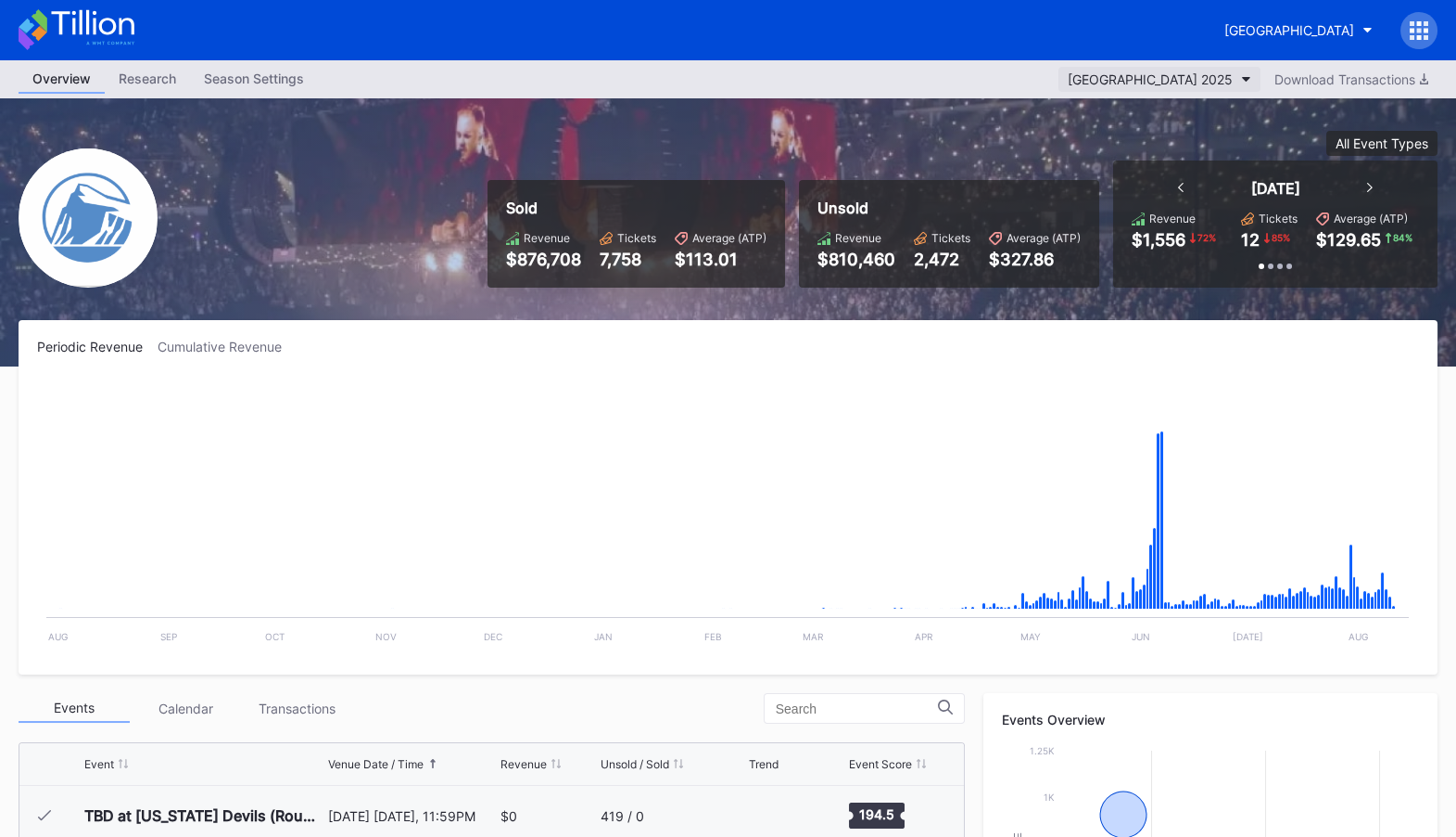
click at [1222, 82] on div "[GEOGRAPHIC_DATA] 2025" at bounding box center [1150, 79] width 165 height 15
click at [1227, 81] on div "[GEOGRAPHIC_DATA] 2025" at bounding box center [1150, 79] width 165 height 15
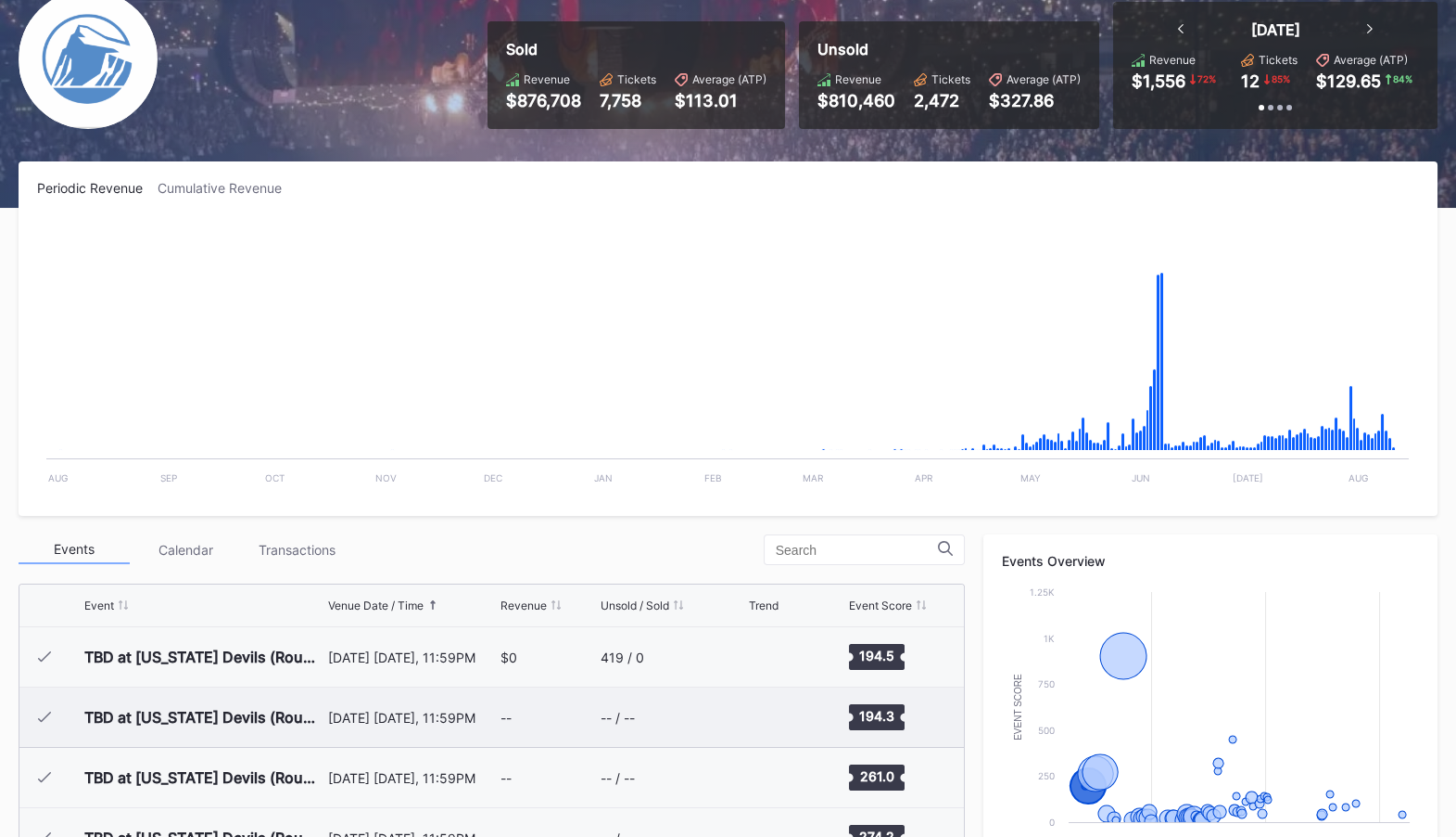
scroll to position [142, 0]
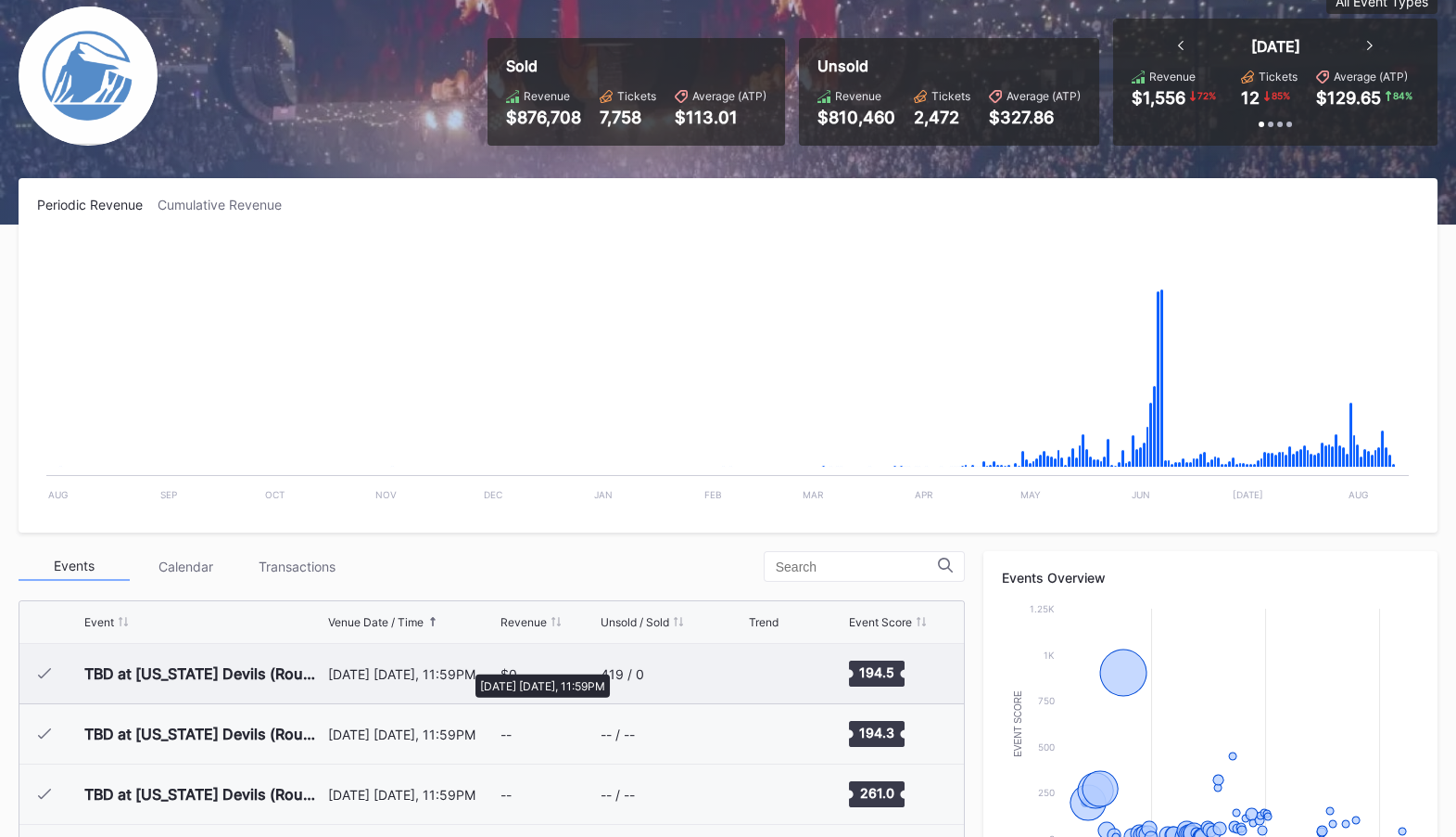
click at [466, 666] on div "[DATE] [DATE], 11:59PM" at bounding box center [412, 674] width 168 height 15
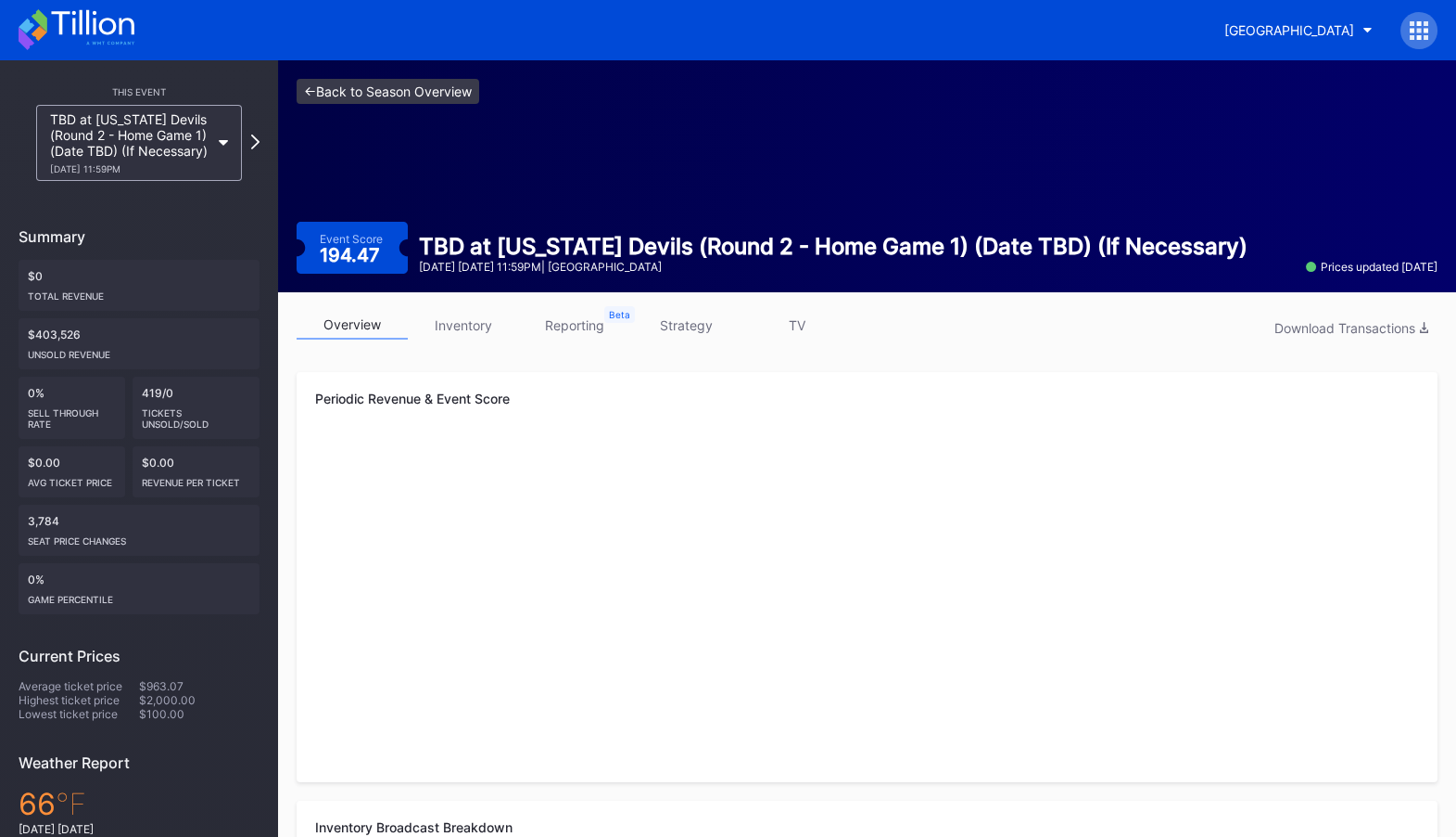
click at [434, 95] on link "<- Back to Season Overview" at bounding box center [387, 92] width 182 height 25
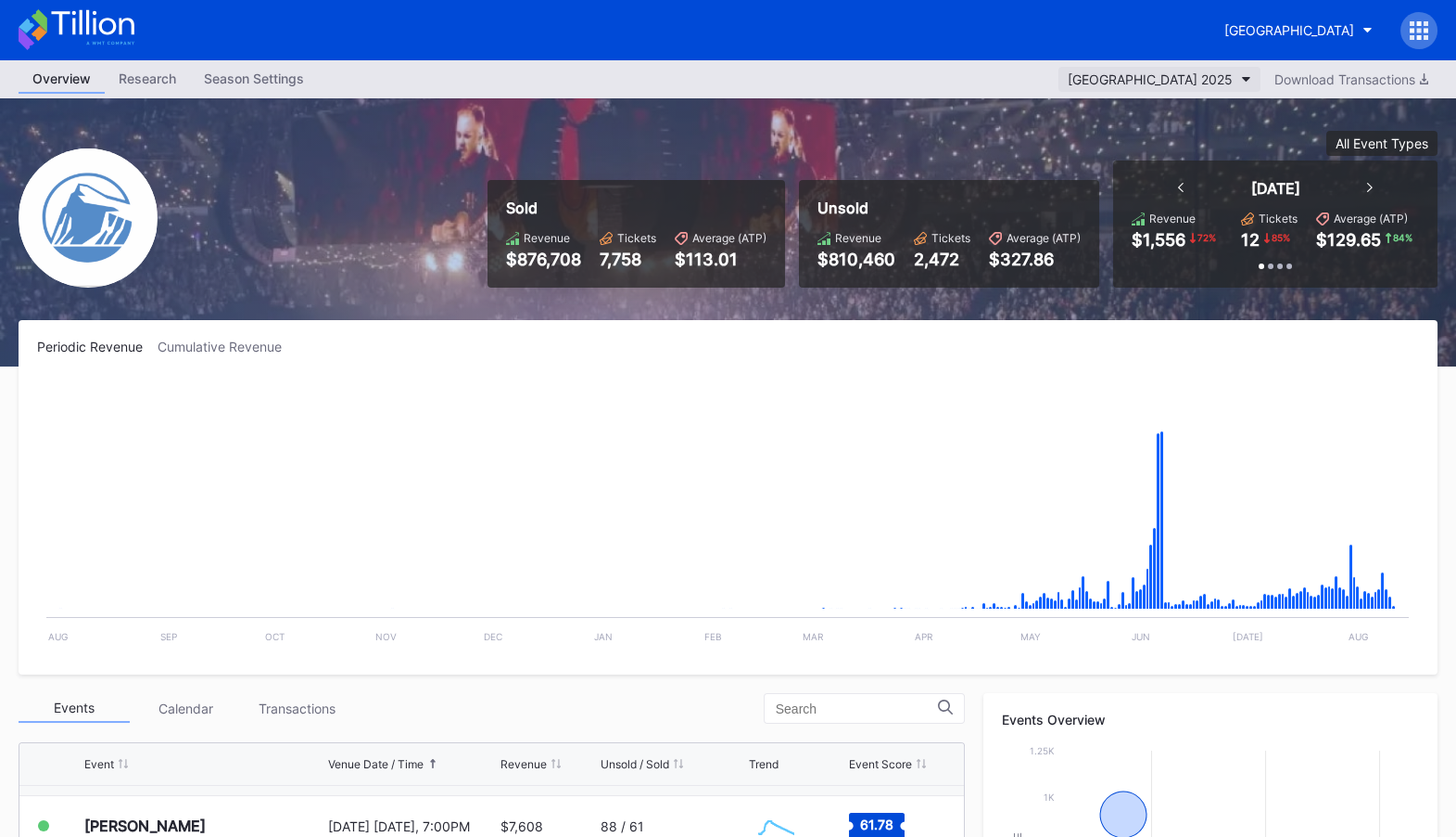
click at [1195, 82] on div "[GEOGRAPHIC_DATA] 2025" at bounding box center [1150, 79] width 165 height 15
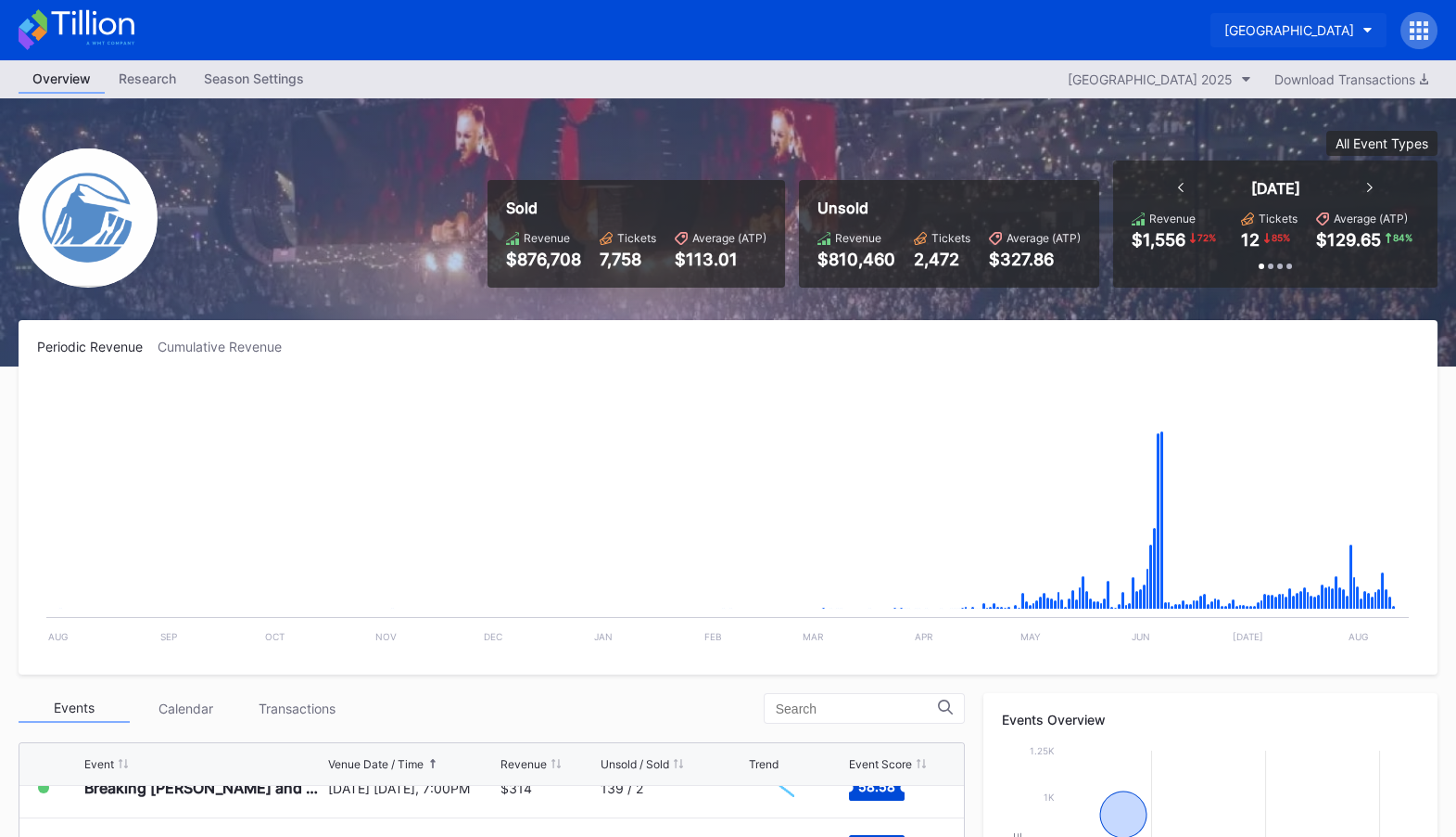
click at [1267, 31] on div "[GEOGRAPHIC_DATA]" at bounding box center [1289, 30] width 130 height 15
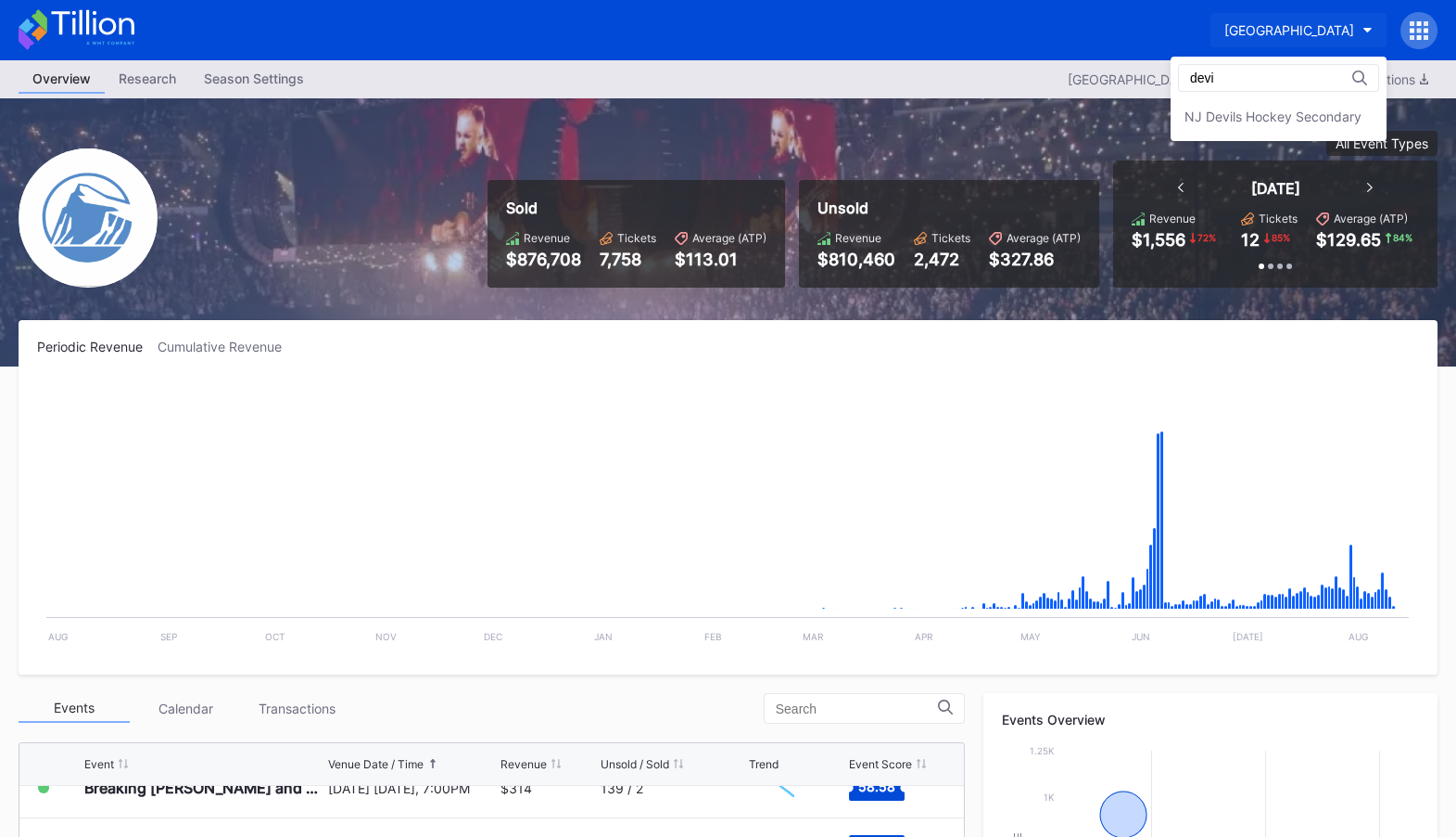
type input "devil"
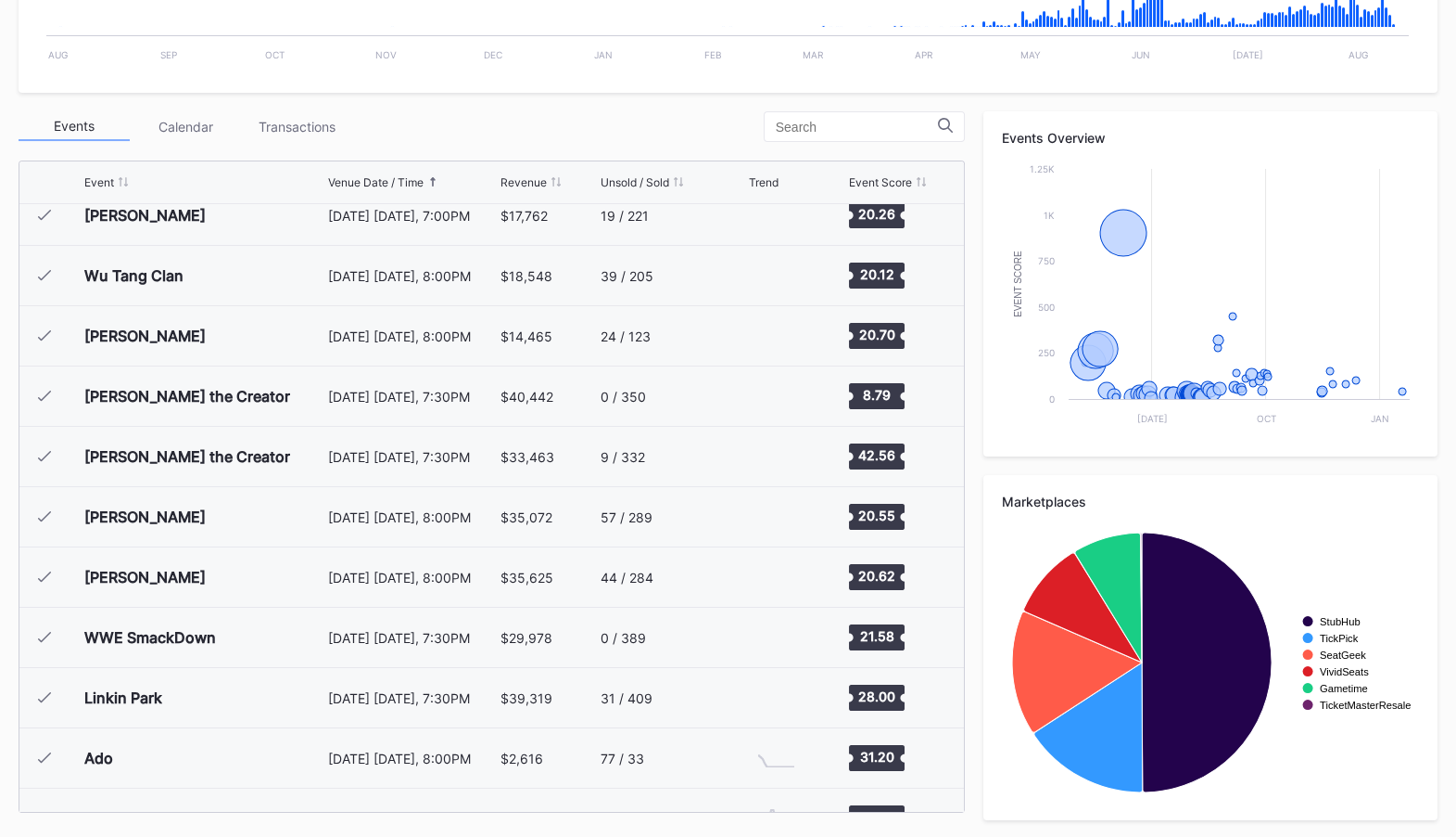
scroll to position [974, 0]
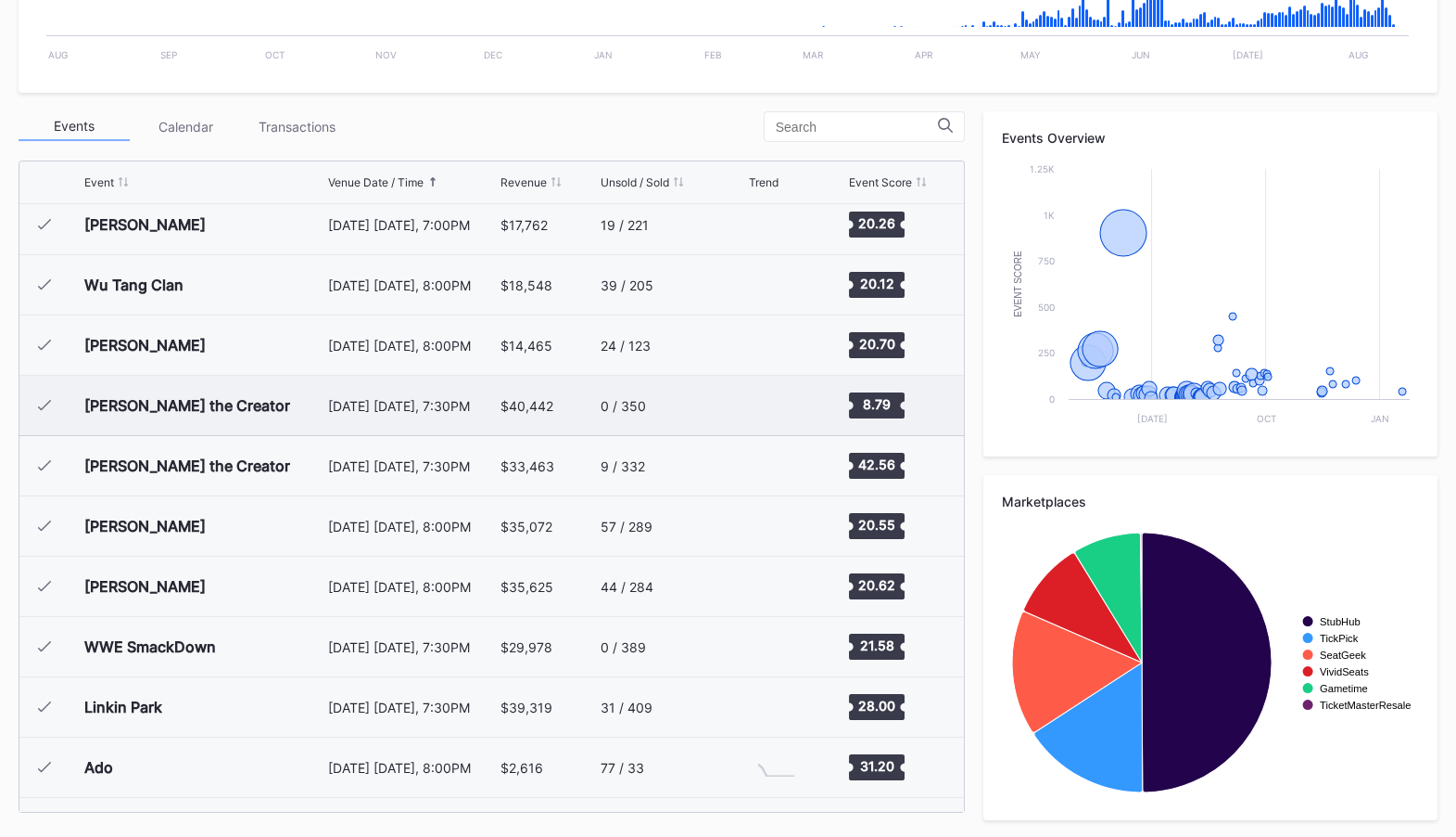
click at [508, 406] on div "$40,442" at bounding box center [527, 405] width 53 height 15
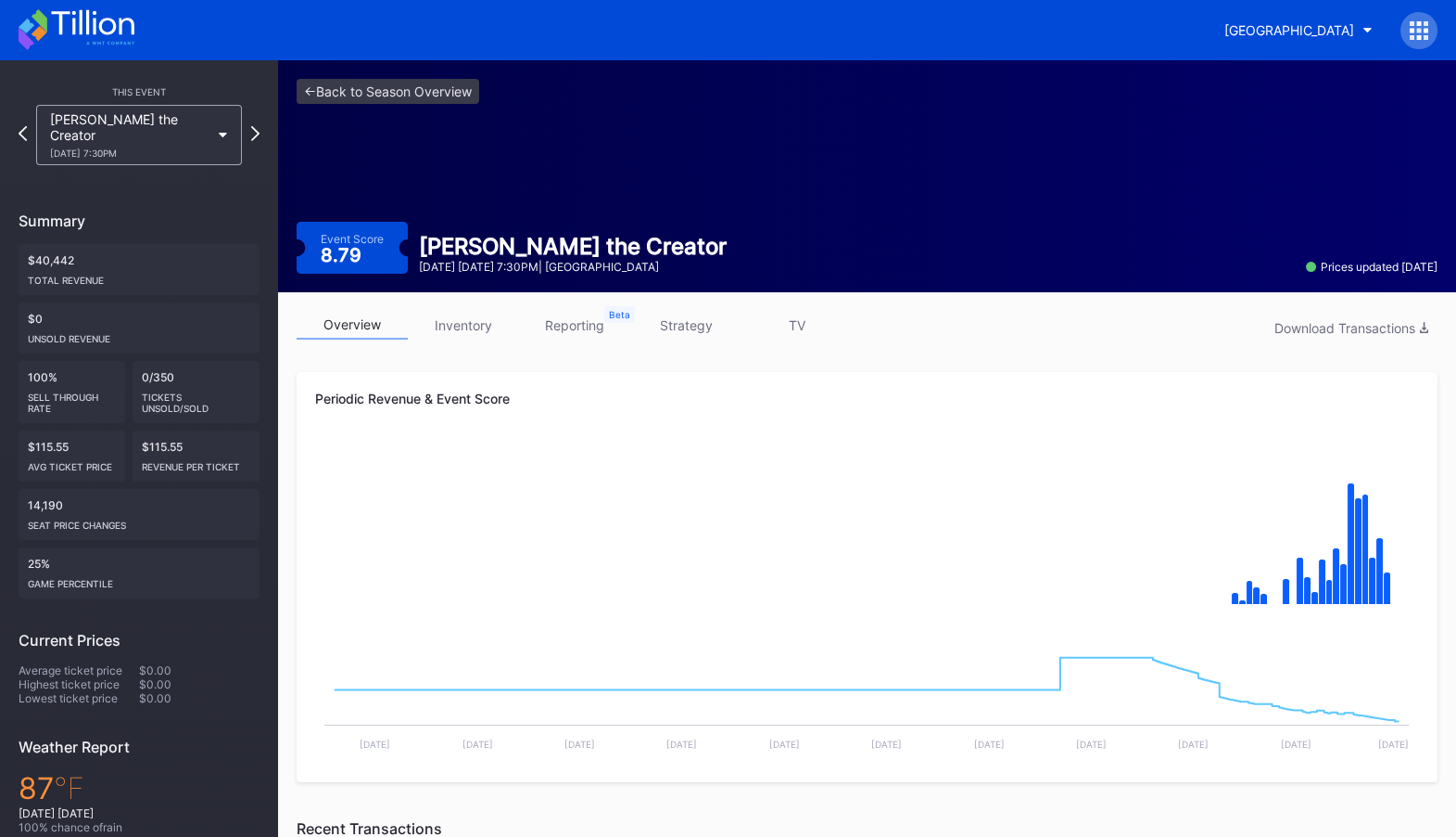
click at [469, 325] on link "inventory" at bounding box center [463, 325] width 111 height 29
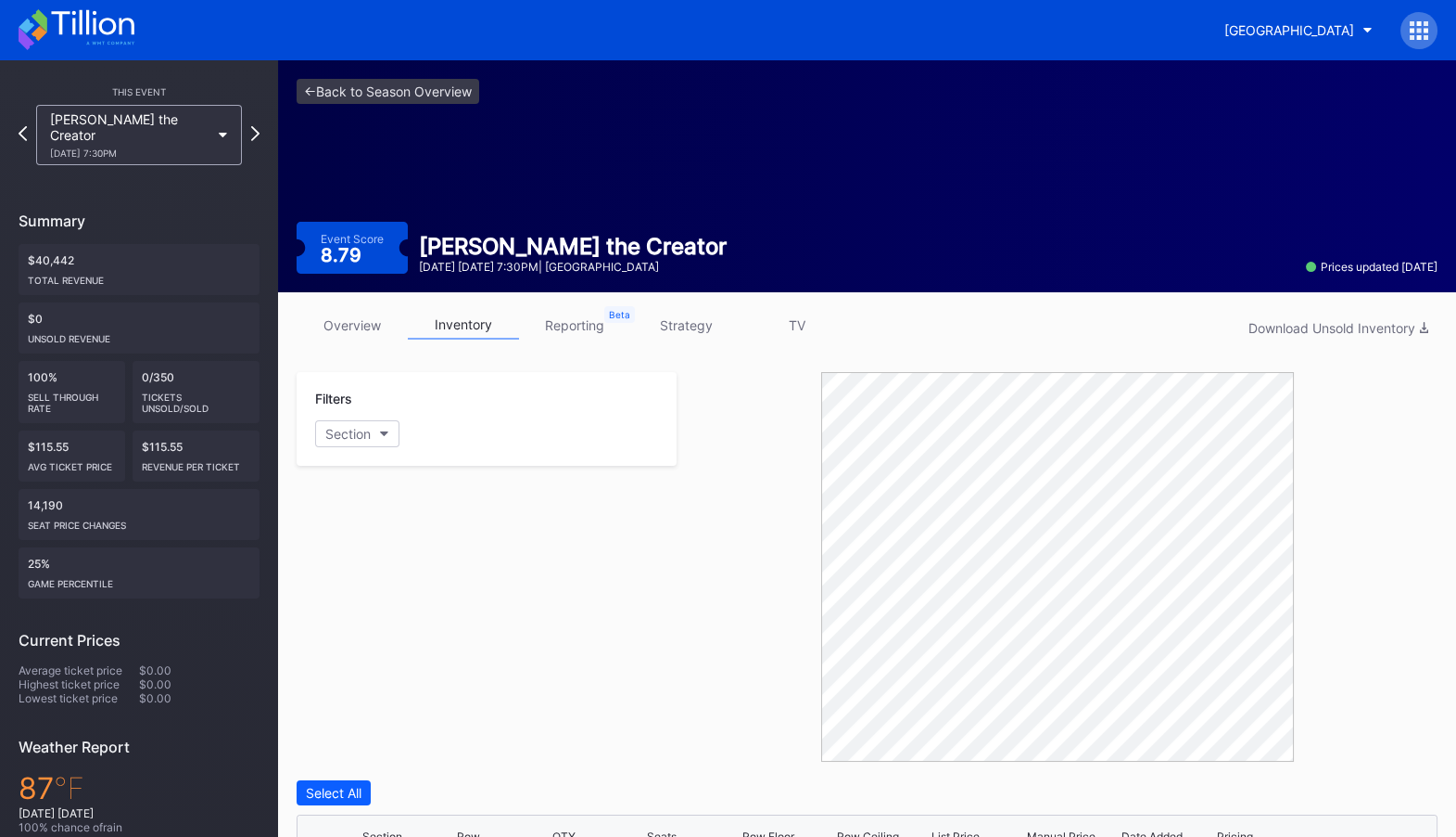
click at [366, 322] on link "overview" at bounding box center [351, 325] width 111 height 29
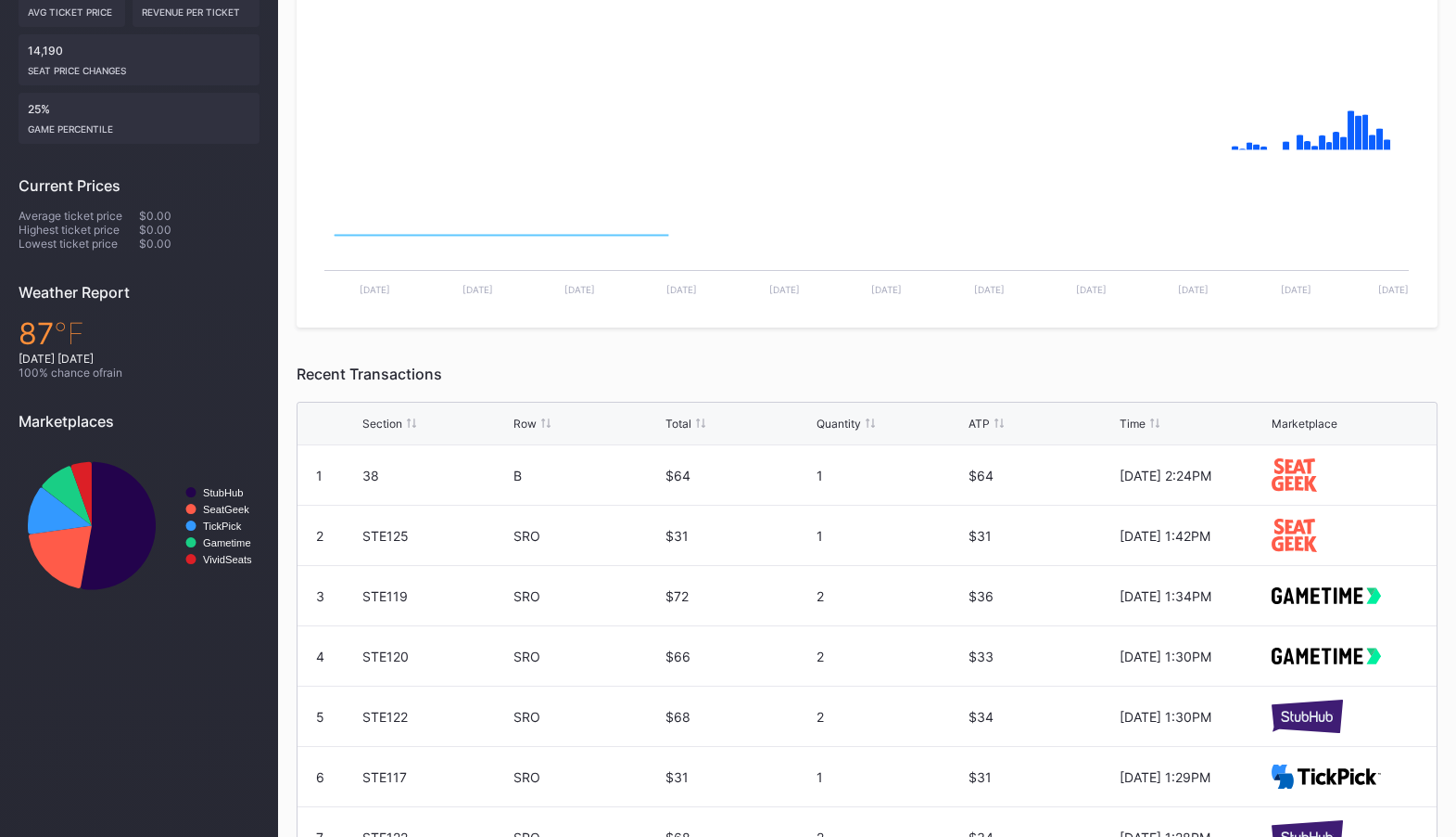
scroll to position [547, 0]
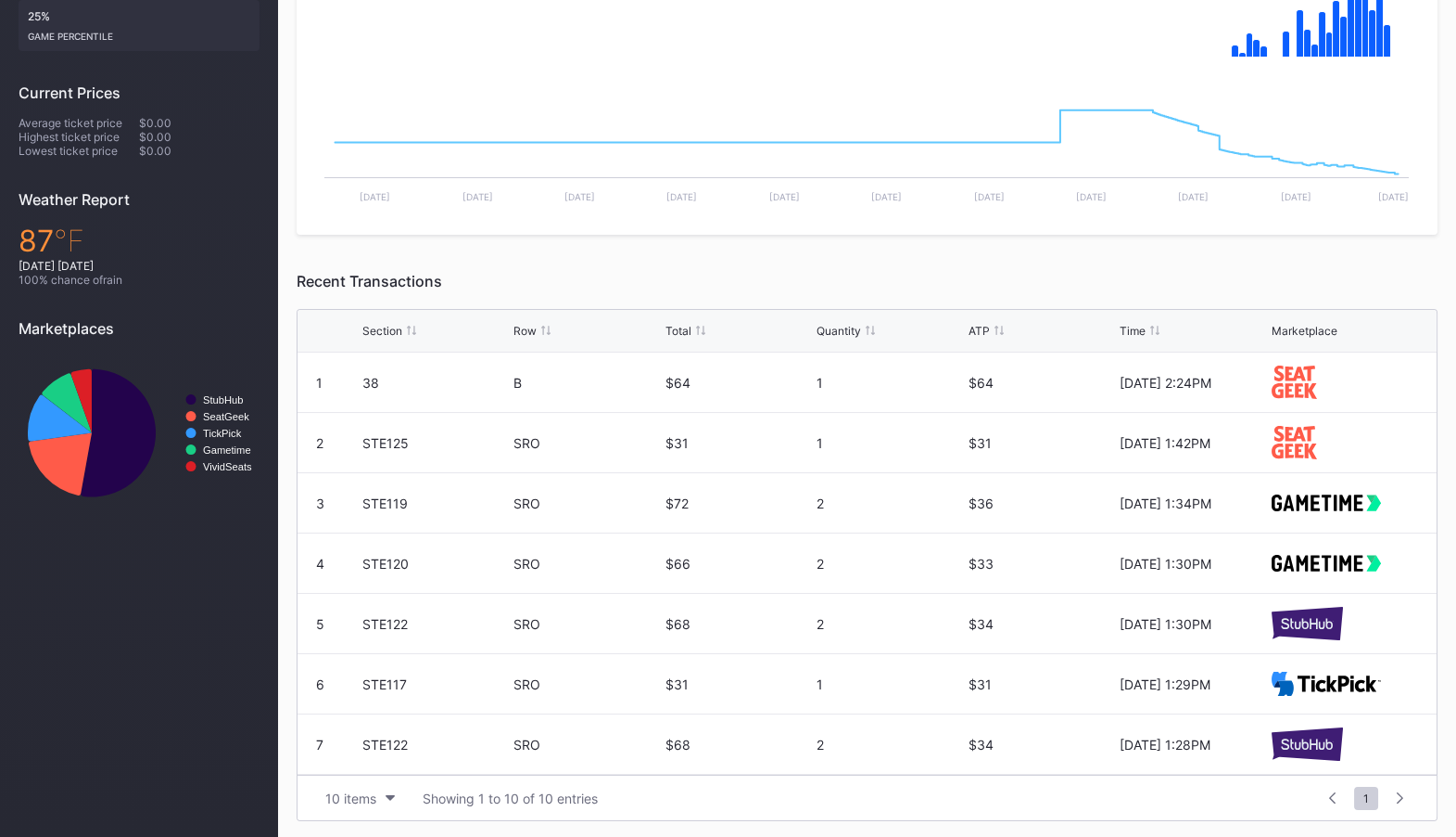
click at [678, 324] on div "Total" at bounding box center [678, 330] width 26 height 14
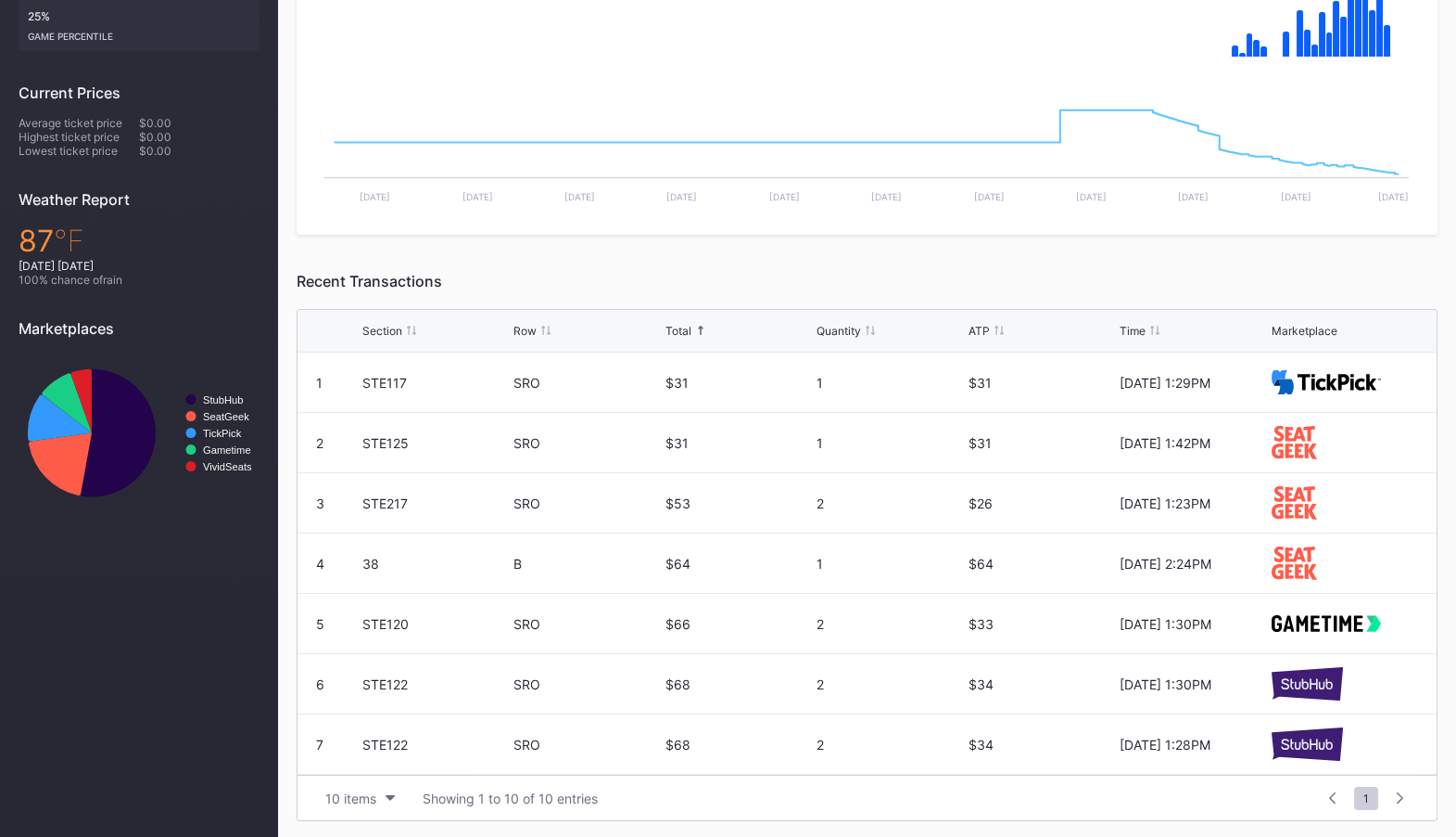
click at [678, 326] on div "Total" at bounding box center [678, 330] width 26 height 14
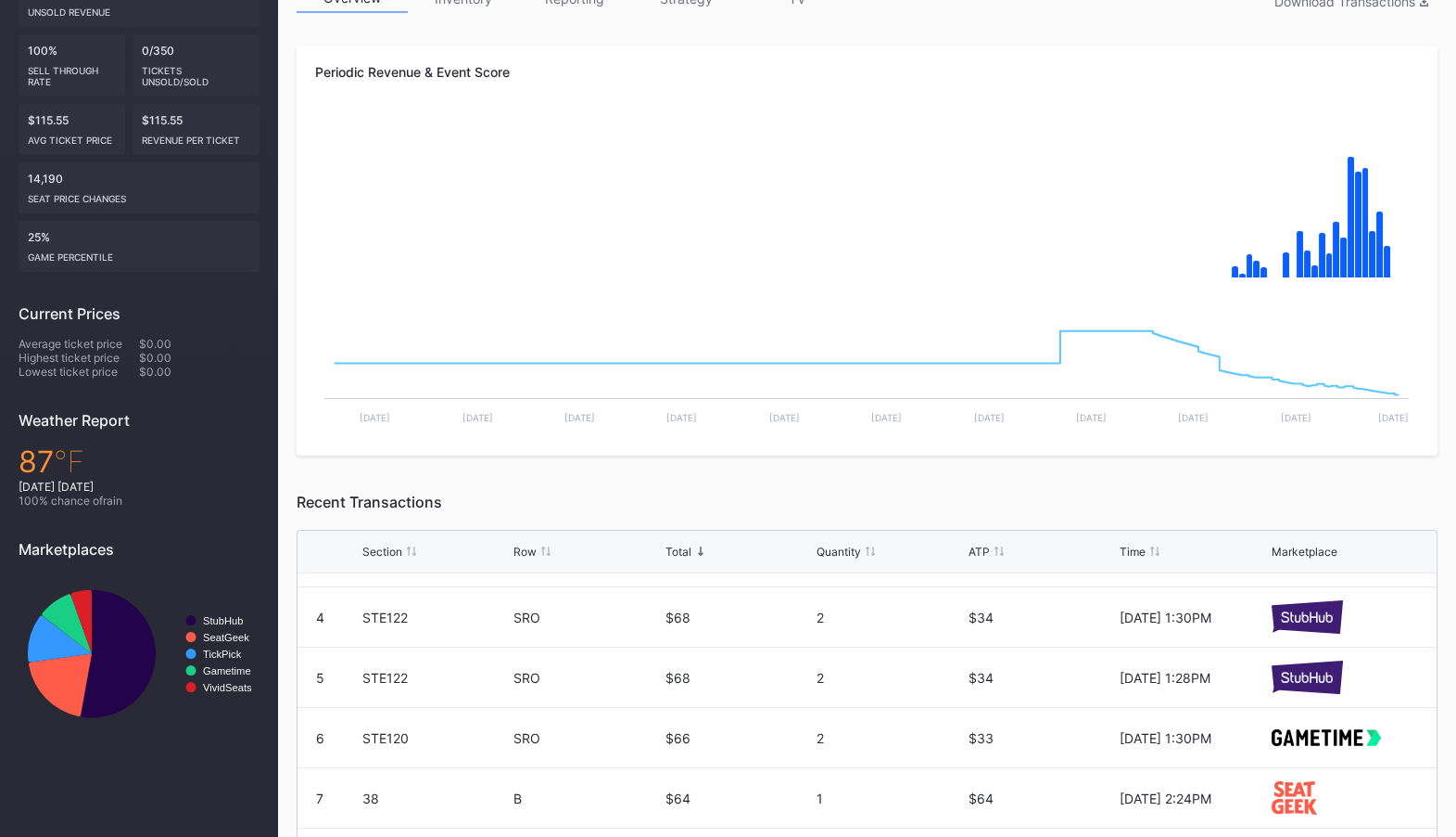
scroll to position [0, 0]
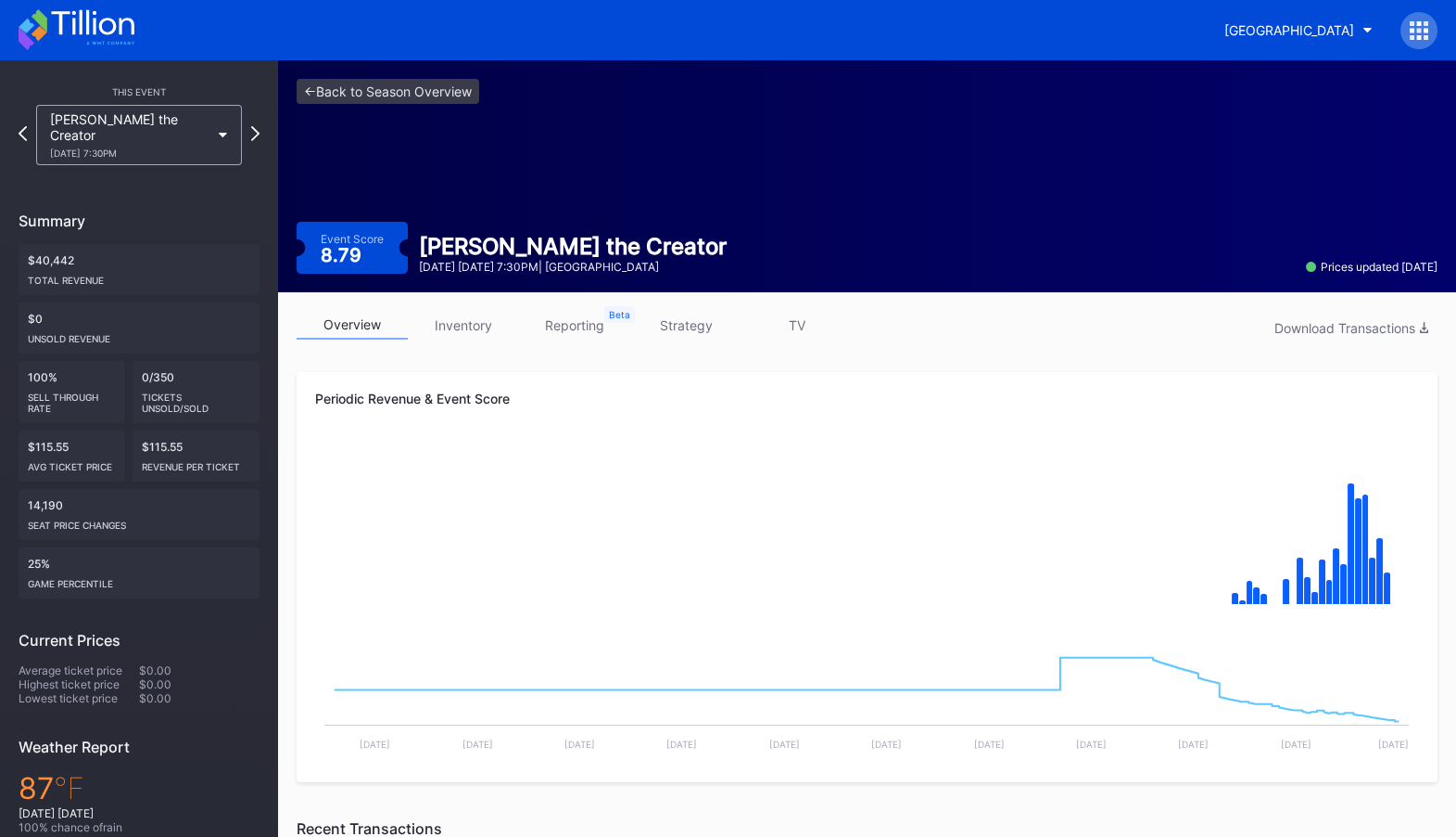
click at [701, 333] on link "strategy" at bounding box center [685, 325] width 111 height 29
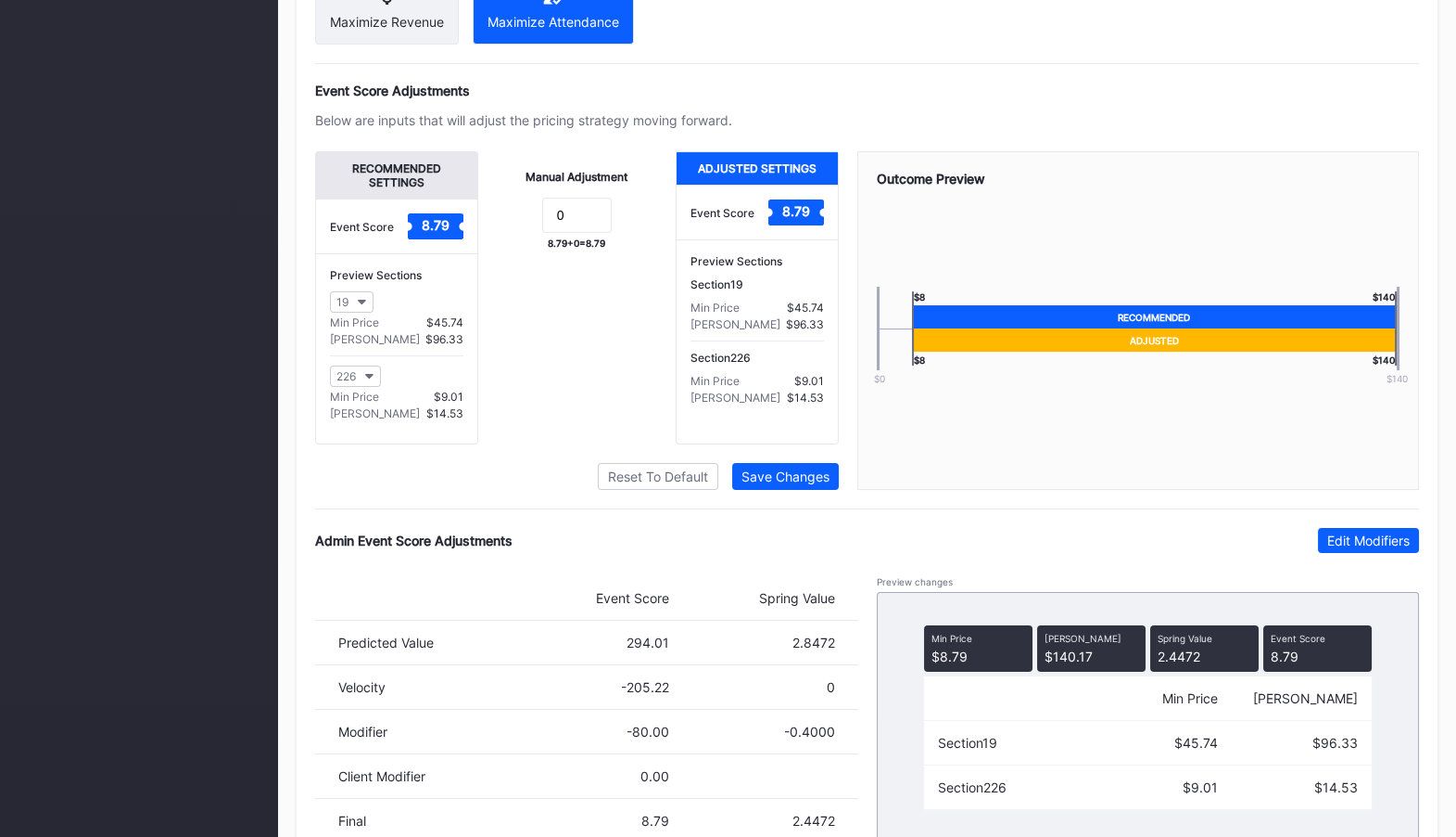
scroll to position [1214, 0]
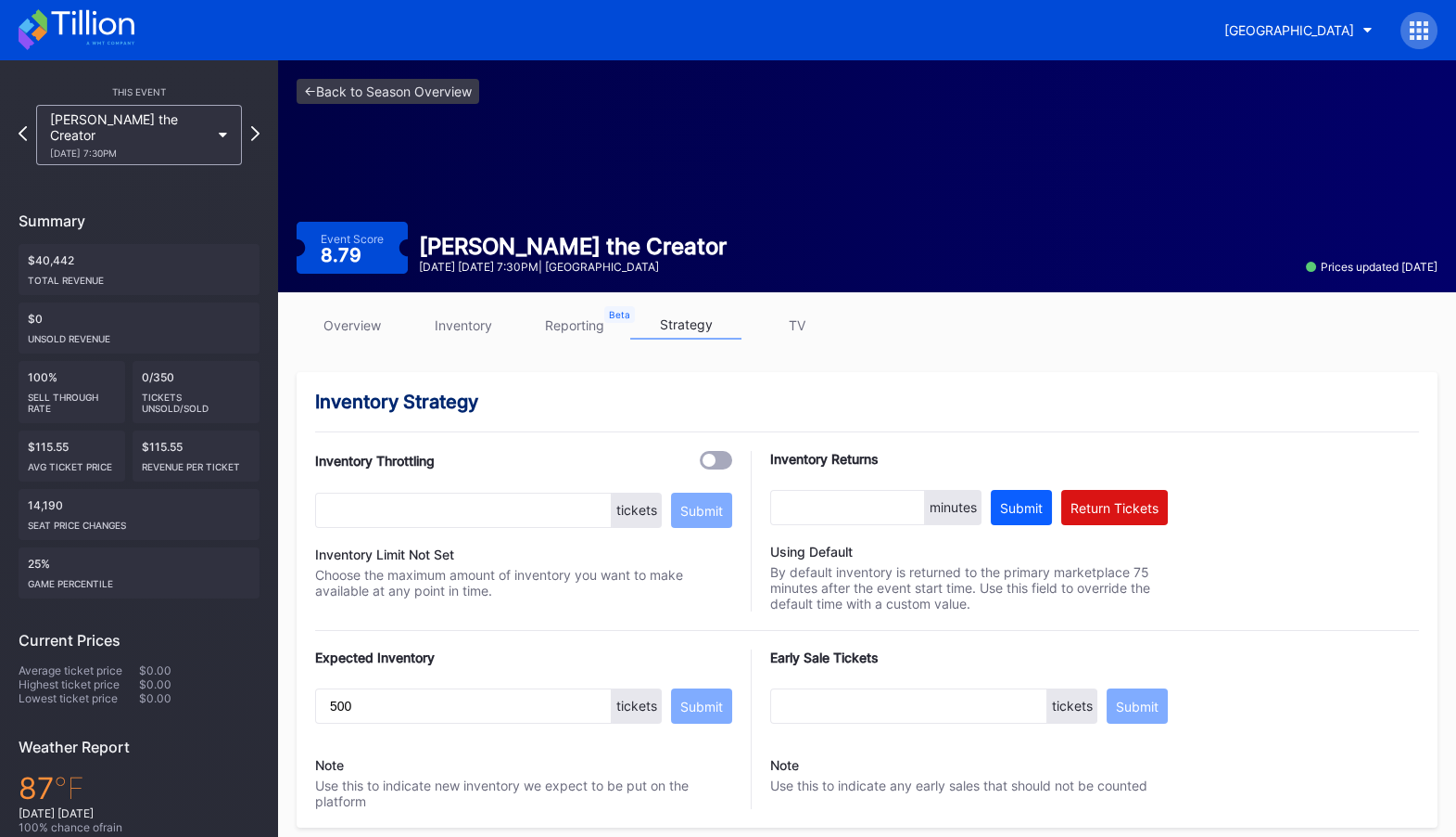
click at [1422, 25] on icon at bounding box center [1418, 30] width 18 height 18
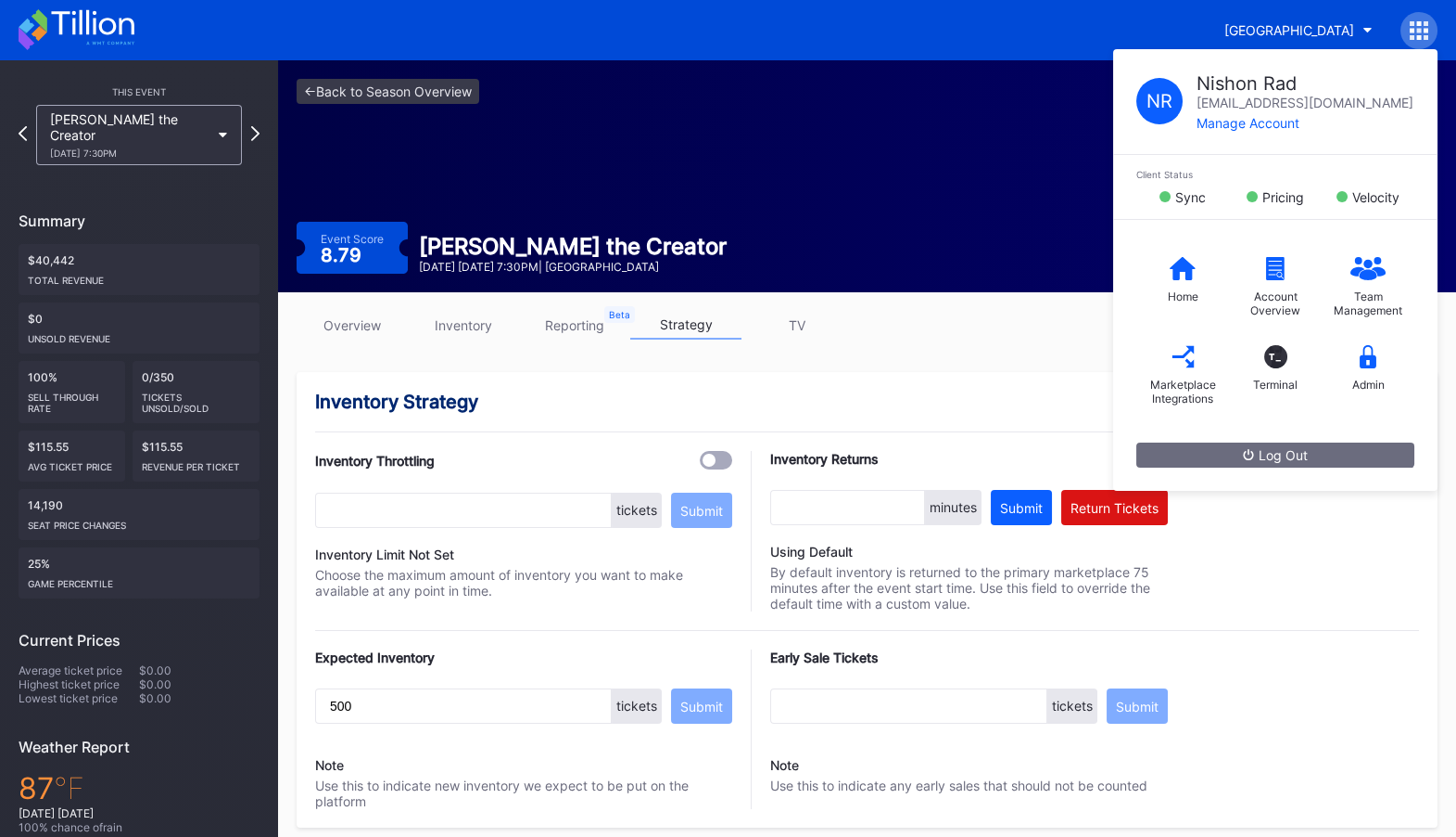
click at [981, 318] on div "overview inventory reporting strategy TV" at bounding box center [866, 329] width 1141 height 38
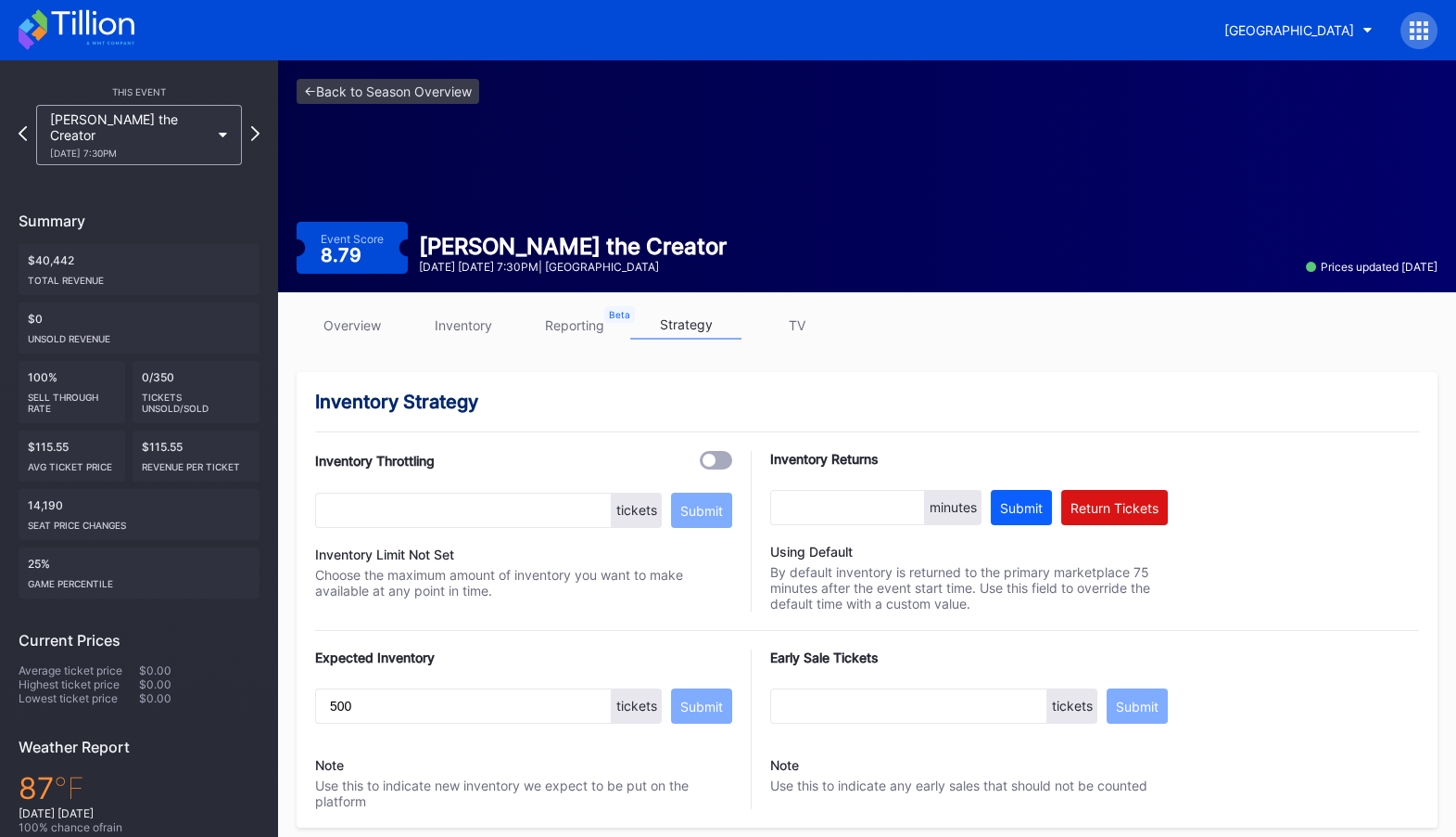
click at [347, 321] on link "overview" at bounding box center [351, 325] width 111 height 29
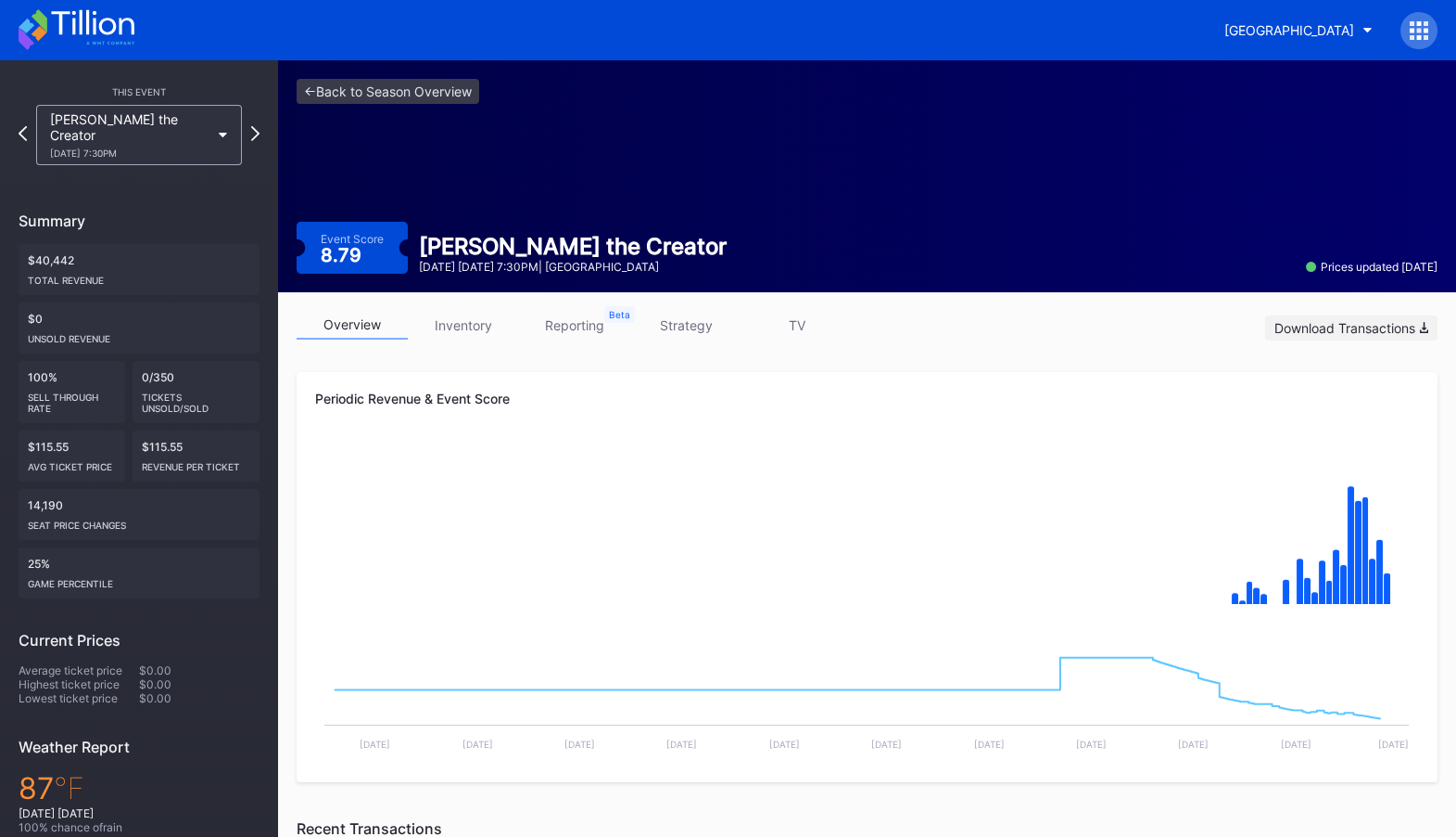
click at [1377, 321] on div "Download Transactions" at bounding box center [1351, 327] width 153 height 15
click at [395, 95] on link "<- Back to Season Overview" at bounding box center [387, 92] width 182 height 25
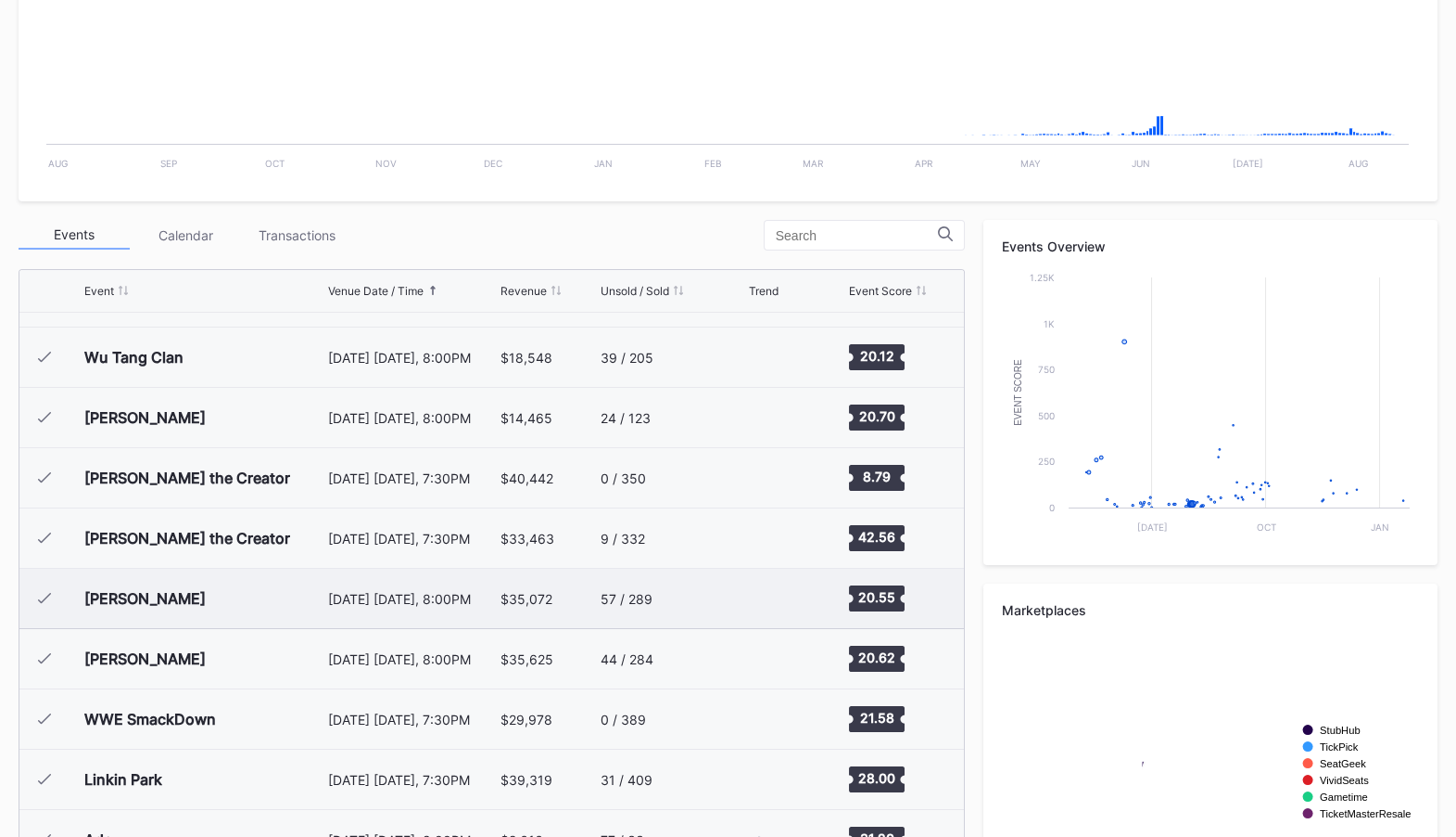
scroll to position [1008, 0]
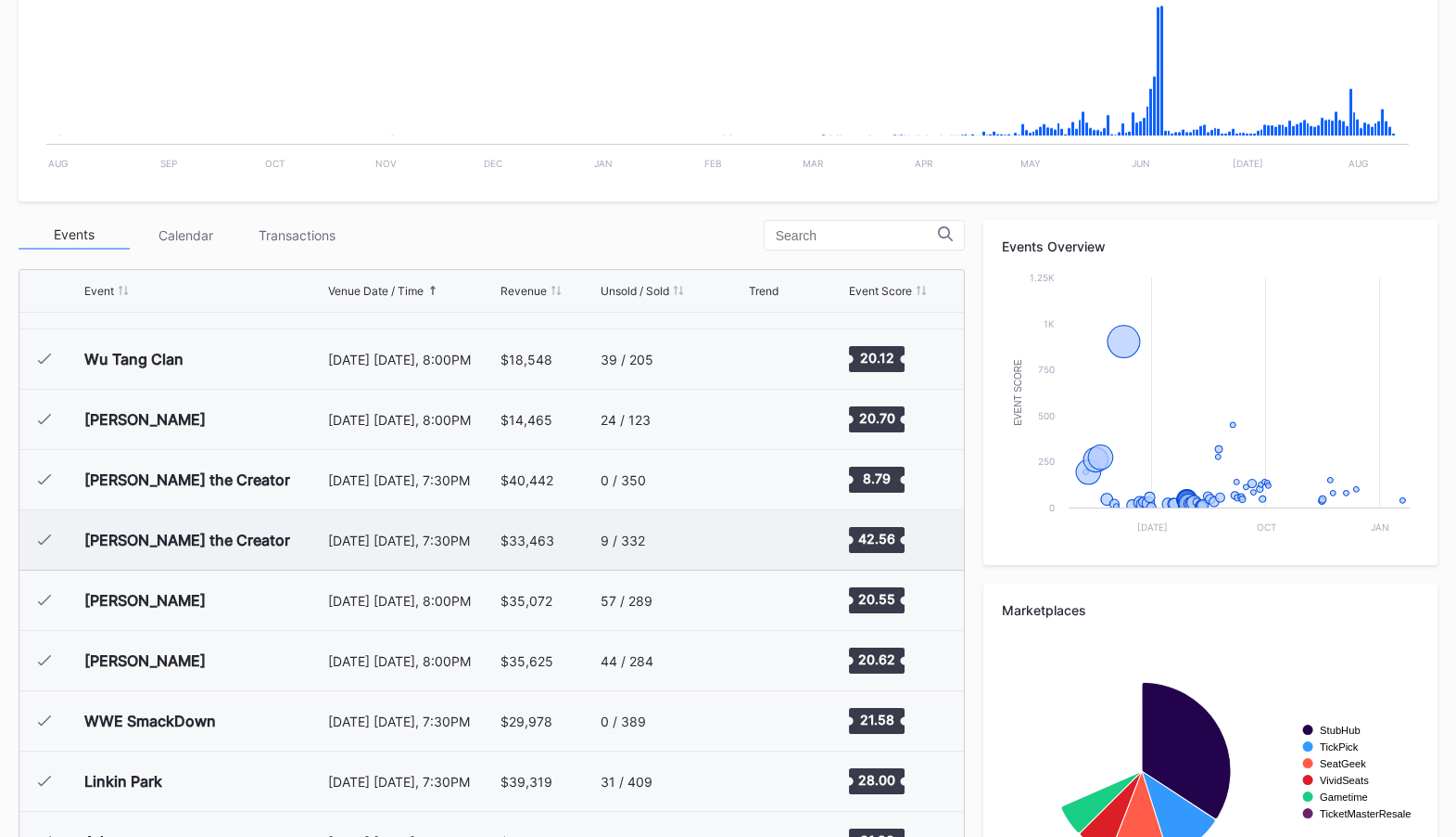
click at [296, 534] on div "[PERSON_NAME] the Creator" at bounding box center [204, 539] width 239 height 59
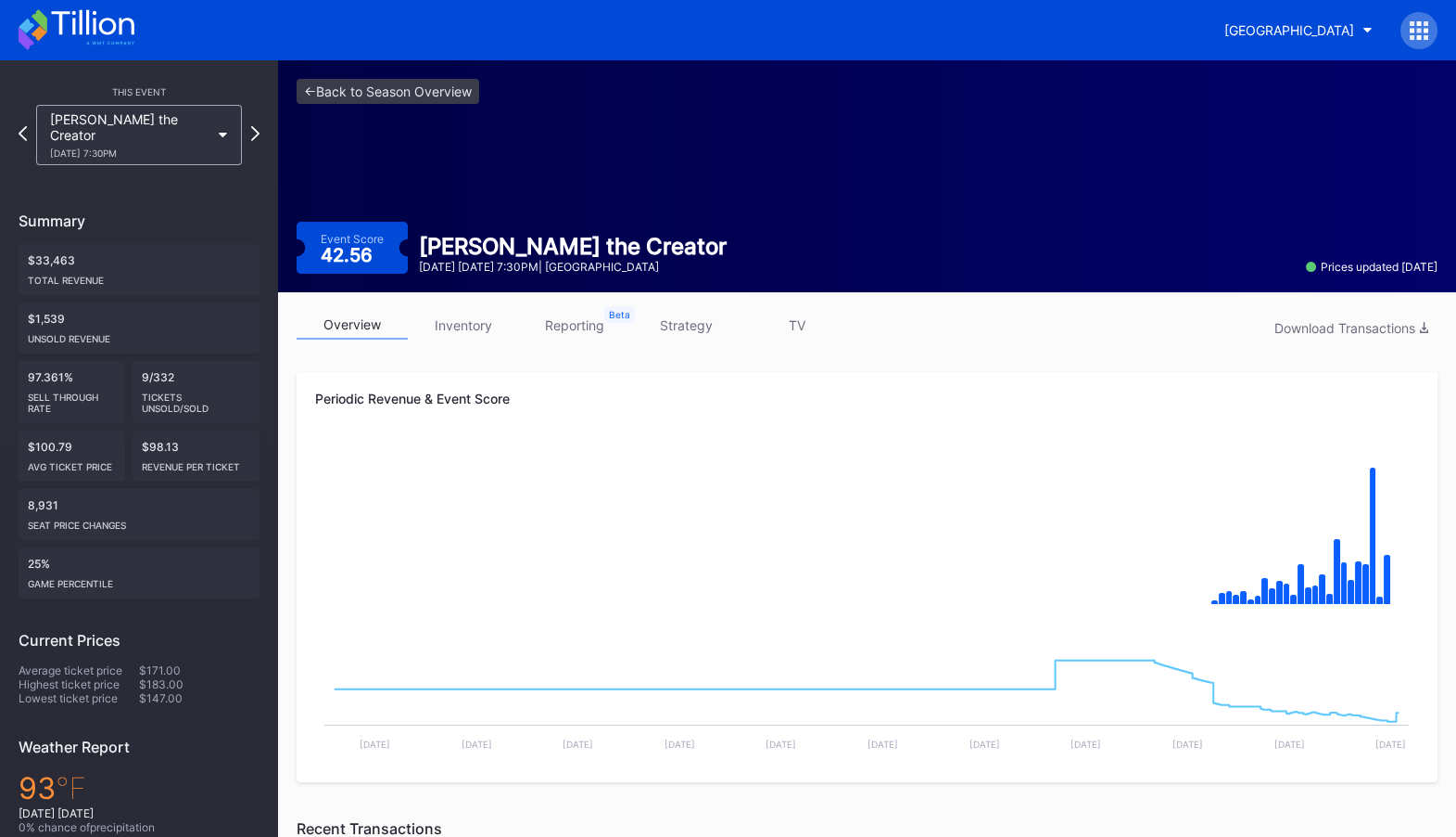
click at [752, 309] on div "overview inventory reporting strategy TV Download Transactions Periodic Revenue…" at bounding box center [866, 840] width 1178 height 1095
click at [674, 314] on link "strategy" at bounding box center [685, 325] width 111 height 29
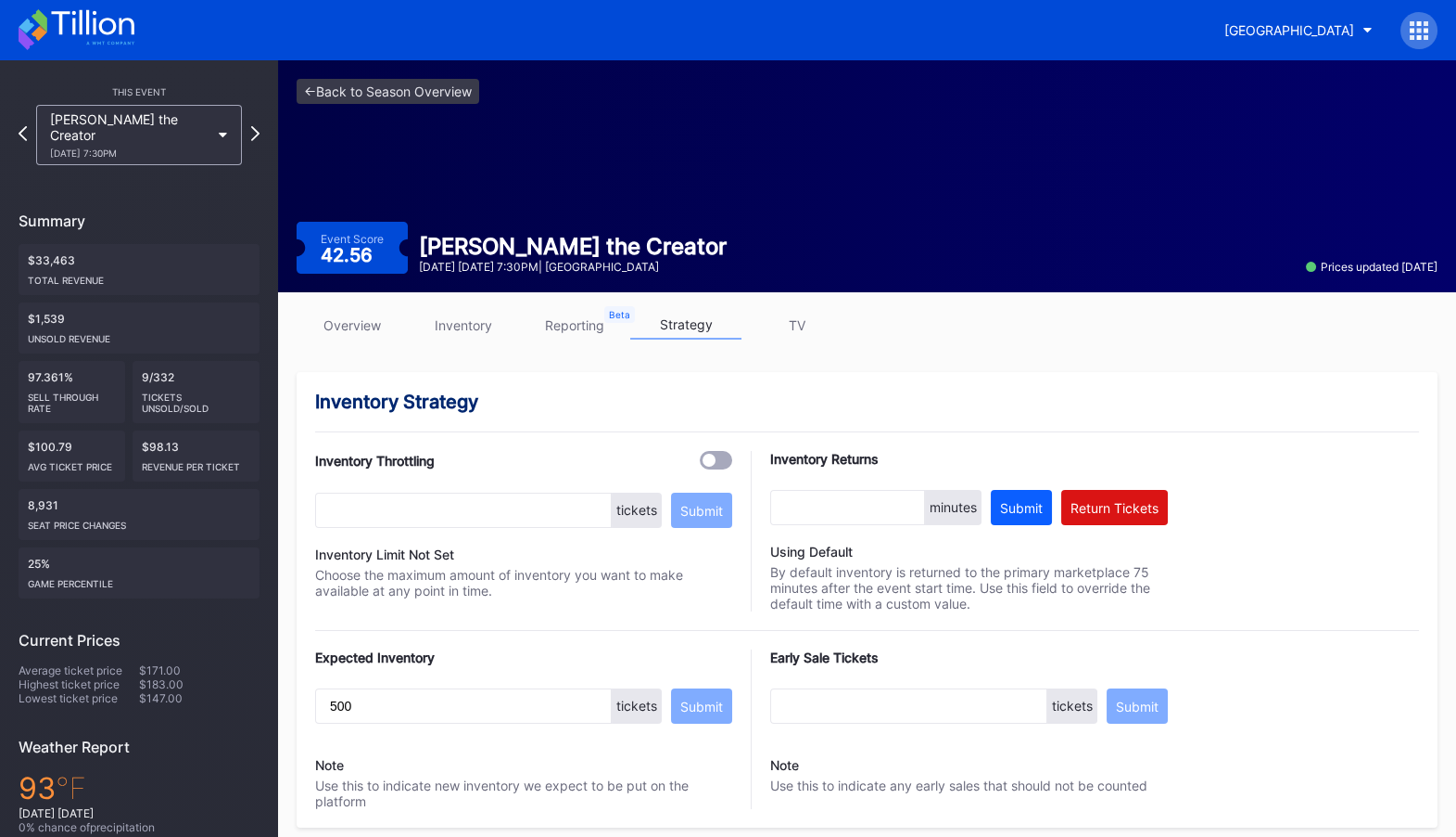
click at [388, 318] on link "overview" at bounding box center [351, 325] width 111 height 29
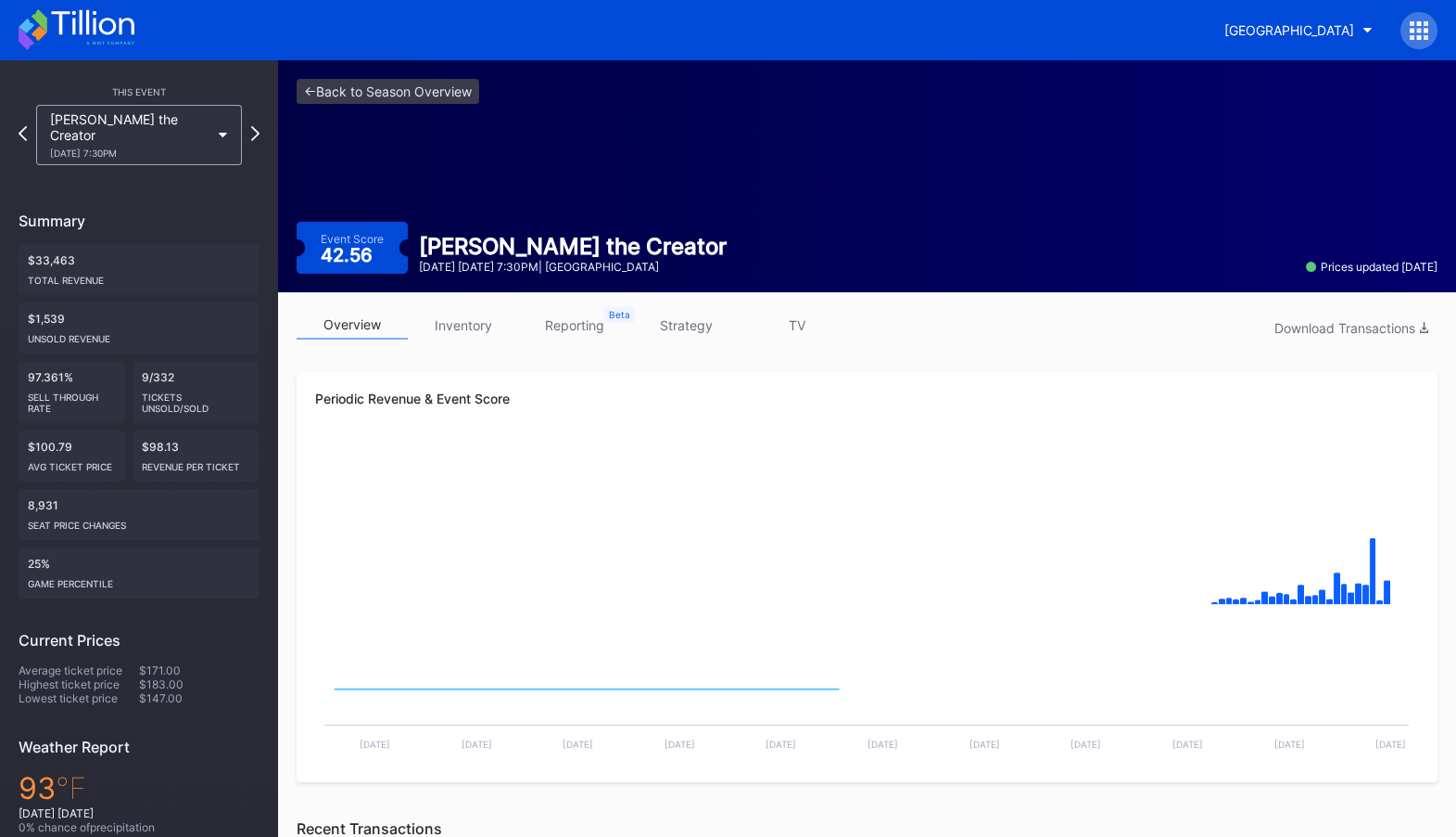
scroll to position [547, 0]
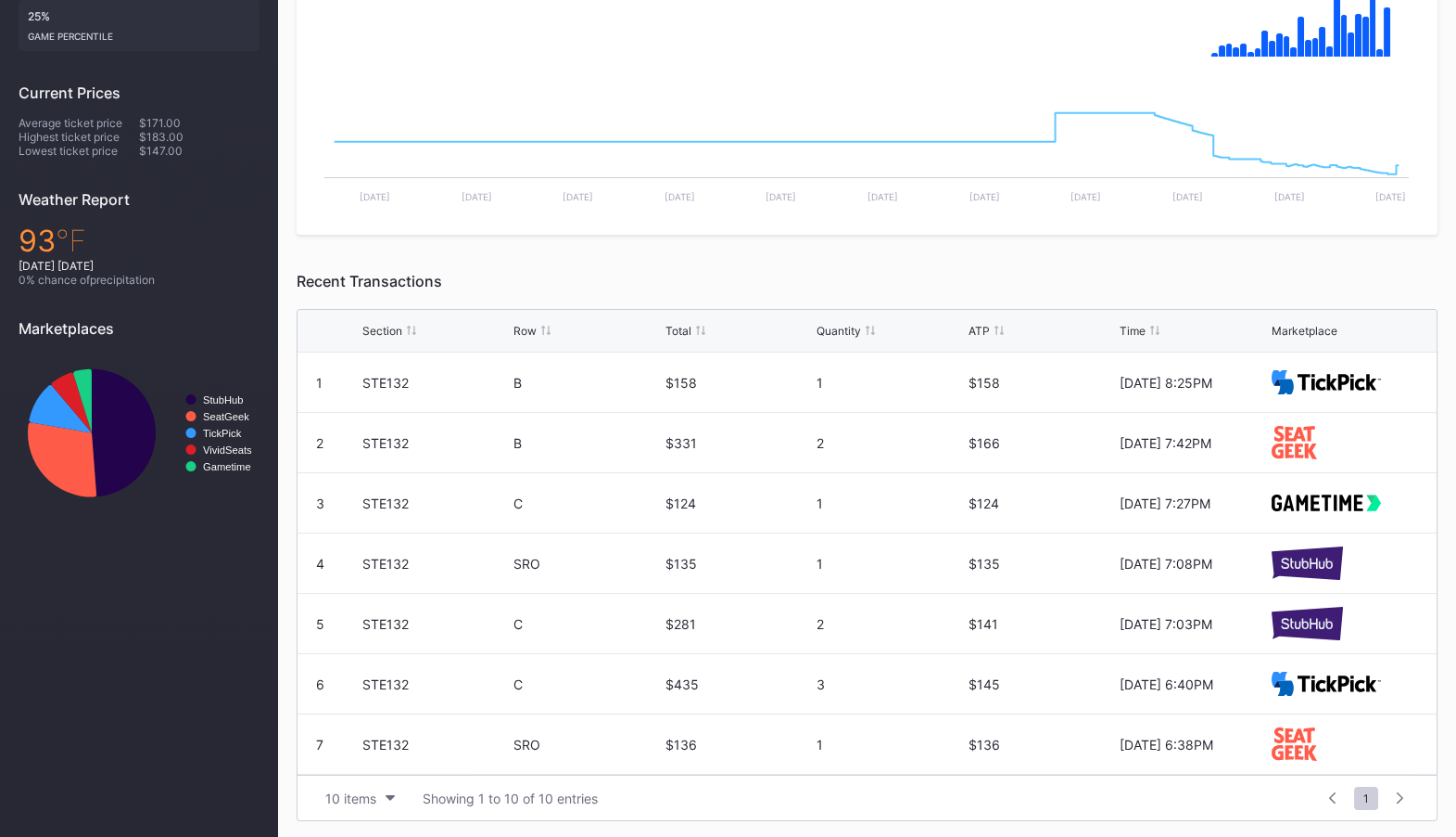
click at [681, 325] on div "Total" at bounding box center [678, 330] width 26 height 14
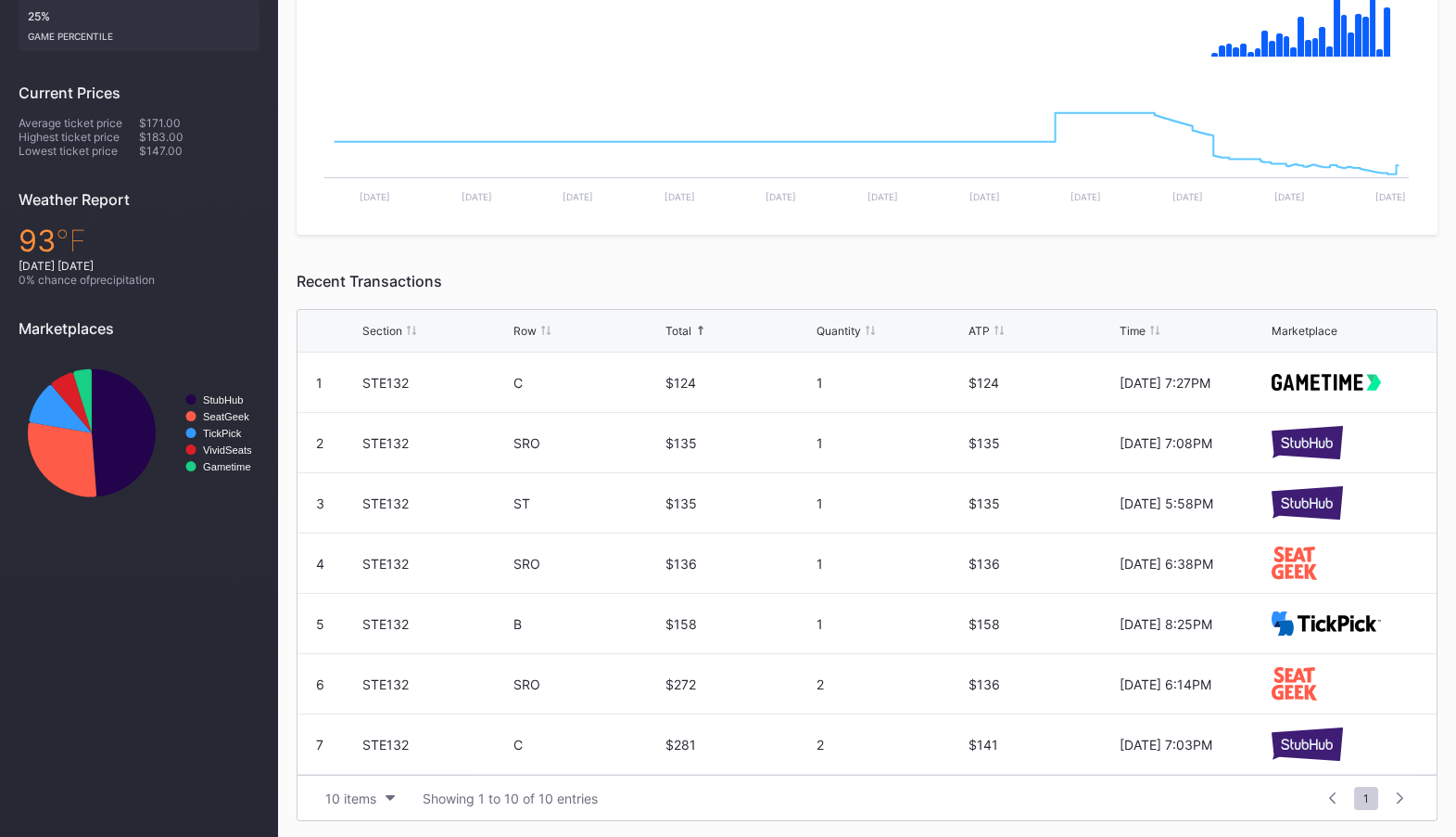
click at [681, 325] on div "Total" at bounding box center [678, 330] width 26 height 14
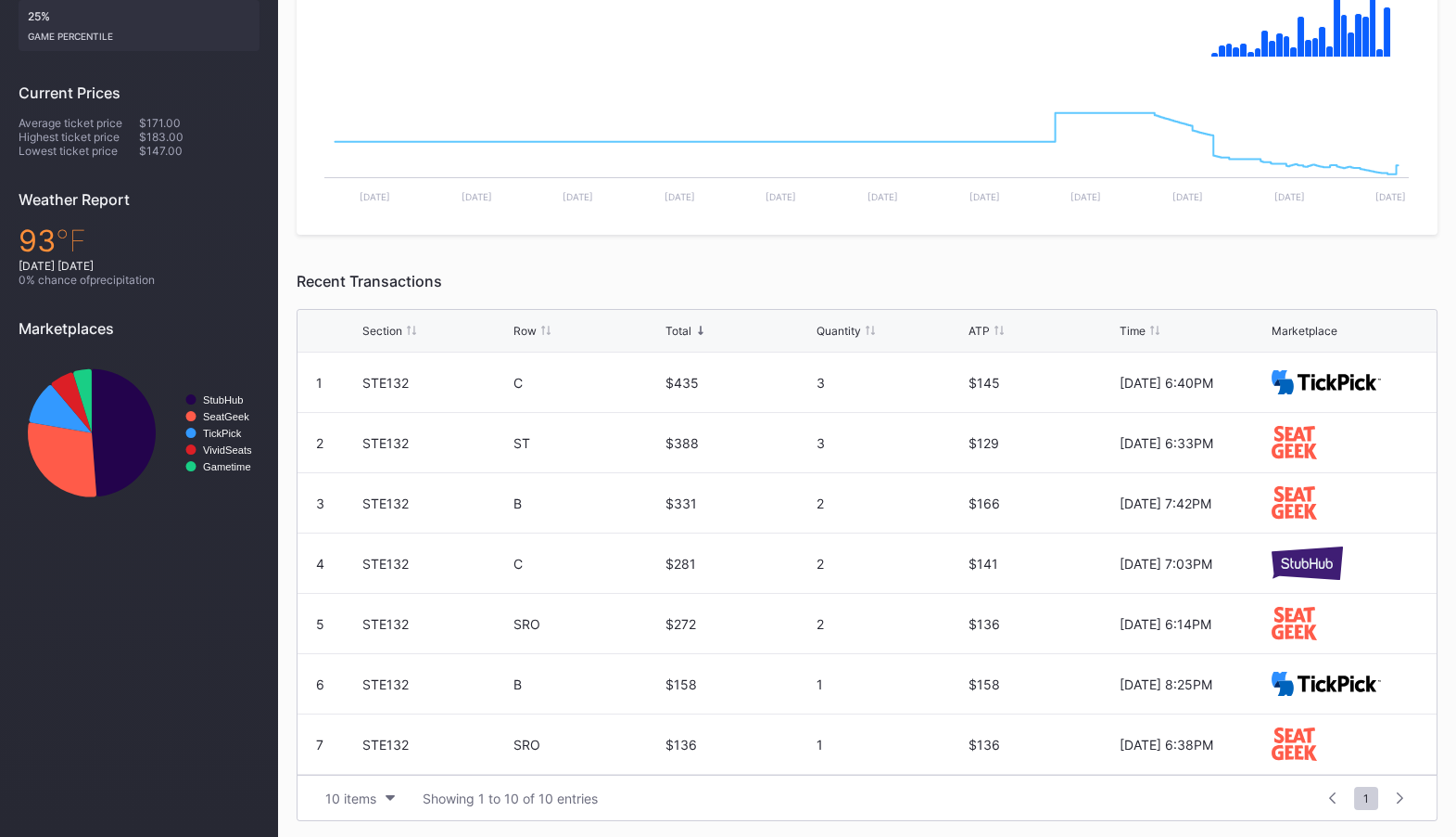
click at [681, 325] on div "Total" at bounding box center [678, 330] width 26 height 14
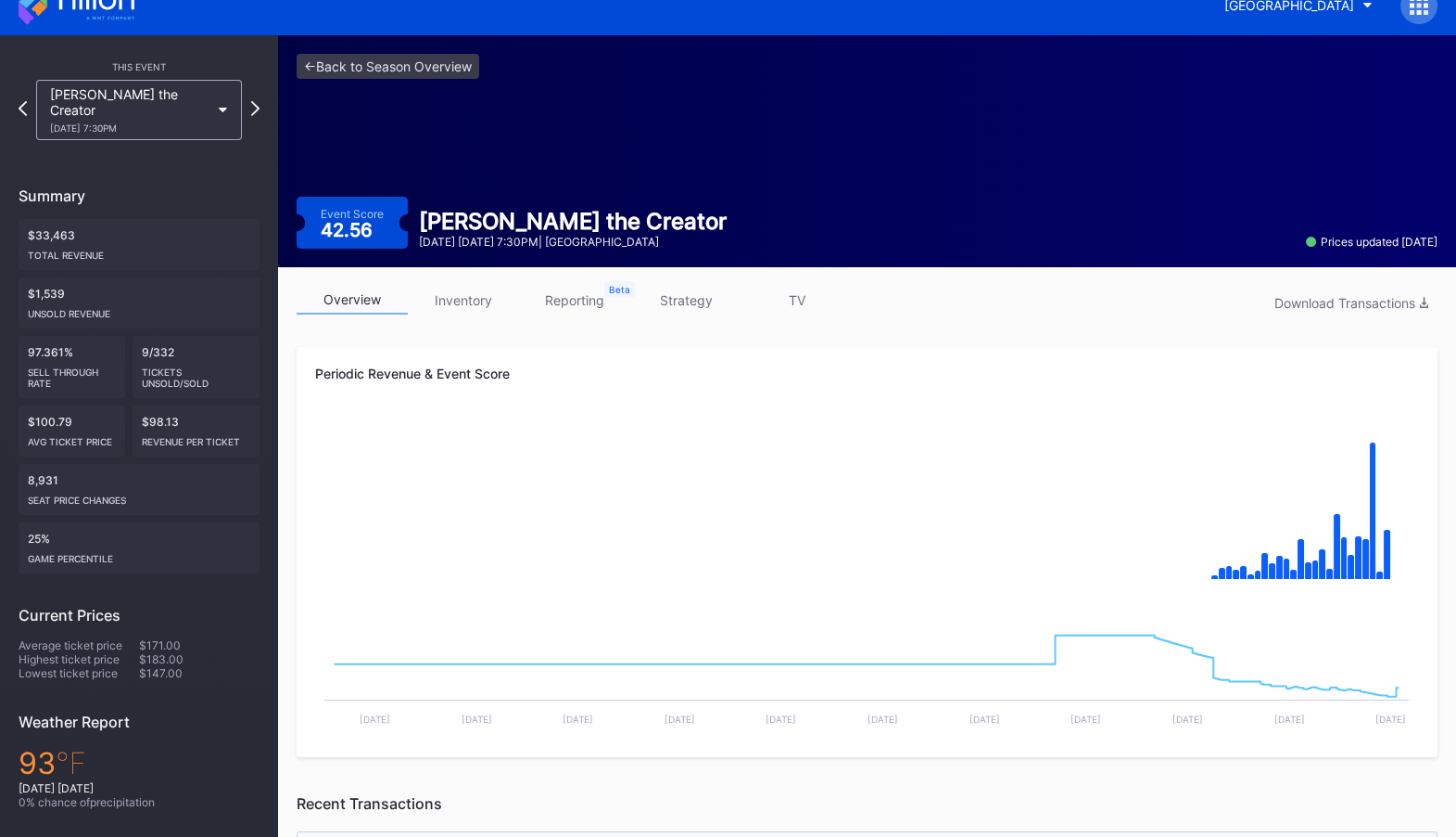
scroll to position [0, 0]
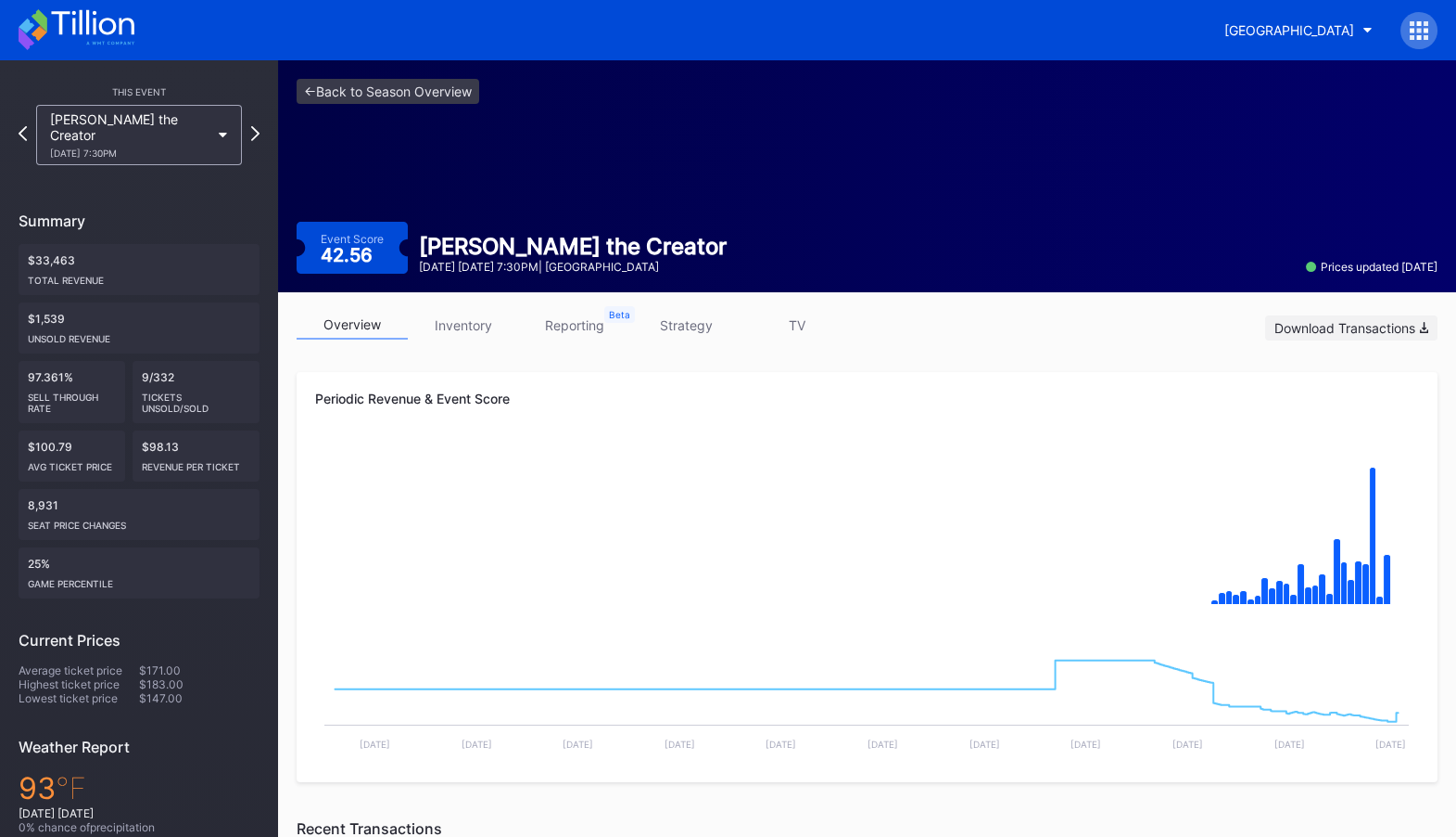
click at [1394, 326] on div "Download Transactions" at bounding box center [1351, 327] width 153 height 15
click at [379, 95] on link "<- Back to Season Overview" at bounding box center [387, 92] width 182 height 25
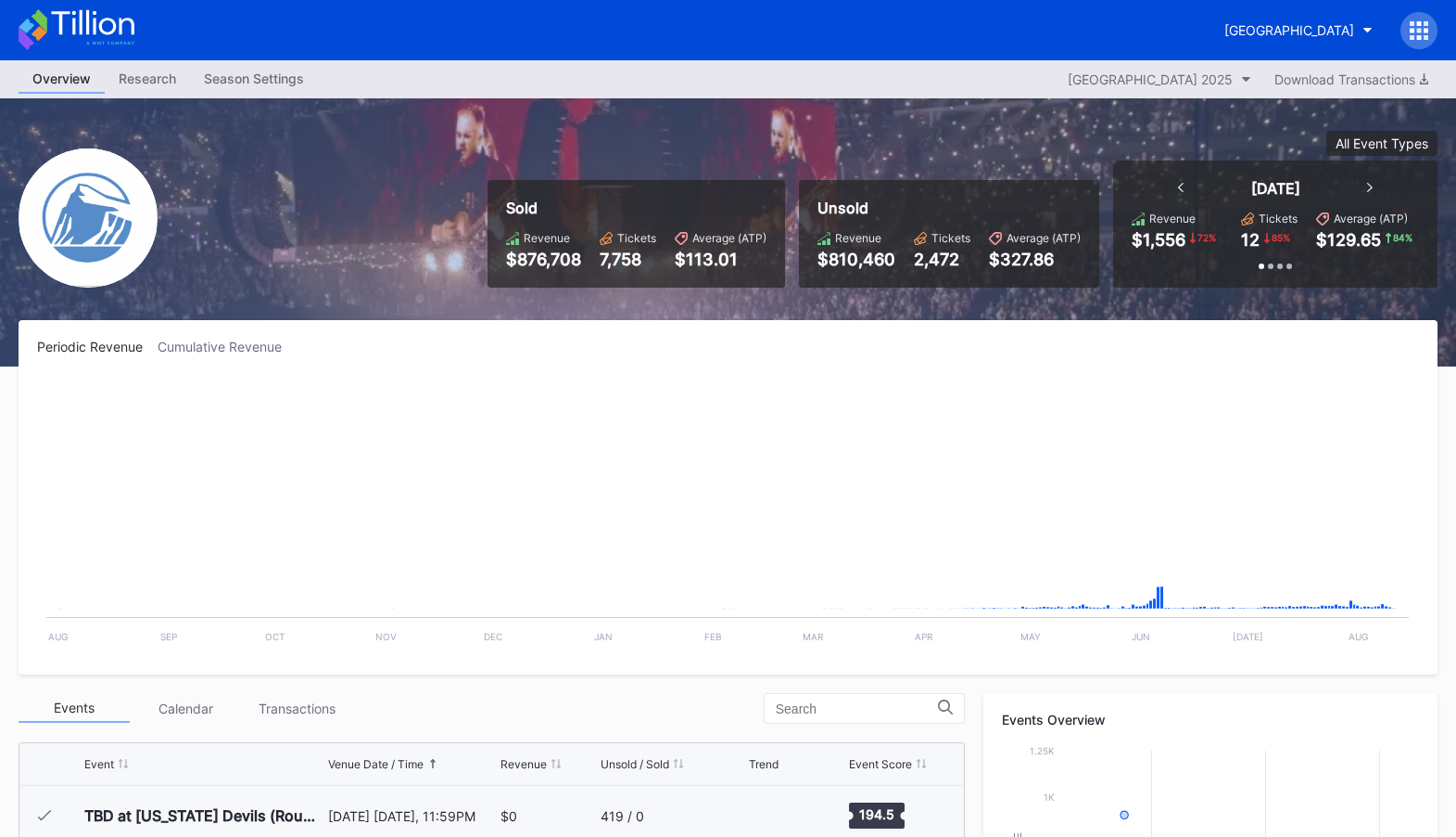
scroll to position [1808, 0]
